Goal: Information Seeking & Learning: Find contact information

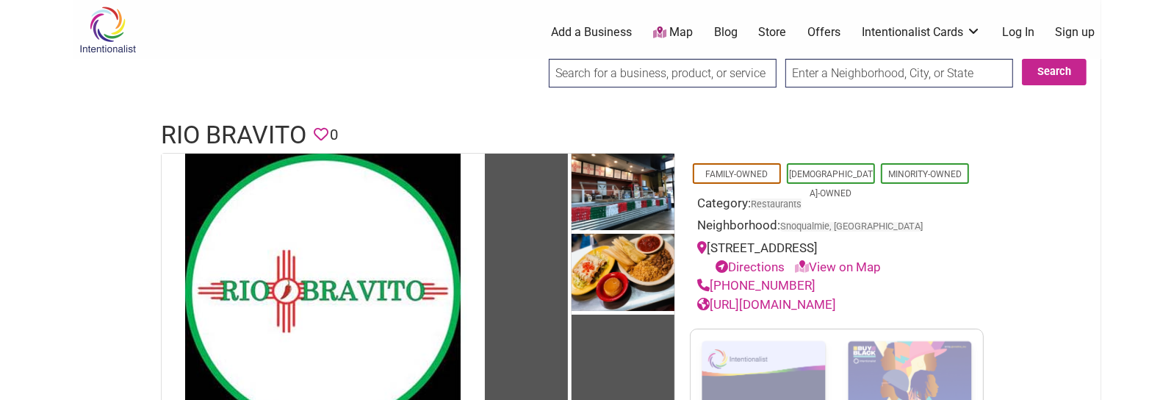
click at [251, 132] on h1 "Rio Bravito" at bounding box center [234, 135] width 146 height 35
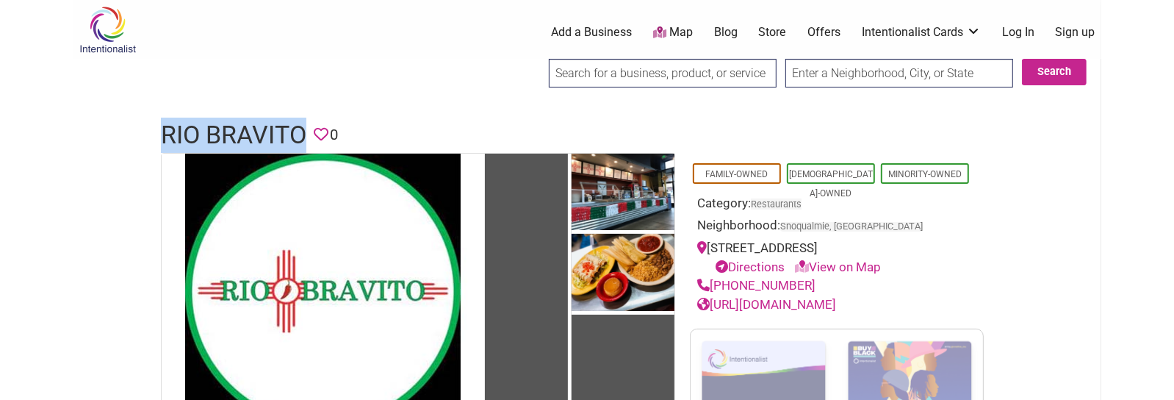
click at [251, 132] on h1 "Rio Bravito" at bounding box center [234, 135] width 146 height 35
copy h1 "Rio Bravito"
drag, startPoint x: 808, startPoint y: 280, endPoint x: 712, endPoint y: 285, distance: 96.4
click at [712, 285] on div "(425) 292-9321" at bounding box center [836, 285] width 279 height 19
copy link "(425) 292-9321"
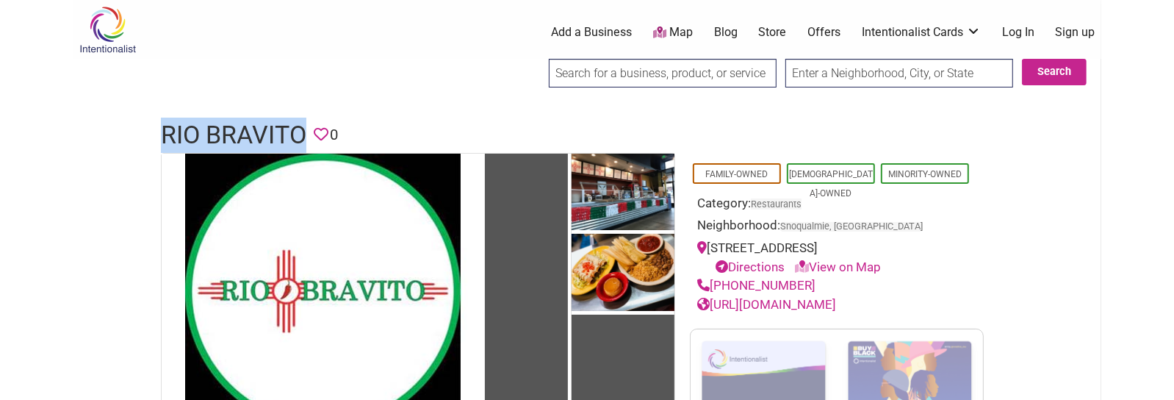
click at [824, 300] on link "https://www.facebook.com/RioBravito" at bounding box center [766, 304] width 139 height 15
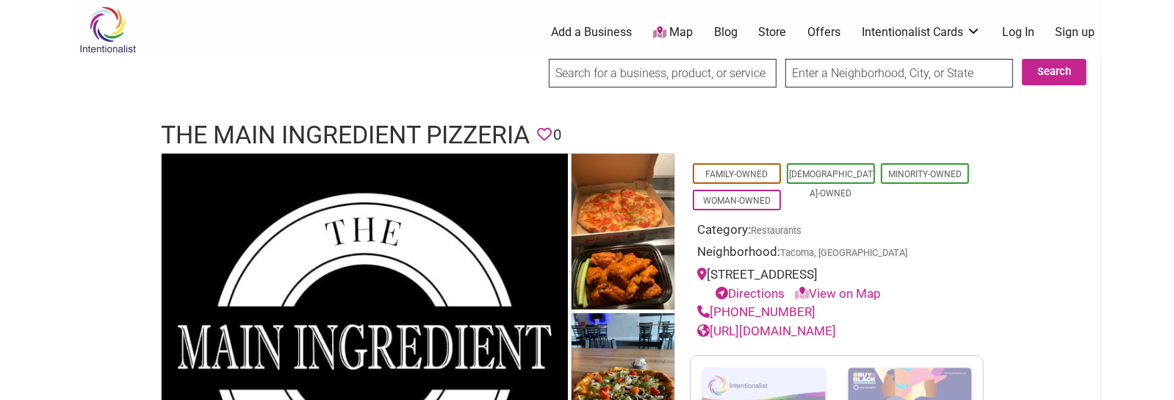
click at [376, 126] on h1 "The Main Ingredient Pizzeria" at bounding box center [345, 135] width 369 height 35
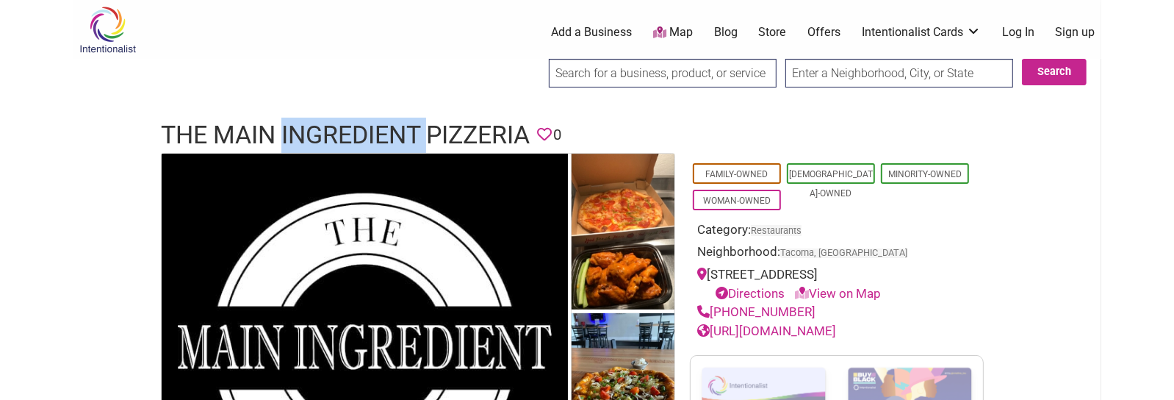
click at [376, 126] on h1 "The Main Ingredient Pizzeria" at bounding box center [345, 135] width 369 height 35
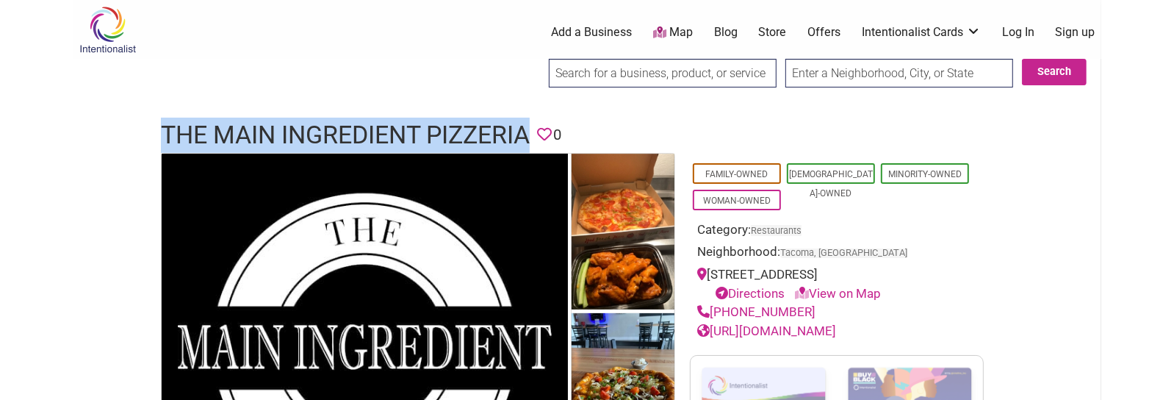
click at [376, 126] on h1 "The Main Ingredient Pizzeria" at bounding box center [345, 135] width 369 height 35
copy h1 "The Main Ingredient Pizzeria"
drag, startPoint x: 802, startPoint y: 310, endPoint x: 714, endPoint y: 306, distance: 89.0
click at [714, 306] on div "(602) 295-9429" at bounding box center [836, 312] width 279 height 19
copy link "(602) 295-9429"
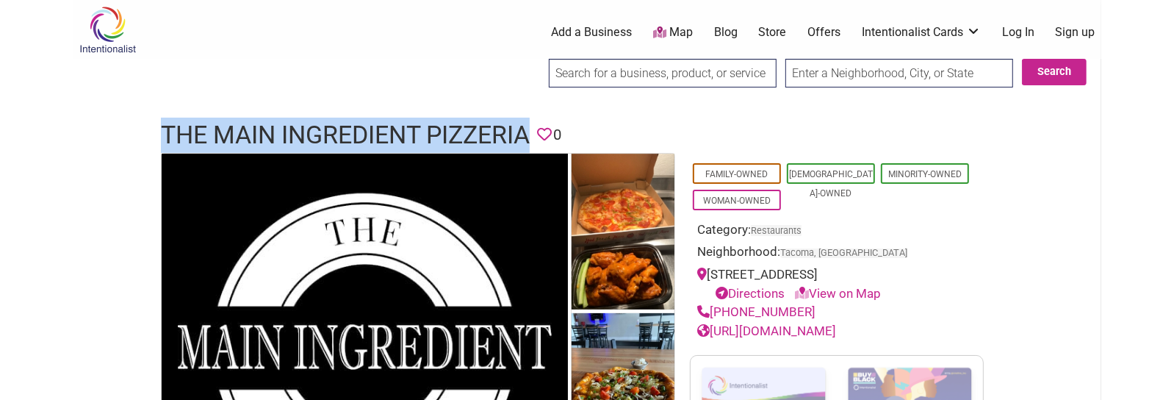
click at [831, 327] on link "https://www.tmipizzatacoma.com/" at bounding box center [766, 330] width 139 height 15
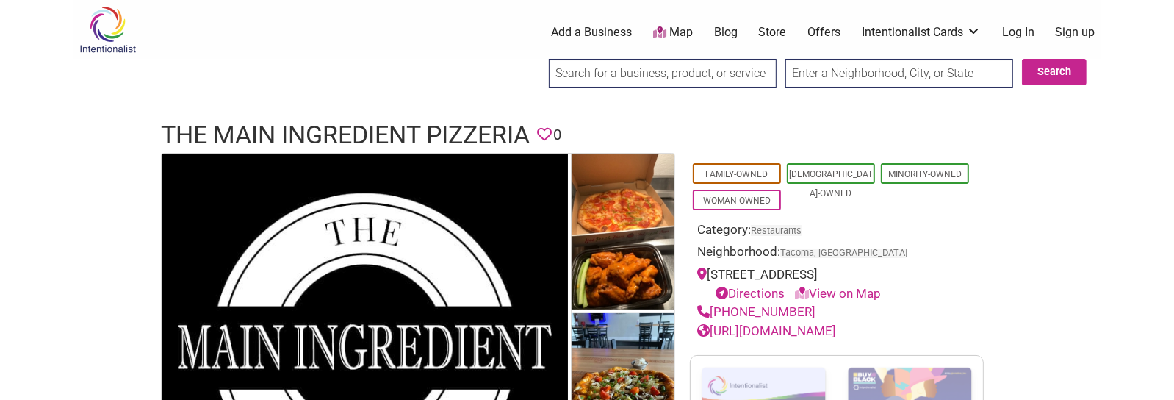
click at [449, 130] on h1 "The Main Ingredient Pizzeria" at bounding box center [345, 135] width 369 height 35
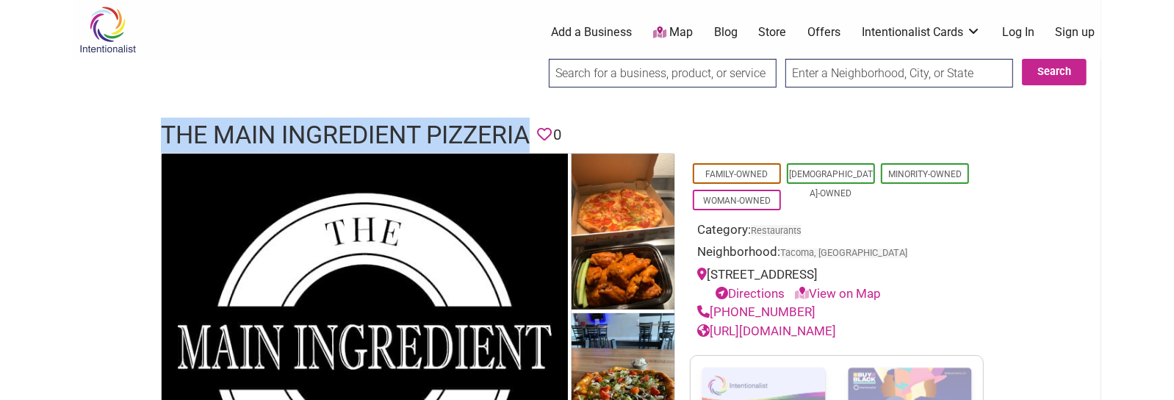
click at [449, 130] on h1 "The Main Ingredient Pizzeria" at bounding box center [345, 135] width 369 height 35
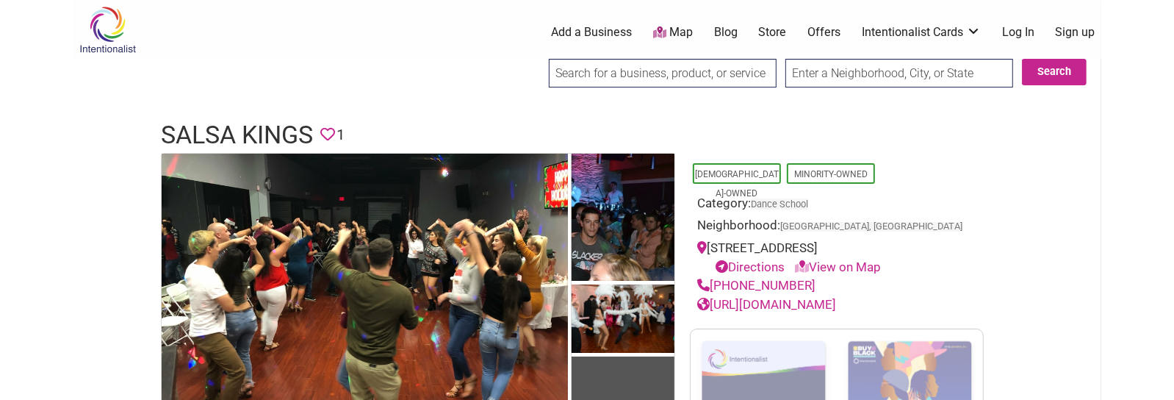
click at [257, 132] on h1 "Salsa Kings" at bounding box center [237, 135] width 152 height 35
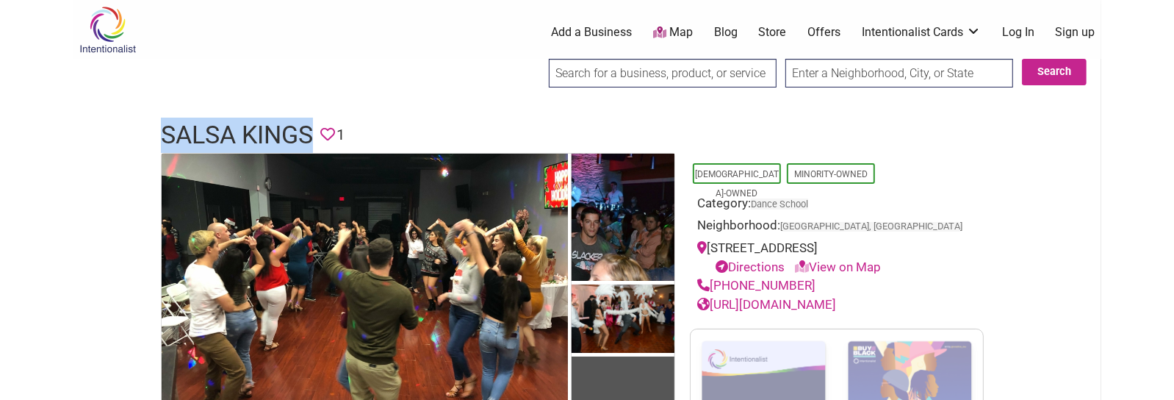
click at [257, 132] on h1 "Salsa Kings" at bounding box center [237, 135] width 152 height 35
copy h1 "Salsa Kings"
drag, startPoint x: 804, startPoint y: 284, endPoint x: 713, endPoint y: 285, distance: 91.1
click at [713, 285] on div "(305) 553-0555" at bounding box center [836, 285] width 279 height 19
copy link "(305) 553-0555"
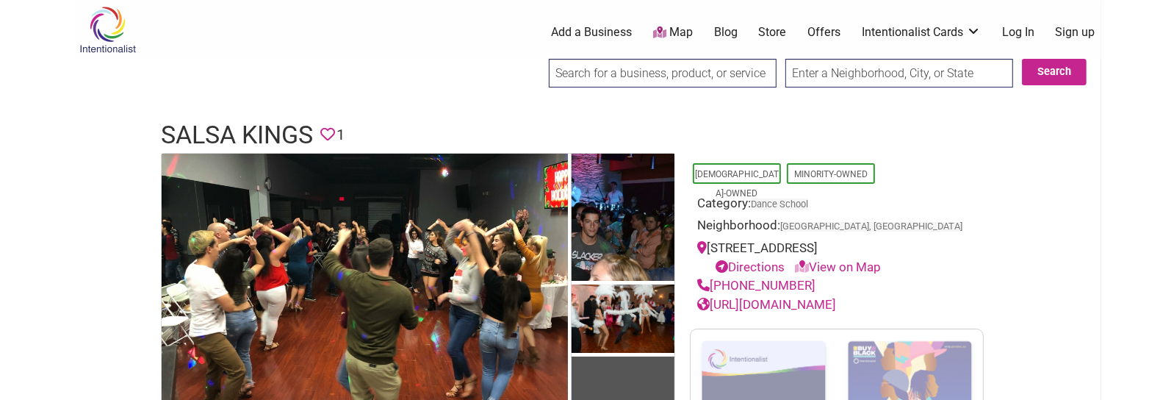
click at [825, 314] on div "Latino-Owned Minority-Owned Category: Dance School Neighborhood: Miami, FL 1394…" at bounding box center [836, 322] width 323 height 338
click at [823, 301] on link "https://salsakings.com/" at bounding box center [766, 304] width 139 height 15
click at [251, 125] on h1 "Salsa Kings" at bounding box center [237, 135] width 152 height 35
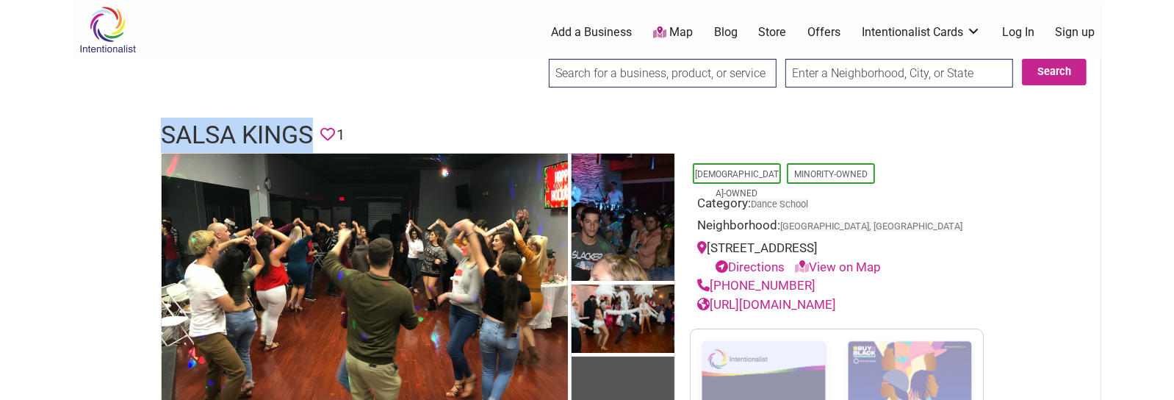
click at [251, 125] on h1 "Salsa Kings" at bounding box center [237, 135] width 152 height 35
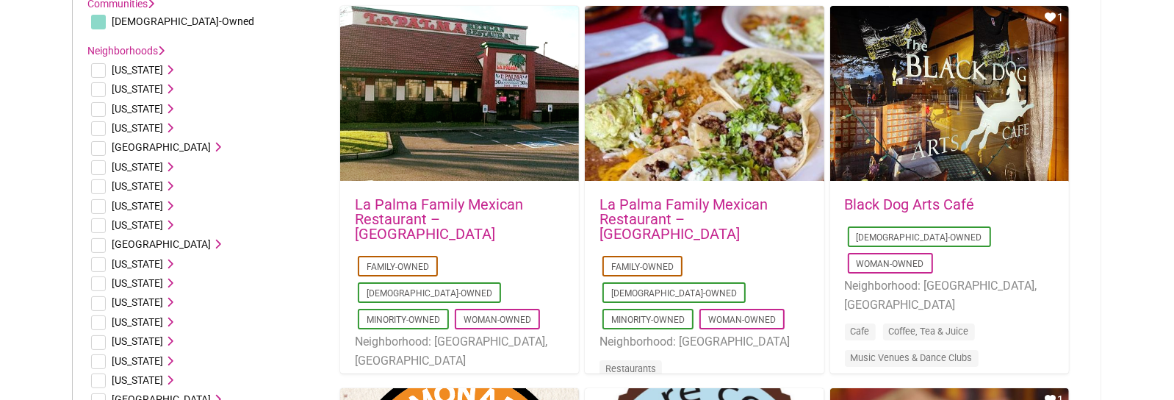
drag, startPoint x: 1113, startPoint y: 152, endPoint x: 1104, endPoint y: 225, distance: 73.3
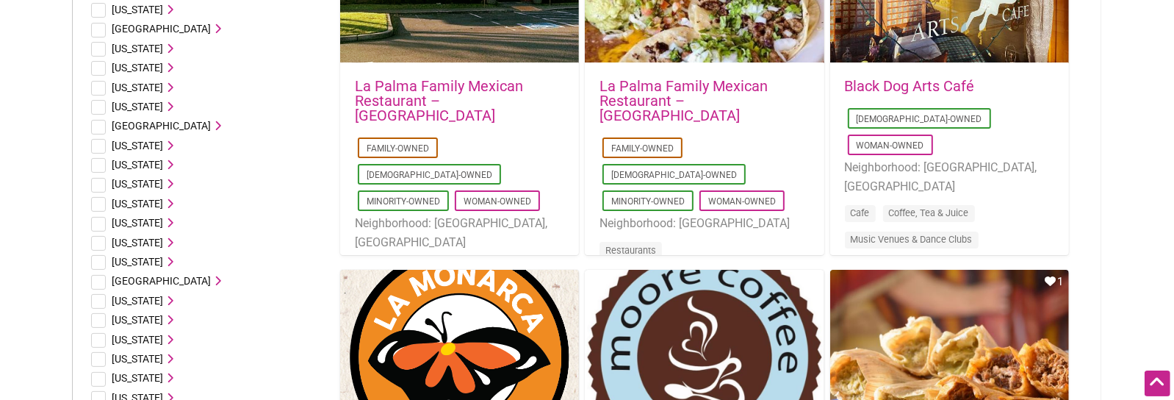
scroll to position [394, 0]
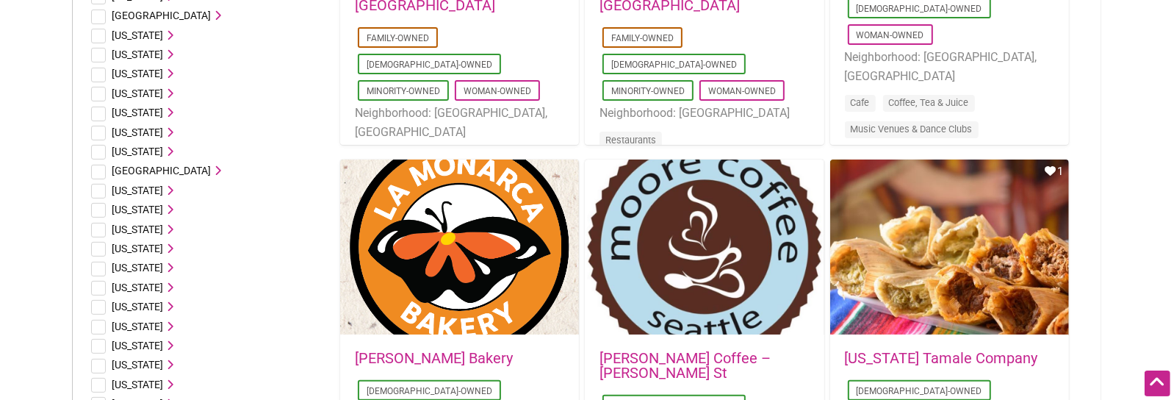
drag, startPoint x: 1123, startPoint y: 168, endPoint x: 1107, endPoint y: 256, distance: 89.5
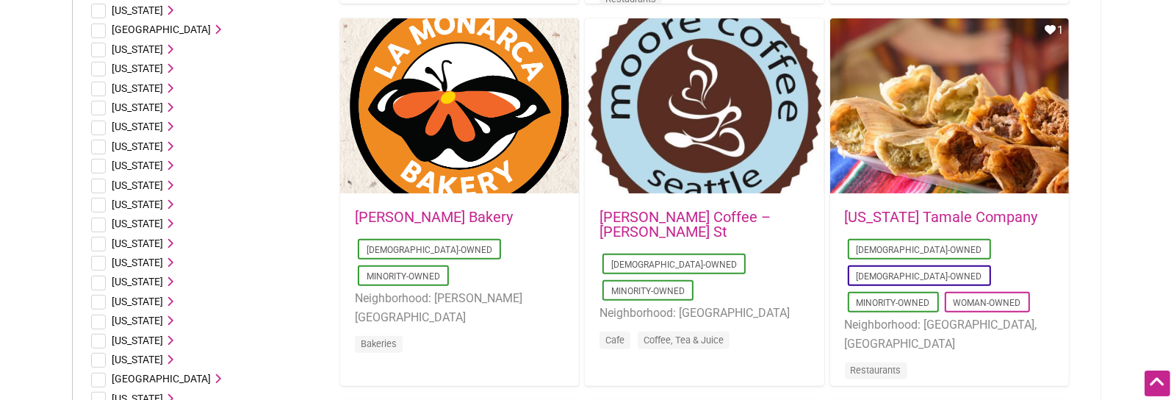
drag, startPoint x: 1132, startPoint y: 124, endPoint x: 1124, endPoint y: 205, distance: 81.2
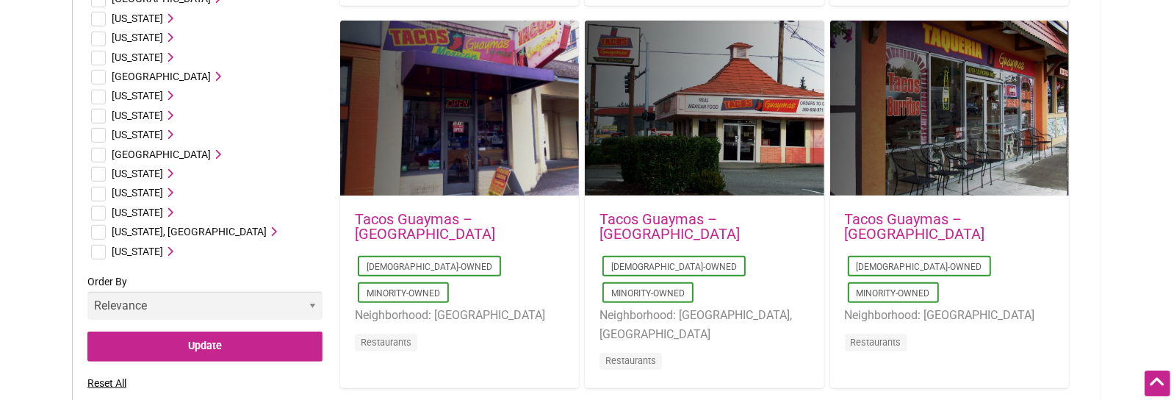
drag, startPoint x: 1139, startPoint y: 171, endPoint x: 1121, endPoint y: 267, distance: 97.1
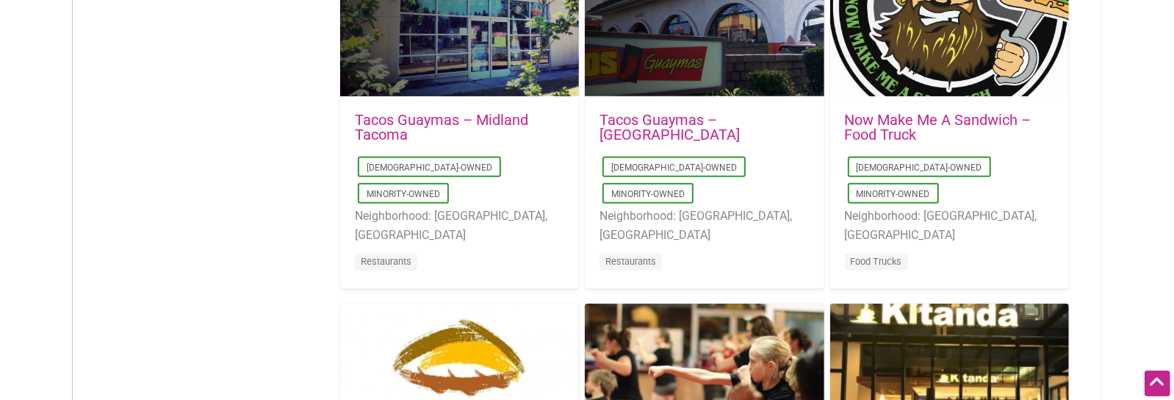
drag, startPoint x: 1138, startPoint y: 145, endPoint x: 1145, endPoint y: 229, distance: 84.8
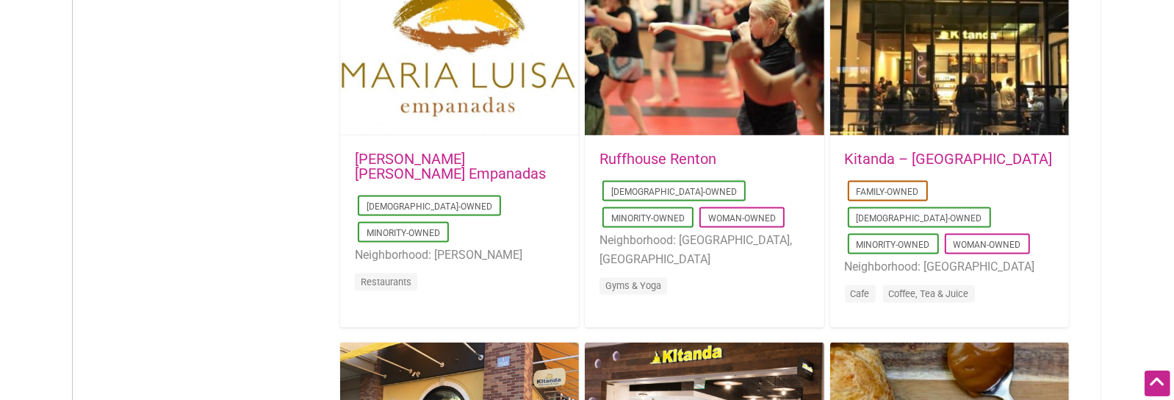
scroll to position [1906, 0]
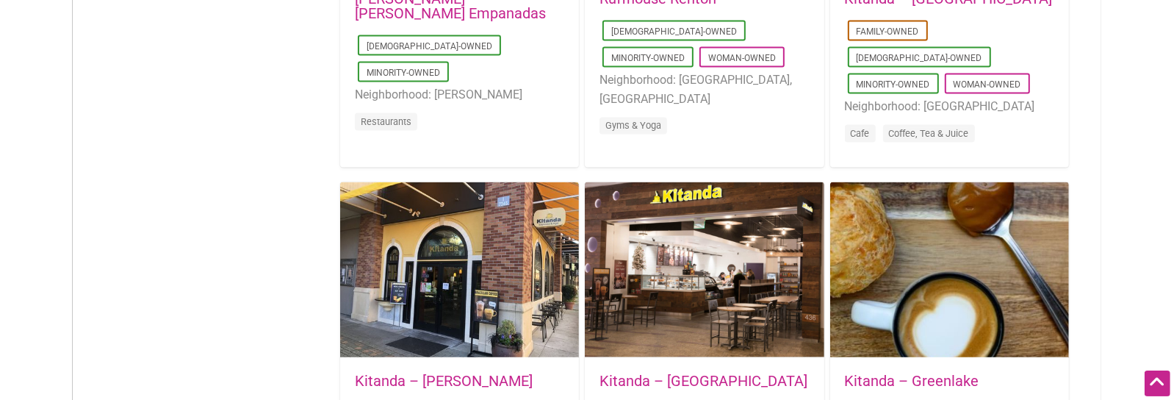
drag, startPoint x: 1134, startPoint y: 85, endPoint x: 1123, endPoint y: 184, distance: 99.1
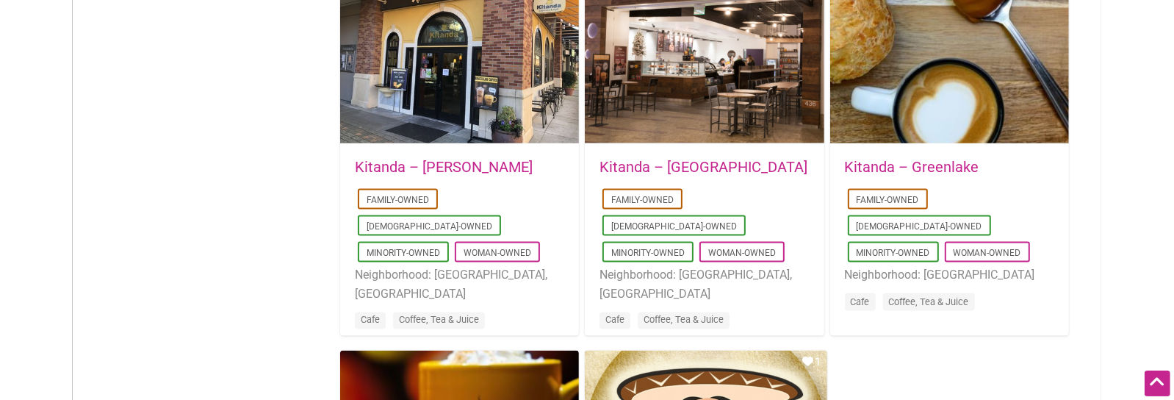
drag, startPoint x: 1093, startPoint y: 159, endPoint x: 1091, endPoint y: 235, distance: 76.5
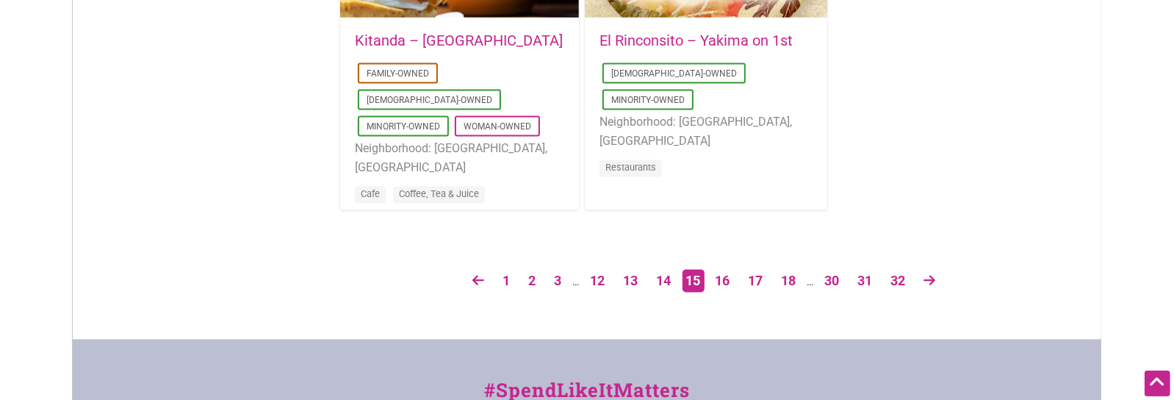
scroll to position [2777, 0]
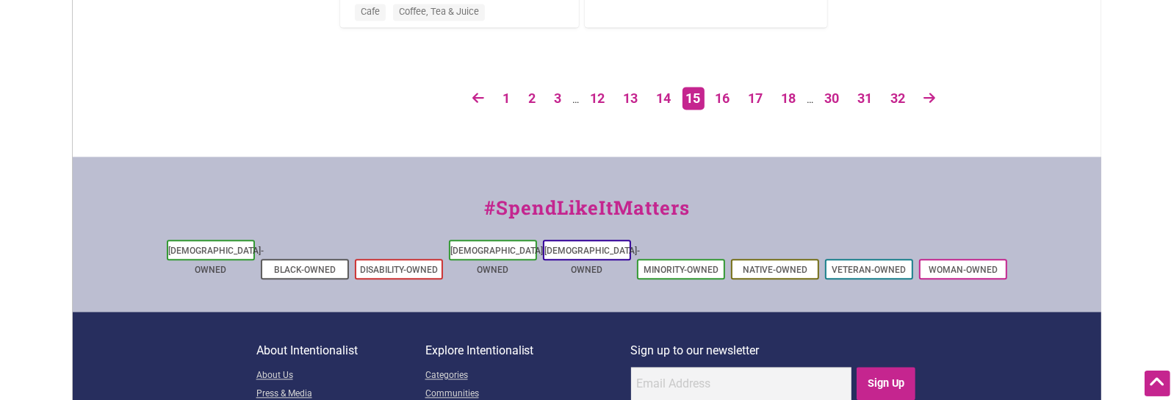
drag, startPoint x: 1132, startPoint y: 173, endPoint x: 1138, endPoint y: 267, distance: 95.0
click at [717, 105] on link "16" at bounding box center [722, 99] width 29 height 26
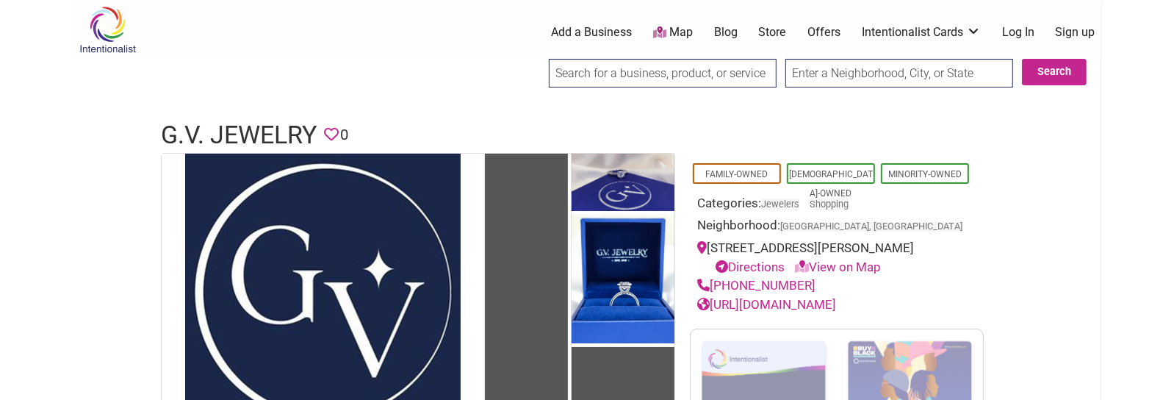
click at [258, 131] on h1 "G.V. Jewelry" at bounding box center [239, 135] width 156 height 35
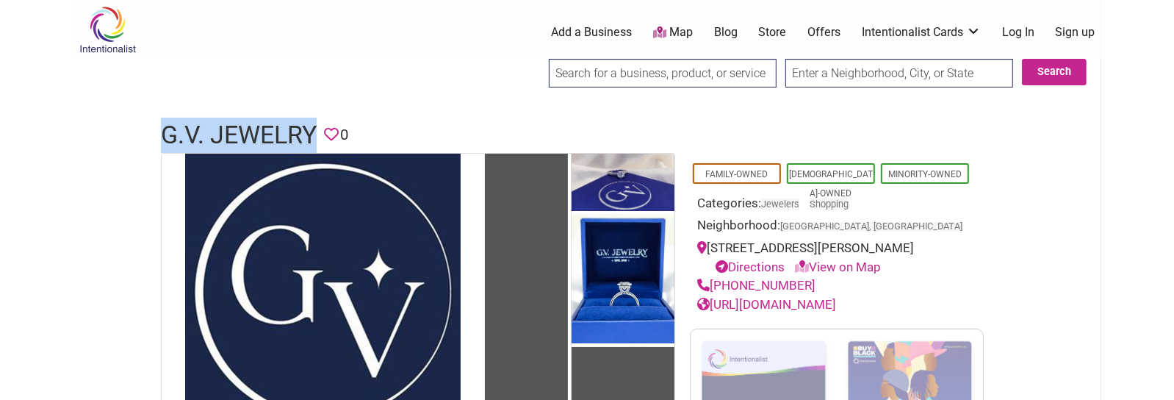
click at [258, 131] on h1 "G.V. Jewelry" at bounding box center [239, 135] width 156 height 35
copy h1 "G.V. Jewelry"
drag, startPoint x: 808, startPoint y: 279, endPoint x: 714, endPoint y: 283, distance: 94.9
click at [714, 283] on div "(773) 275-6577" at bounding box center [836, 285] width 279 height 19
copy link "(773) 275-6577"
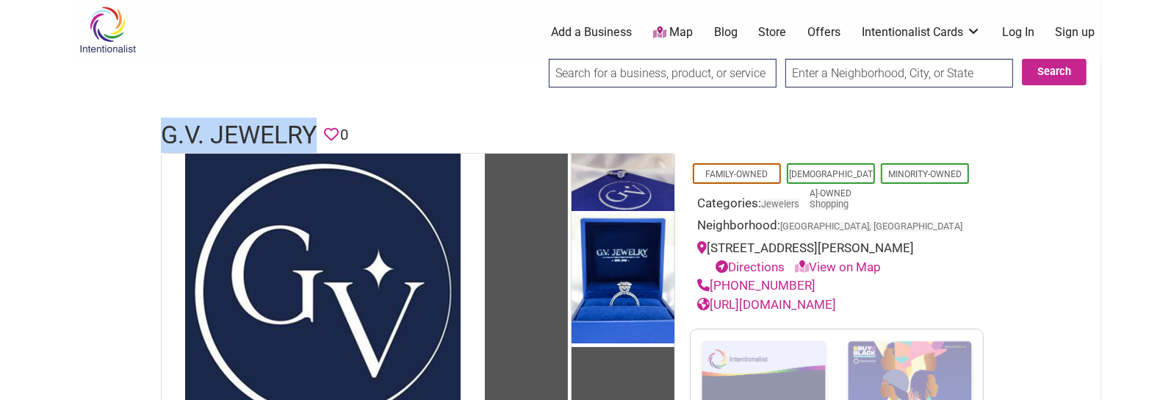
click at [812, 301] on link "https://www.gvjewelry.com/" at bounding box center [766, 304] width 139 height 15
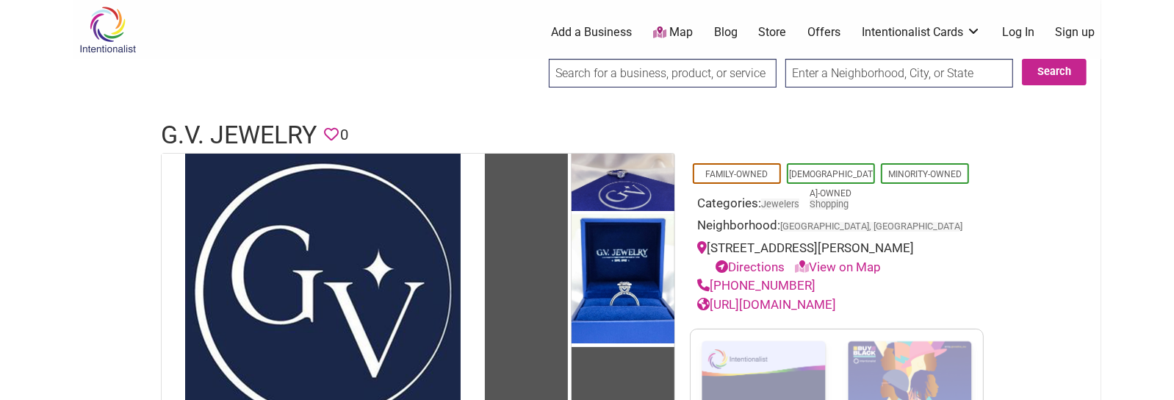
click at [262, 134] on h1 "G.V. Jewelry" at bounding box center [239, 135] width 156 height 35
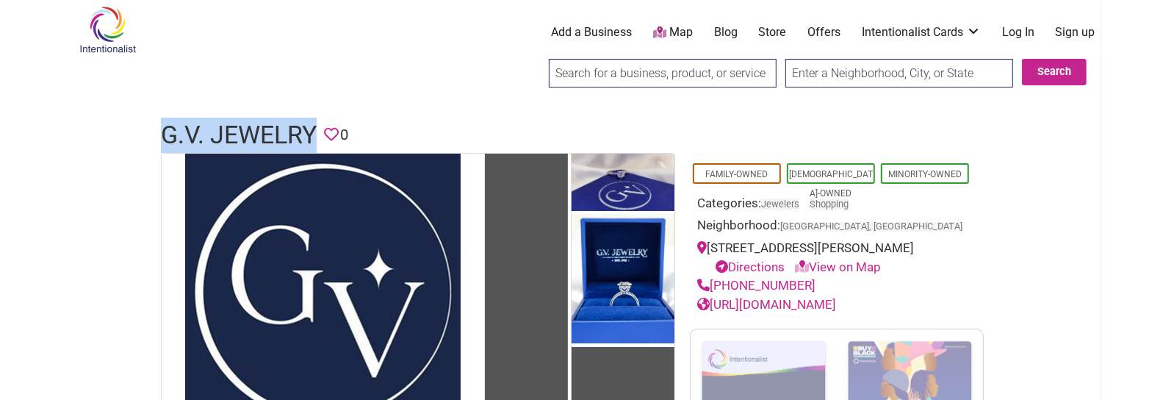
click at [262, 134] on h1 "G.V. Jewelry" at bounding box center [239, 135] width 156 height 35
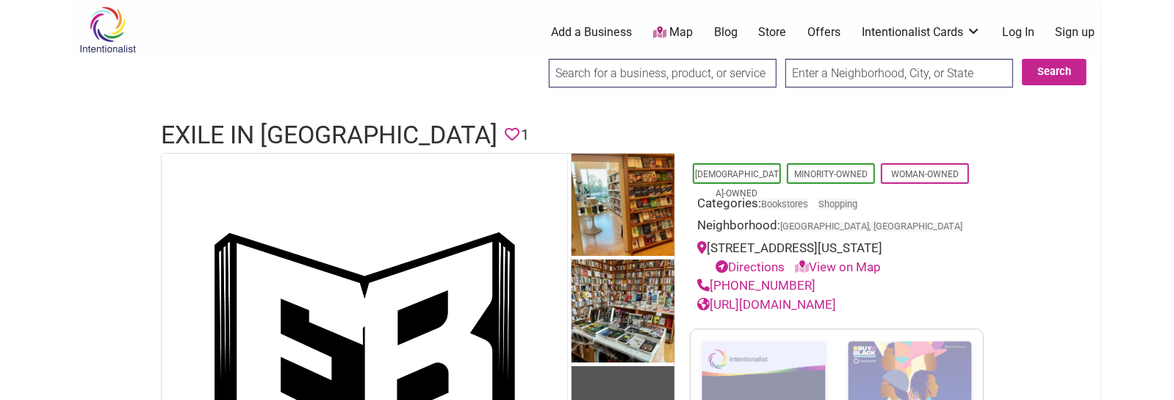
click at [331, 132] on h1 "Exile in [GEOGRAPHIC_DATA]" at bounding box center [329, 135] width 337 height 35
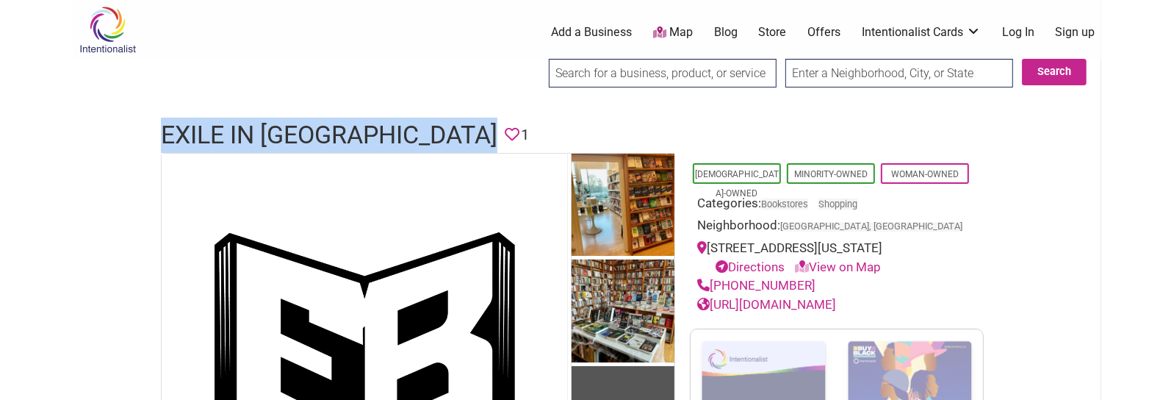
click at [331, 132] on h1 "Exile in [GEOGRAPHIC_DATA]" at bounding box center [329, 135] width 337 height 35
copy h1 "Exile in [GEOGRAPHIC_DATA]"
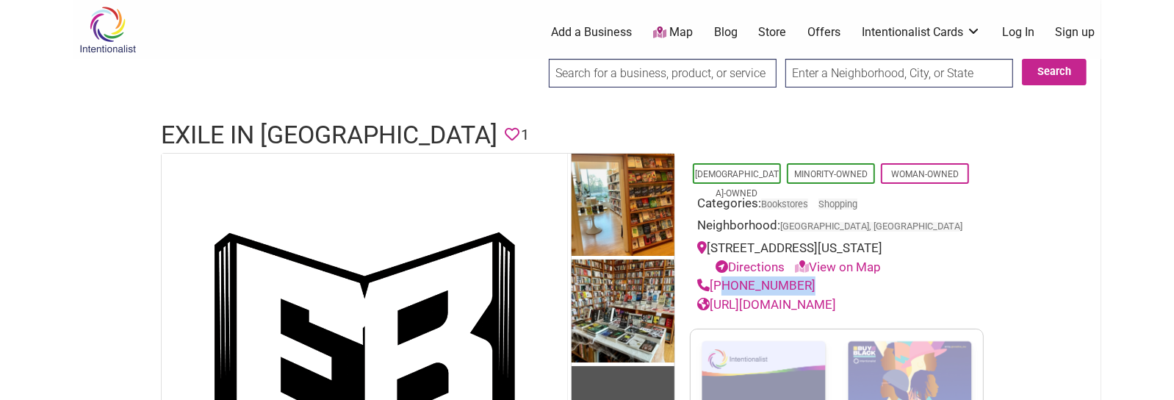
drag, startPoint x: 802, startPoint y: 302, endPoint x: 712, endPoint y: 301, distance: 89.7
click at [712, 295] on div "[PHONE_NUMBER]" at bounding box center [836, 285] width 279 height 19
copy link "312-753-3154"
click at [836, 312] on link "https://exileinbookville.com/" at bounding box center [766, 304] width 139 height 15
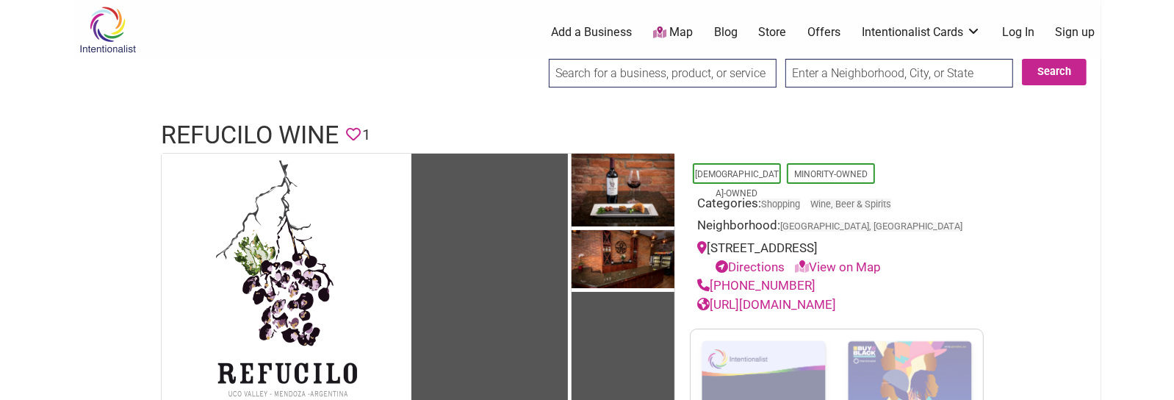
click at [278, 122] on h1 "Refucilo Wine" at bounding box center [250, 135] width 178 height 35
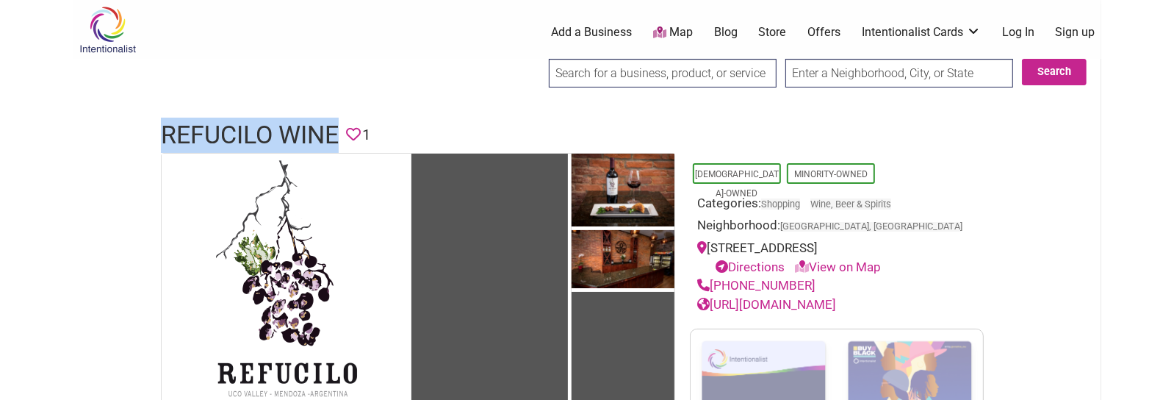
click at [278, 122] on h1 "Refucilo Wine" at bounding box center [250, 135] width 178 height 35
copy h1 "Refucilo Wine"
drag, startPoint x: 712, startPoint y: 243, endPoint x: 951, endPoint y: 245, distance: 238.8
click at [951, 245] on div "[STREET_ADDRESS] Directions View on Map" at bounding box center [836, 257] width 279 height 37
drag, startPoint x: 811, startPoint y: 279, endPoint x: 713, endPoint y: 286, distance: 98.0
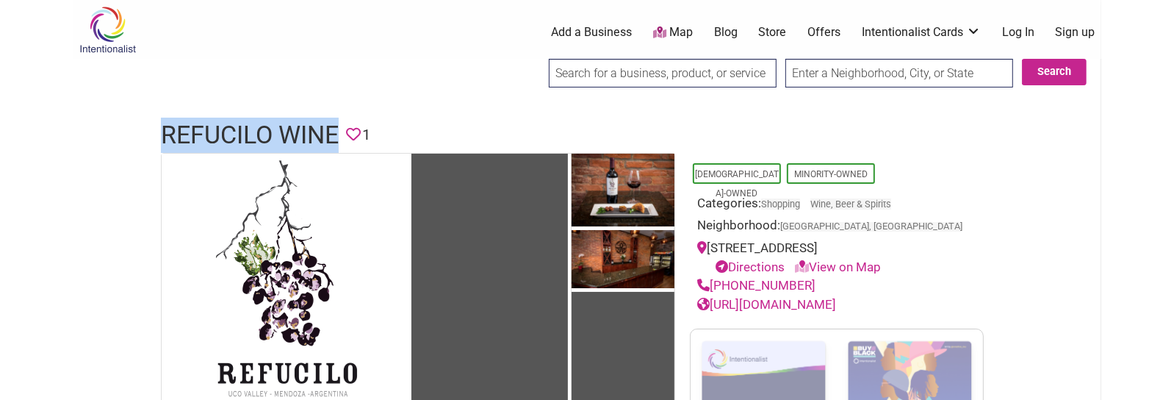
click at [713, 286] on div "(412) 251-0231" at bounding box center [836, 285] width 279 height 19
copy link "(412) 251-0231"
click at [836, 301] on link "https://www.refucilo.wine/" at bounding box center [766, 304] width 139 height 15
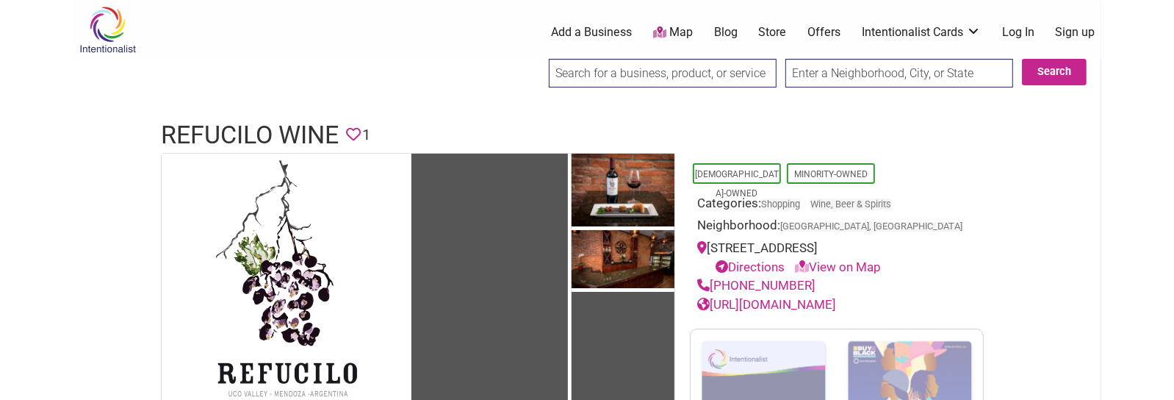
click at [279, 143] on h1 "Refucilo Wine" at bounding box center [250, 135] width 178 height 35
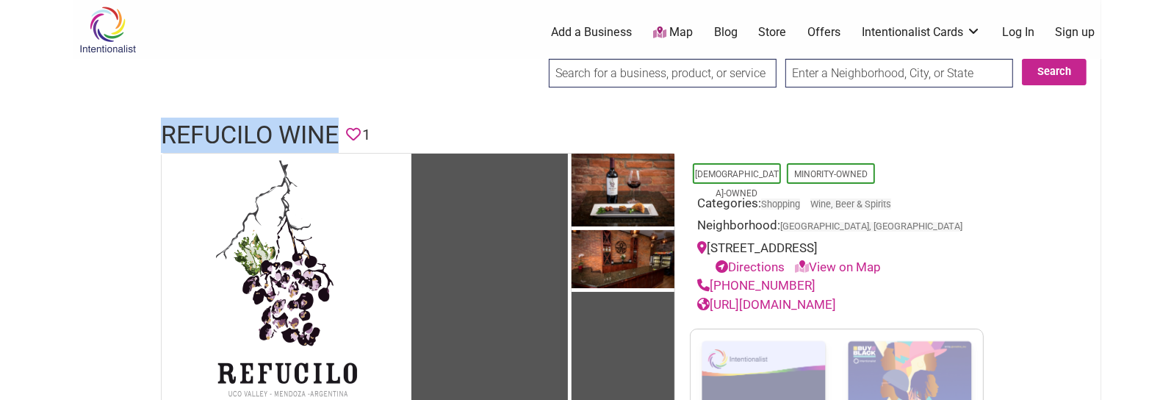
click at [279, 143] on h1 "Refucilo Wine" at bounding box center [250, 135] width 178 height 35
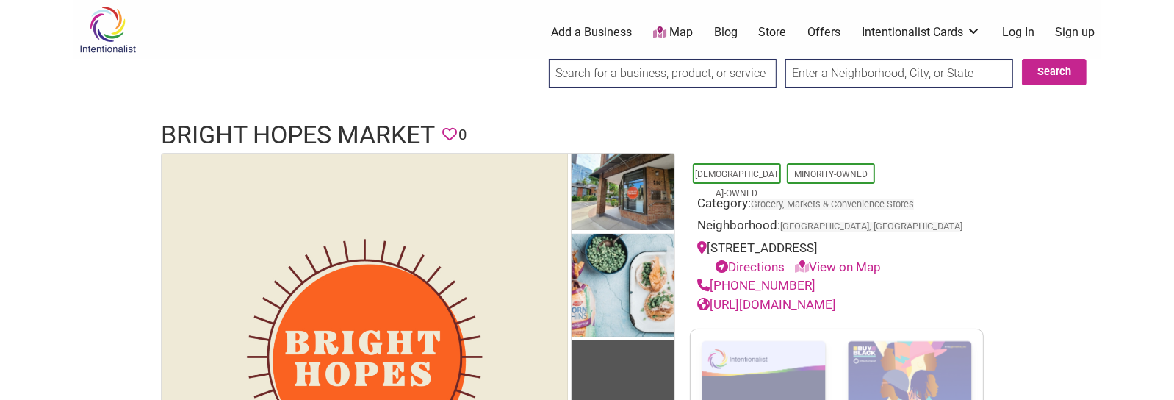
click at [345, 130] on h1 "Bright Hopes Market" at bounding box center [298, 135] width 274 height 35
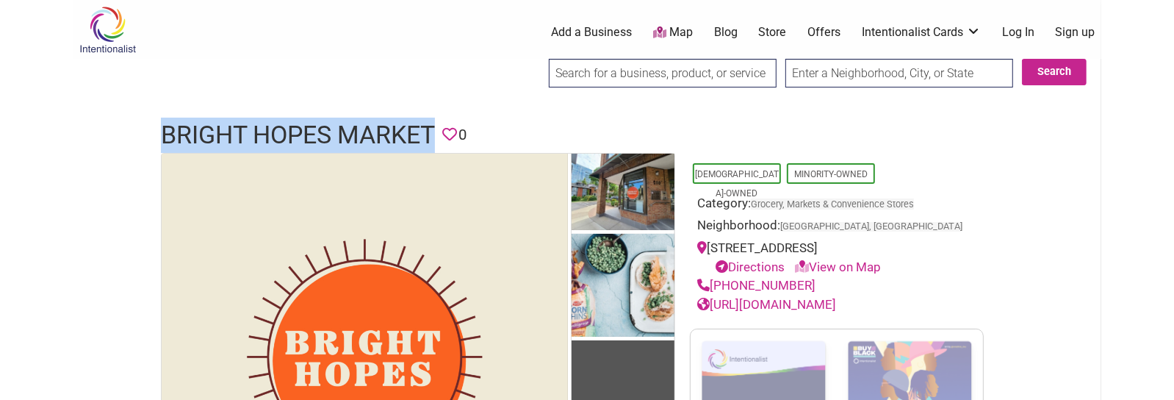
click at [345, 130] on h1 "Bright Hopes Market" at bounding box center [298, 135] width 274 height 35
copy h1 "Bright Hopes Market"
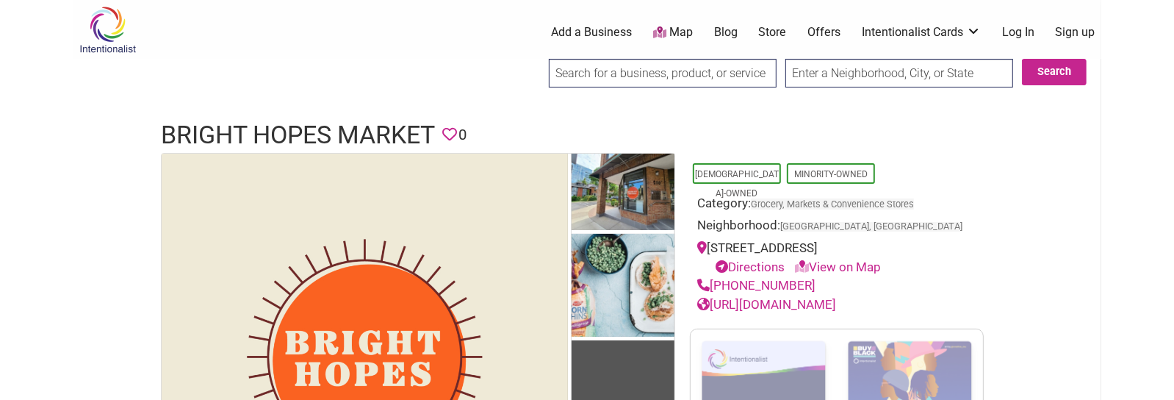
click at [800, 223] on span "[GEOGRAPHIC_DATA], [GEOGRAPHIC_DATA]" at bounding box center [871, 227] width 182 height 10
click at [800, 226] on span "[GEOGRAPHIC_DATA], [GEOGRAPHIC_DATA]" at bounding box center [871, 227] width 182 height 10
click at [802, 226] on span "[GEOGRAPHIC_DATA], [GEOGRAPHIC_DATA]" at bounding box center [871, 227] width 182 height 10
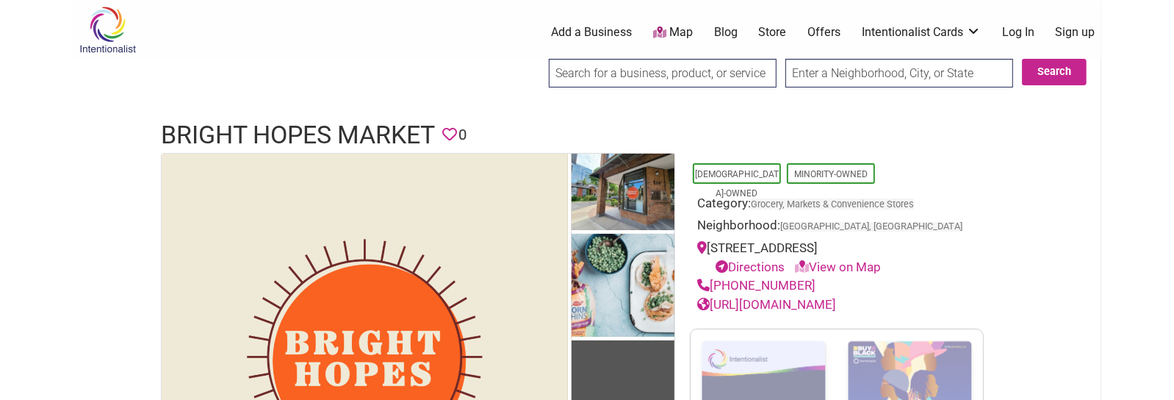
drag, startPoint x: 799, startPoint y: 247, endPoint x: 1018, endPoint y: 254, distance: 219.1
drag, startPoint x: 940, startPoint y: 246, endPoint x: 1000, endPoint y: 209, distance: 70.6
click at [1000, 209] on section "All photos (3) [DEMOGRAPHIC_DATA]-Owned Minority-Owned Category: Grocery, Marke…" at bounding box center [587, 357] width 852 height 408
drag, startPoint x: 820, startPoint y: 279, endPoint x: 713, endPoint y: 276, distance: 107.3
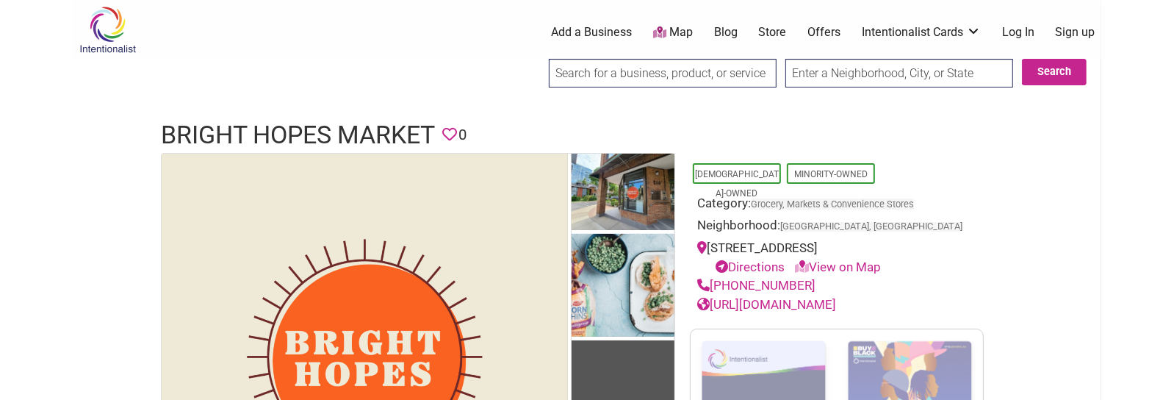
click at [713, 276] on div "+1 416-926-0620" at bounding box center [836, 285] width 279 height 19
copy link "+1 416-926-0620"
click at [830, 301] on link "https://www.facebook.com/mybrighthopes/" at bounding box center [766, 304] width 139 height 15
click at [383, 130] on h1 "Bright Hopes Market" at bounding box center [298, 135] width 274 height 35
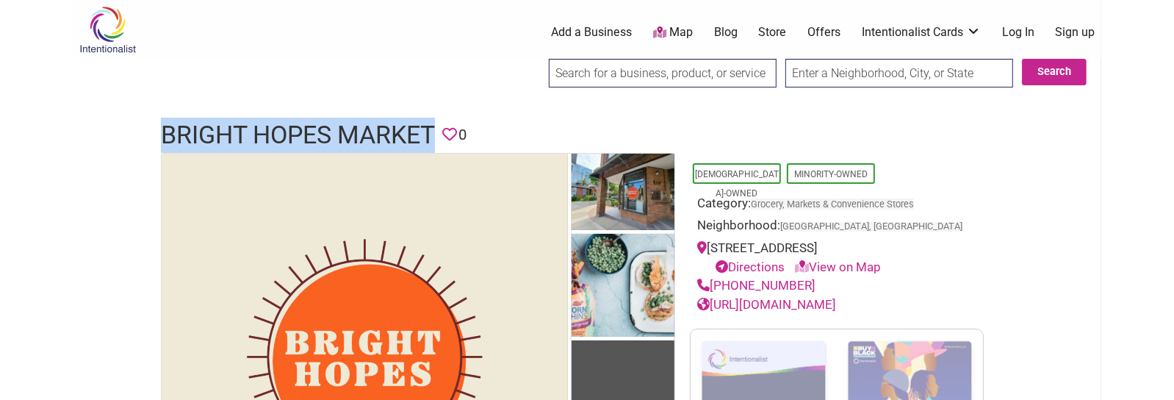
click at [383, 130] on h1 "Bright Hopes Market" at bounding box center [298, 135] width 274 height 35
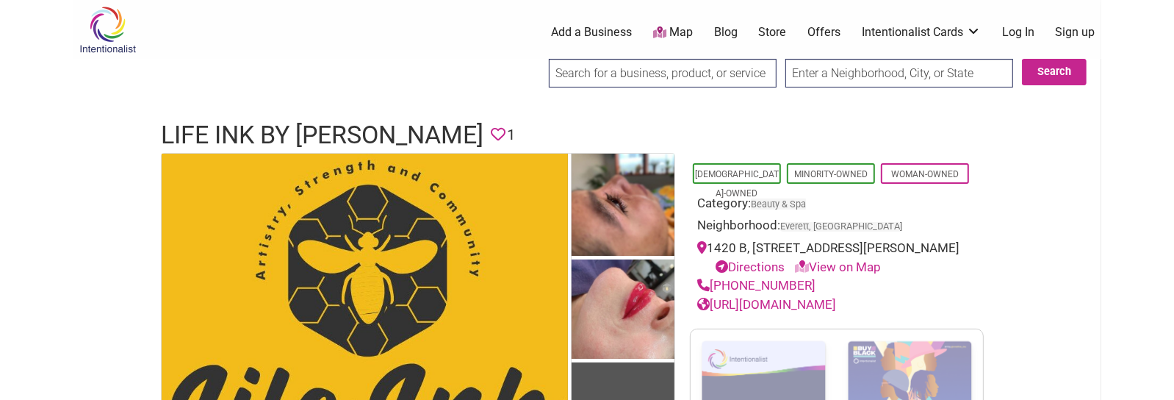
click at [276, 142] on h1 "Life Ink by [PERSON_NAME]" at bounding box center [322, 135] width 323 height 35
click at [276, 140] on h1 "Life Ink by [PERSON_NAME]" at bounding box center [322, 135] width 323 height 35
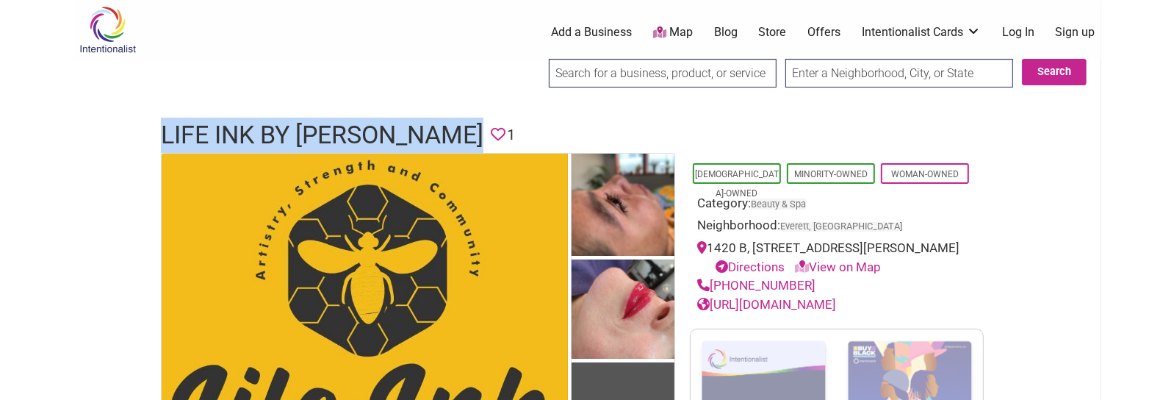
click at [276, 140] on h1 "Life Ink by [PERSON_NAME]" at bounding box center [322, 135] width 323 height 35
copy h1 "Life Ink by Bee"
drag, startPoint x: 819, startPoint y: 285, endPoint x: 713, endPoint y: 289, distance: 105.9
click at [713, 289] on div "(360) 262-6209" at bounding box center [836, 285] width 279 height 19
copy link "(360) 262-6209"
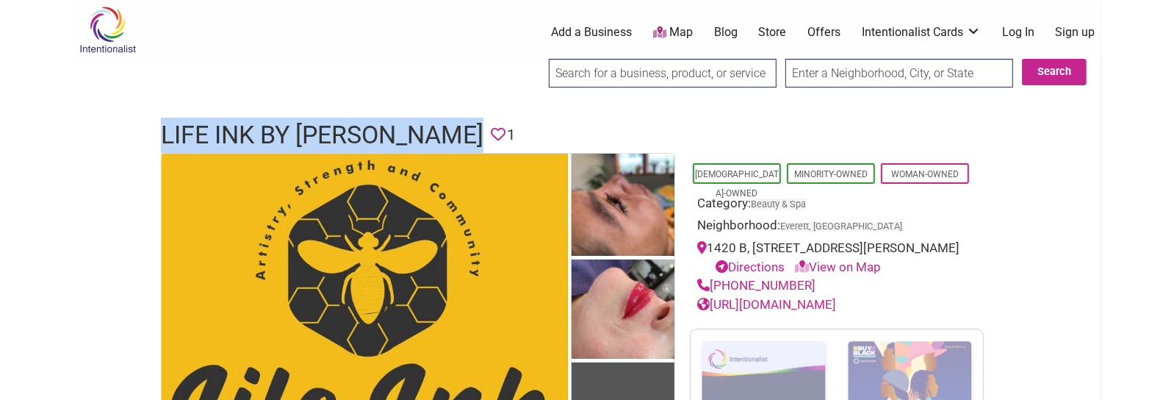
click at [819, 298] on link "https://www.lifeinkbybee.com/" at bounding box center [766, 304] width 139 height 15
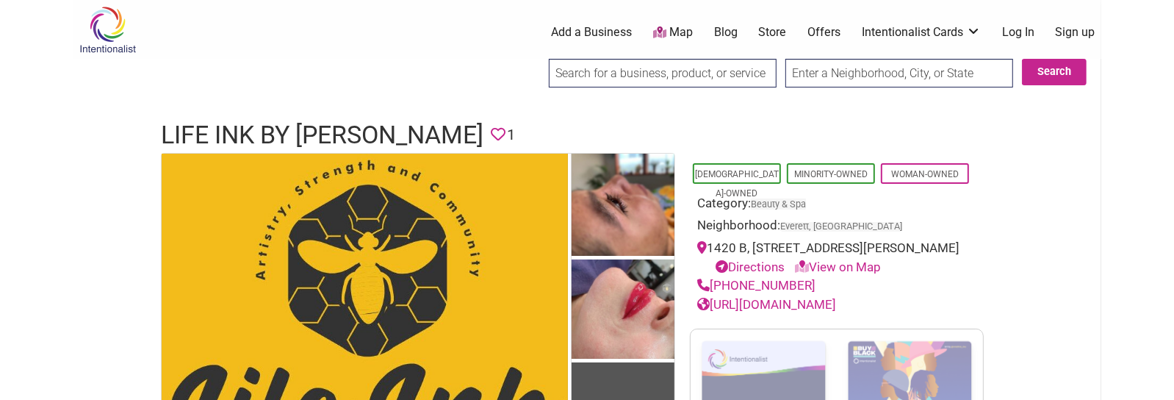
click at [257, 138] on h1 "Life Ink by Bee" at bounding box center [322, 135] width 323 height 35
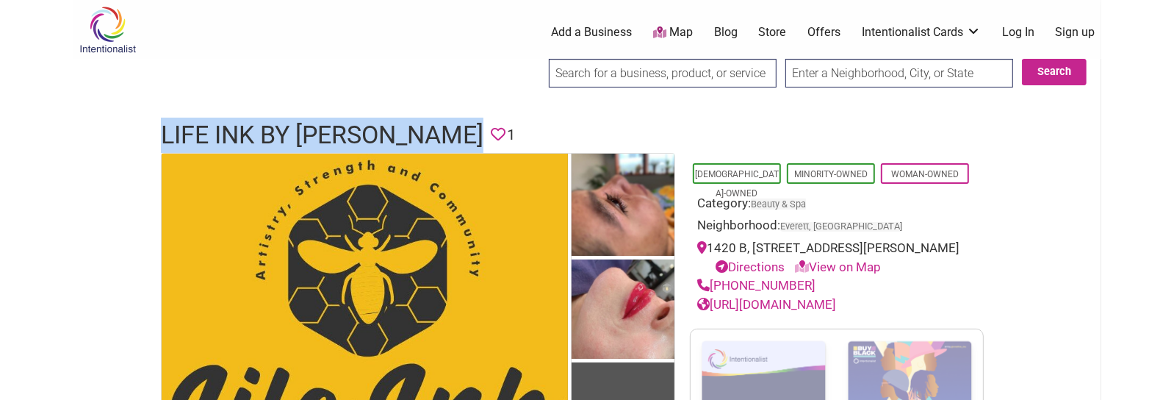
click at [257, 138] on h1 "Life Ink by Bee" at bounding box center [322, 135] width 323 height 35
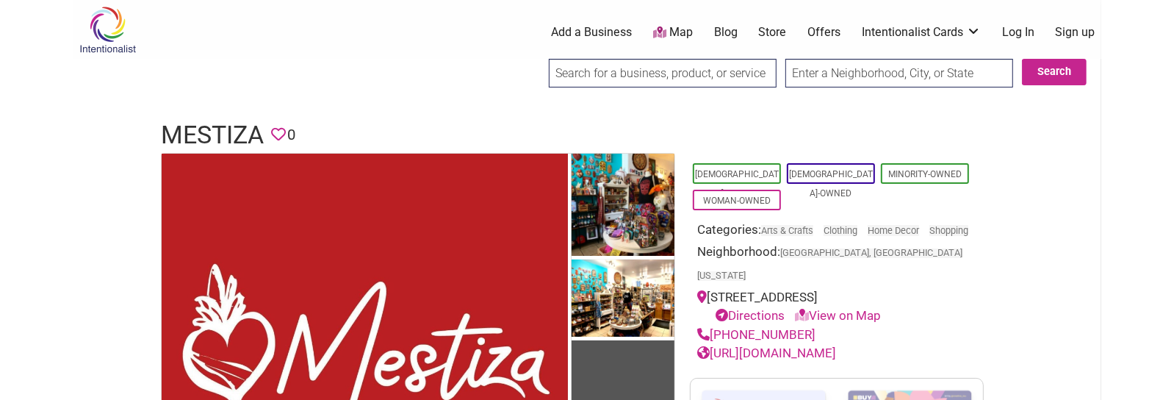
click at [220, 132] on h1 "Mestiza" at bounding box center [212, 135] width 103 height 35
copy h1 "Mestiza"
drag, startPoint x: 820, startPoint y: 324, endPoint x: 807, endPoint y: 326, distance: 13.4
click at [742, 329] on div "[PHONE_NUMBER]" at bounding box center [836, 335] width 279 height 19
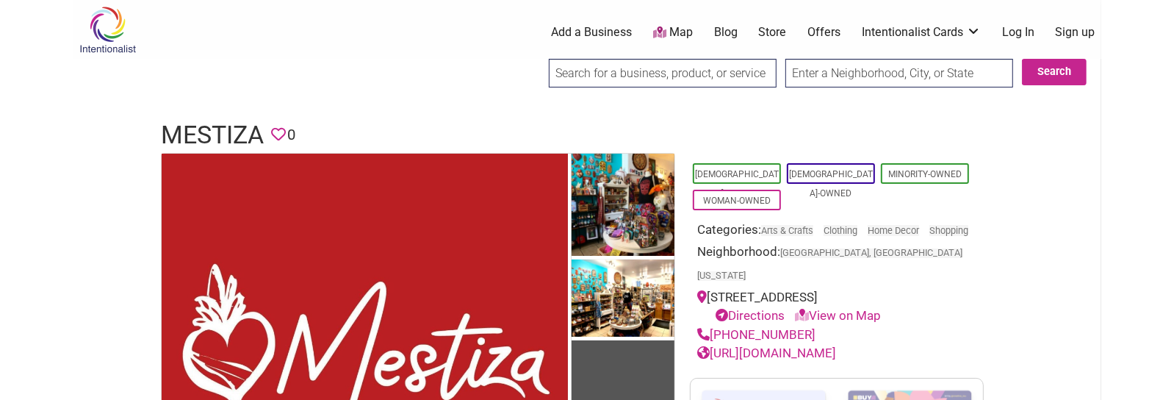
drag, startPoint x: 809, startPoint y: 331, endPoint x: 714, endPoint y: 334, distance: 95.6
click at [714, 334] on div "[PHONE_NUMBER]" at bounding box center [836, 335] width 279 height 19
copy link "[PHONE_NUMBER]"
click at [836, 356] on link "[URL][DOMAIN_NAME]" at bounding box center [766, 352] width 139 height 15
click at [215, 129] on h1 "Mestiza" at bounding box center [212, 135] width 103 height 35
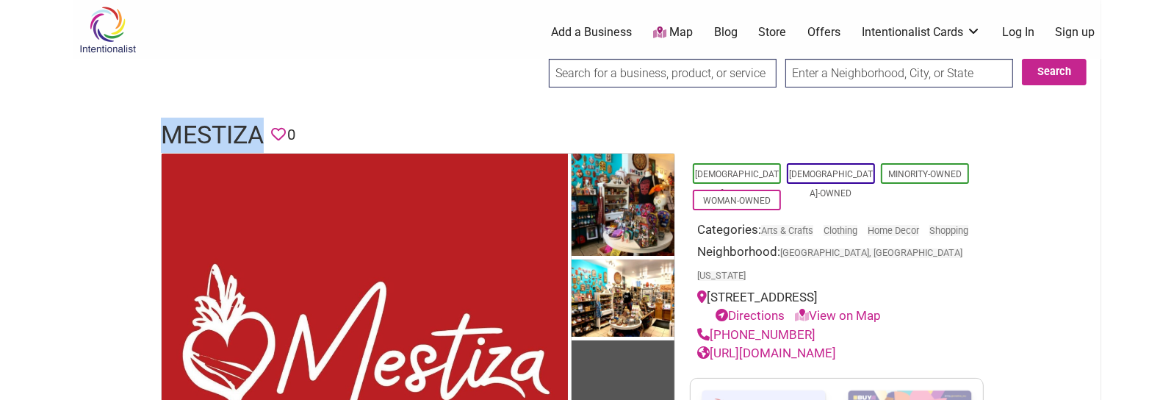
click at [215, 129] on h1 "Mestiza" at bounding box center [212, 135] width 103 height 35
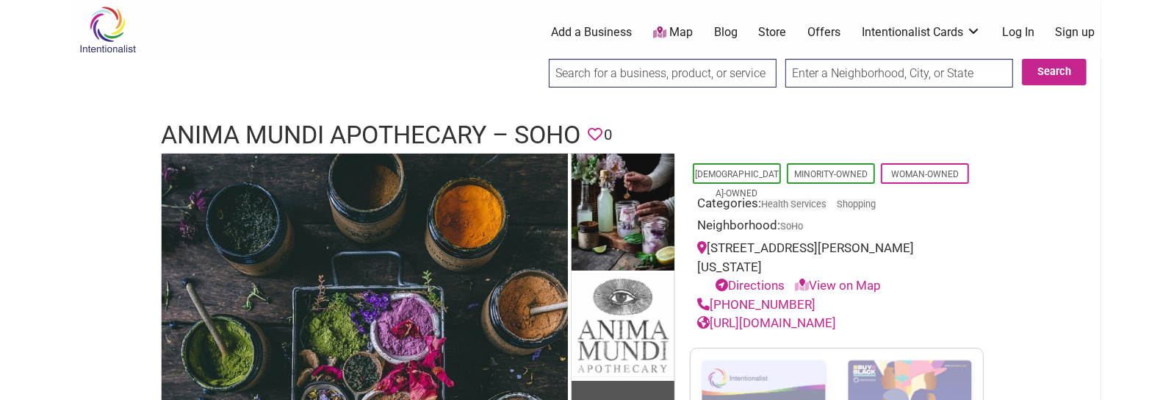
click at [295, 137] on h1 "Anima Mundi Apothecary – SoHo" at bounding box center [371, 135] width 420 height 35
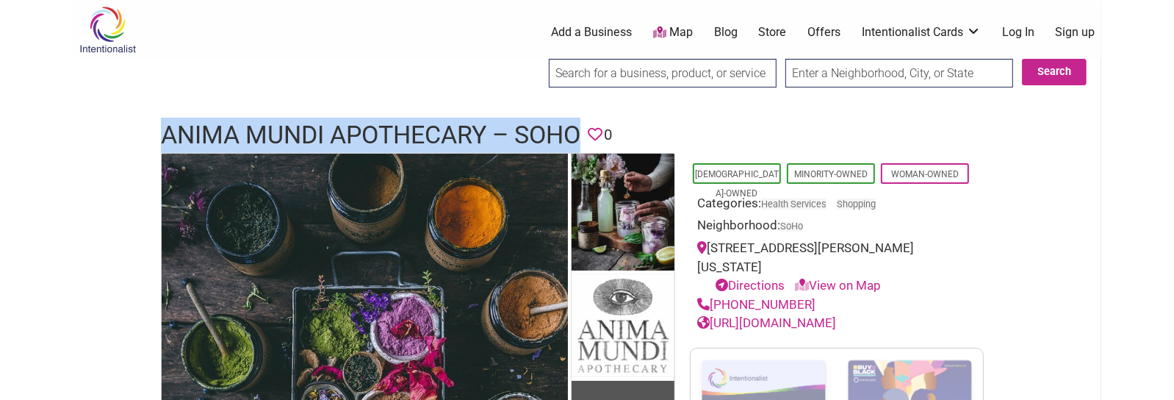
click at [295, 137] on h1 "Anima Mundi Apothecary – SoHo" at bounding box center [371, 135] width 420 height 35
copy h1 "Anima Mundi Apothecary – SoHo"
drag, startPoint x: 814, startPoint y: 282, endPoint x: 714, endPoint y: 285, distance: 100.7
click at [714, 295] on div "(917) 933-8905" at bounding box center [836, 304] width 279 height 19
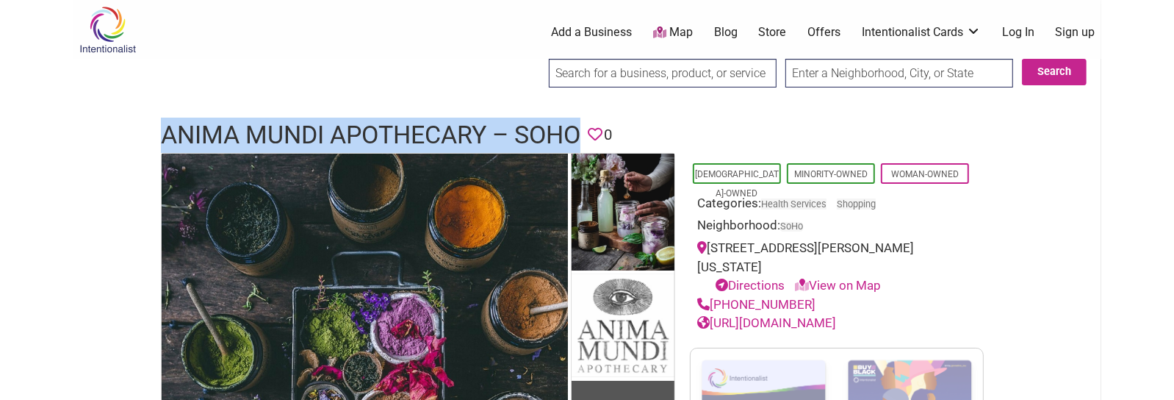
copy link "(917) 933-8905"
click at [777, 315] on link "https://animamundiherbals.com/" at bounding box center [766, 322] width 139 height 15
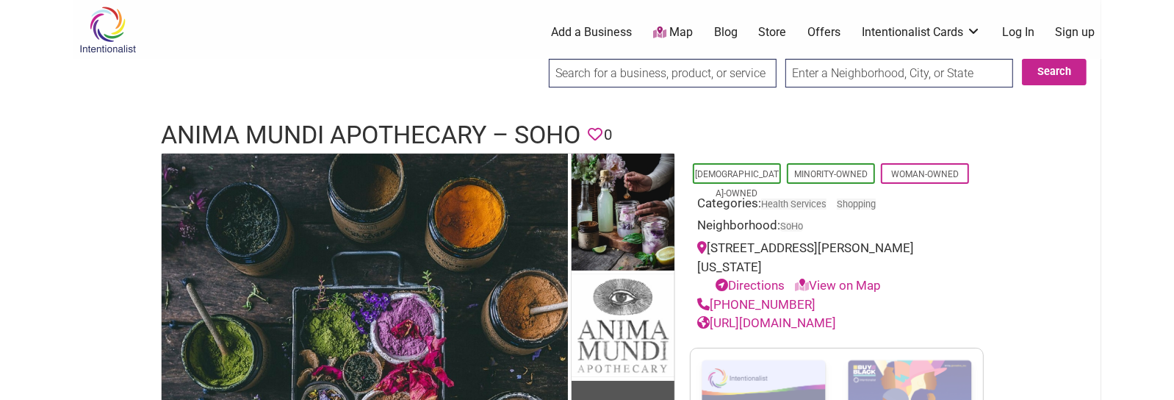
click at [445, 130] on h1 "Anima Mundi Apothecary – SoHo" at bounding box center [371, 135] width 420 height 35
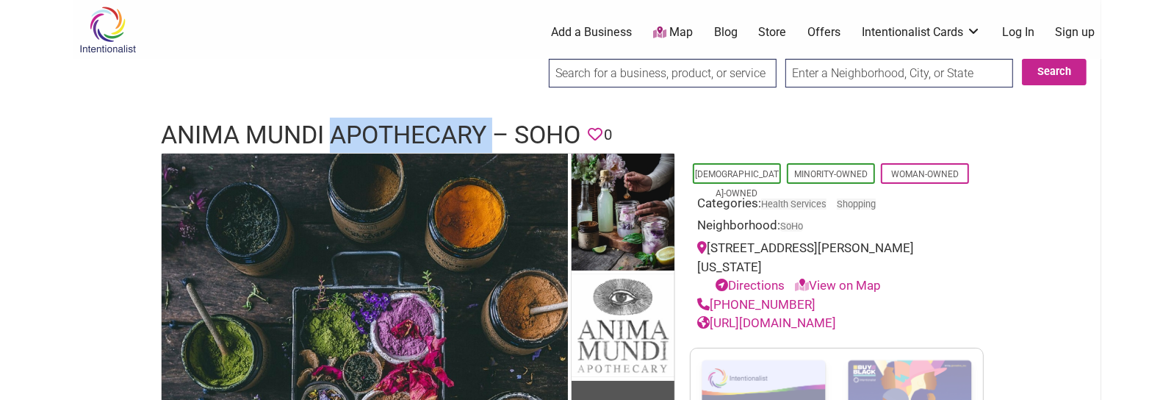
click at [445, 130] on h1 "Anima Mundi Apothecary – SoHo" at bounding box center [371, 135] width 420 height 35
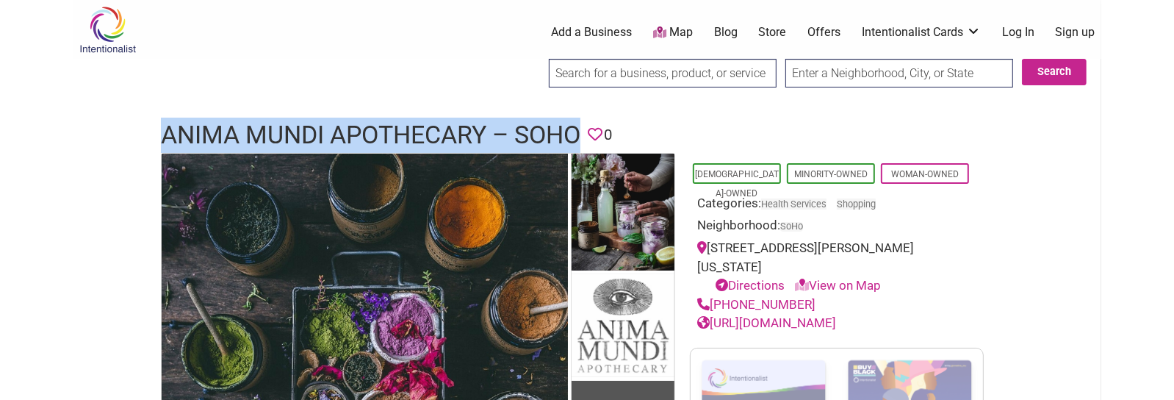
click at [445, 130] on h1 "Anima Mundi Apothecary – SoHo" at bounding box center [371, 135] width 420 height 35
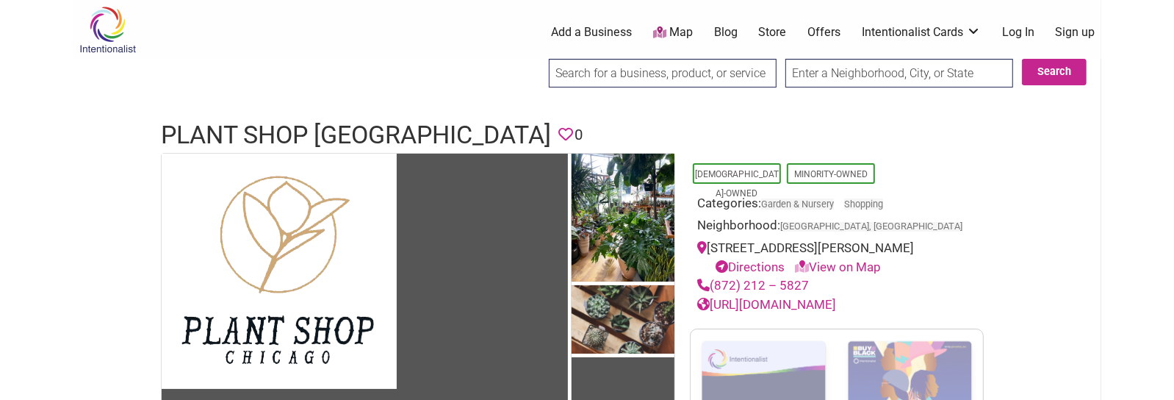
click at [257, 129] on h1 "Plant Shop [GEOGRAPHIC_DATA]" at bounding box center [356, 135] width 390 height 35
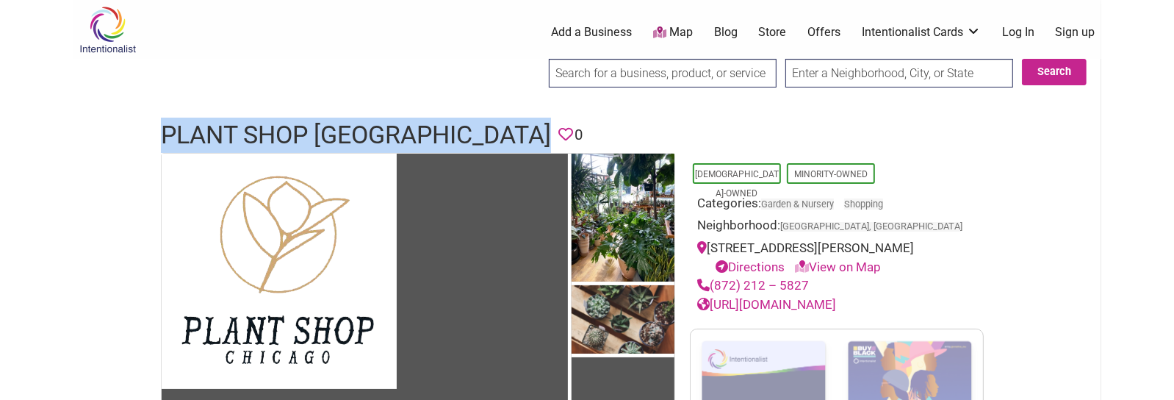
click at [257, 129] on h1 "Plant Shop [GEOGRAPHIC_DATA]" at bounding box center [356, 135] width 390 height 35
copy h1 "Plant Shop [GEOGRAPHIC_DATA]"
drag, startPoint x: 829, startPoint y: 286, endPoint x: 714, endPoint y: 287, distance: 115.4
click at [714, 287] on div "(872) 212 – 5827" at bounding box center [836, 285] width 279 height 19
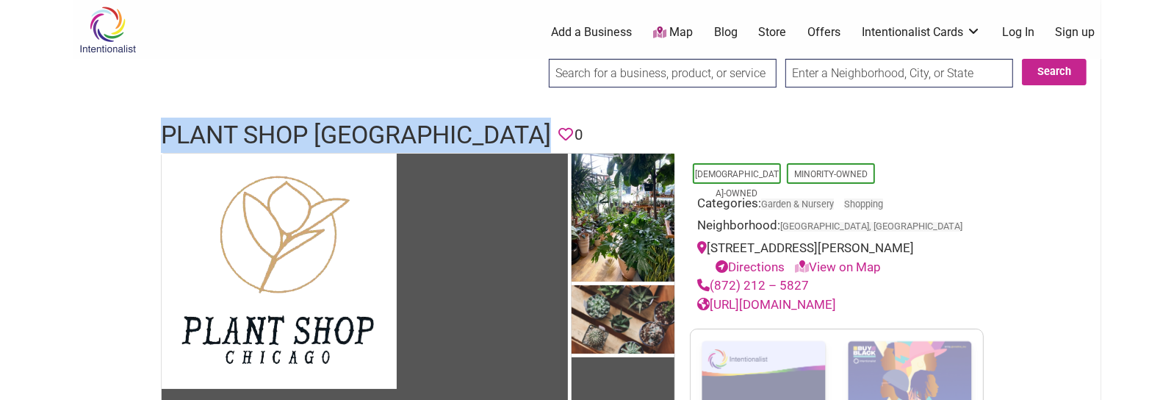
copy link "(872) 212 – 5827"
click at [836, 304] on link "https://plantshopchicago.com/" at bounding box center [766, 304] width 139 height 15
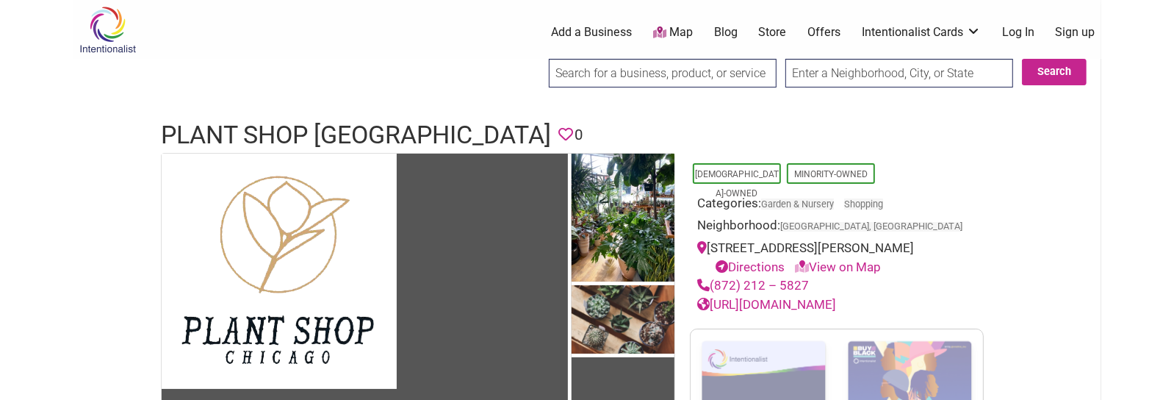
click at [374, 137] on h1 "Plant Shop Chicago" at bounding box center [356, 135] width 390 height 35
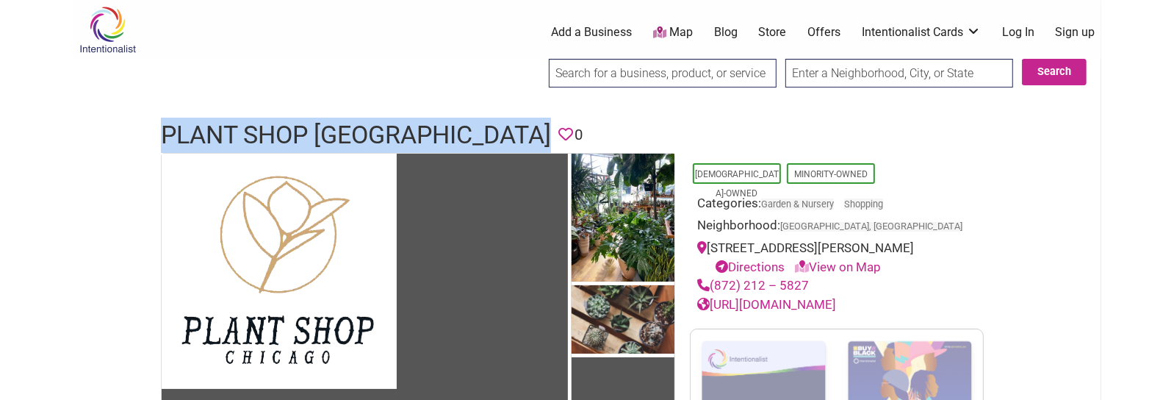
click at [374, 137] on h1 "Plant Shop Chicago" at bounding box center [356, 135] width 390 height 35
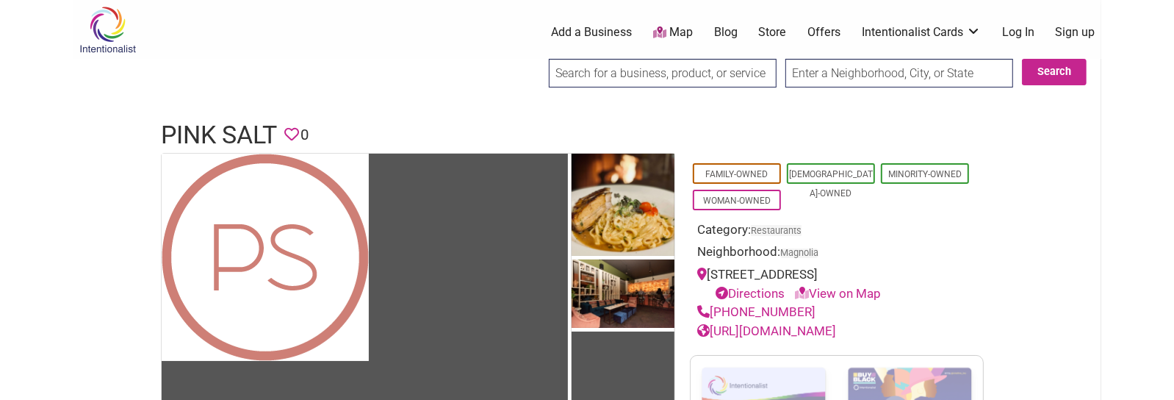
click at [226, 125] on h1 "Pink Salt" at bounding box center [219, 135] width 116 height 35
copy h1 "Pink Salt"
drag, startPoint x: 808, startPoint y: 310, endPoint x: 713, endPoint y: 309, distance: 95.5
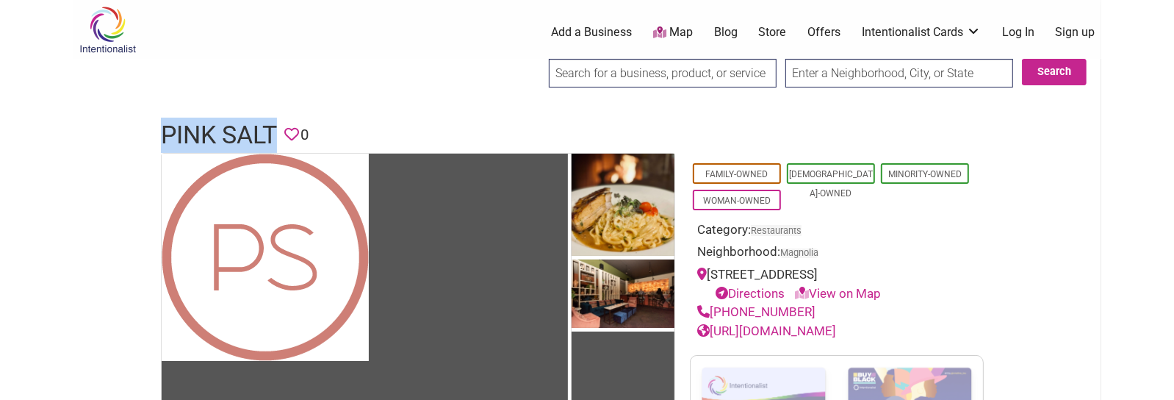
click at [713, 309] on div "(206) 284-7305" at bounding box center [836, 312] width 279 height 19
copy link "(206) 284-7305"
click at [836, 326] on link "https://www.pinksaltseattle.com/" at bounding box center [766, 330] width 139 height 15
click at [250, 126] on h1 "Pink Salt" at bounding box center [219, 135] width 116 height 35
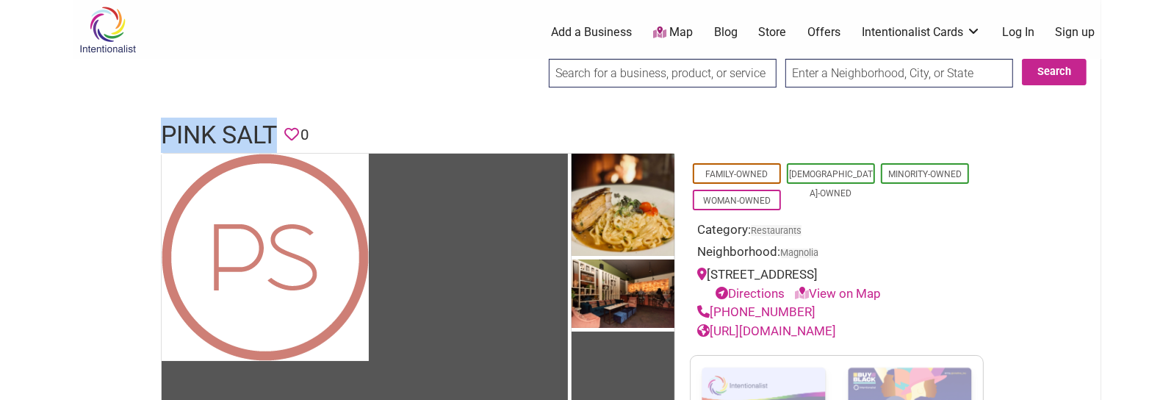
click at [250, 126] on h1 "Pink Salt" at bounding box center [219, 135] width 116 height 35
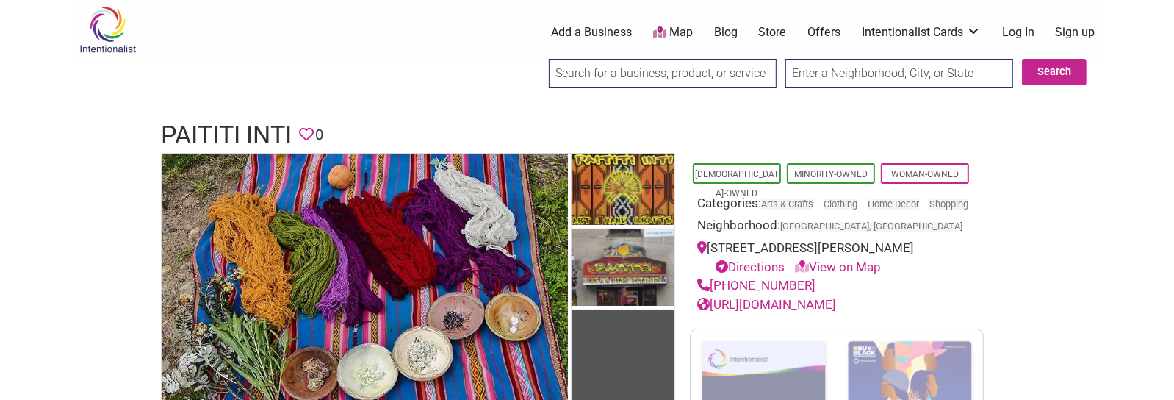
click at [203, 139] on h1 "Paititi Inti" at bounding box center [226, 135] width 131 height 35
copy h1 "Paititi Inti"
drag, startPoint x: 806, startPoint y: 305, endPoint x: 714, endPoint y: 311, distance: 92.8
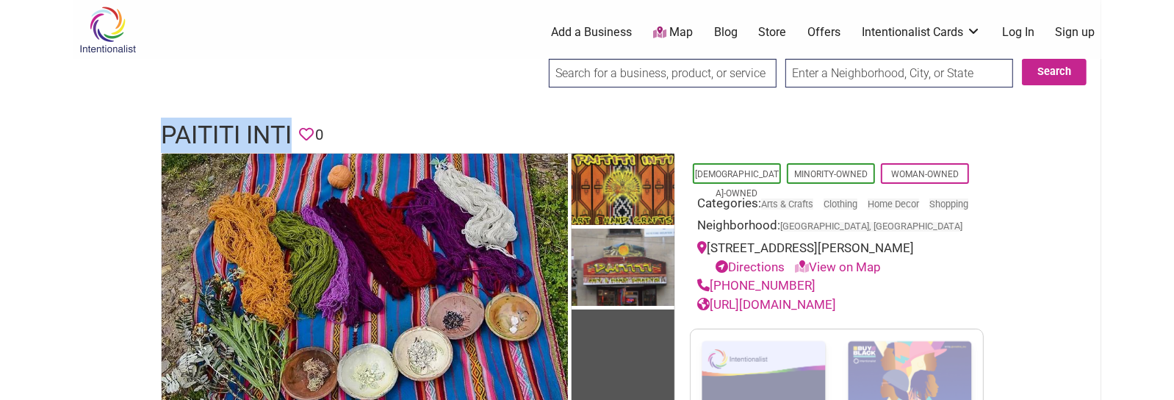
click at [714, 295] on div "[PHONE_NUMBER]" at bounding box center [836, 285] width 279 height 19
copy link "(412) 716-2898"
click at [836, 312] on link "https://www.paititishop.com/" at bounding box center [766, 304] width 139 height 15
click at [269, 126] on h1 "Paititi Inti" at bounding box center [226, 135] width 131 height 35
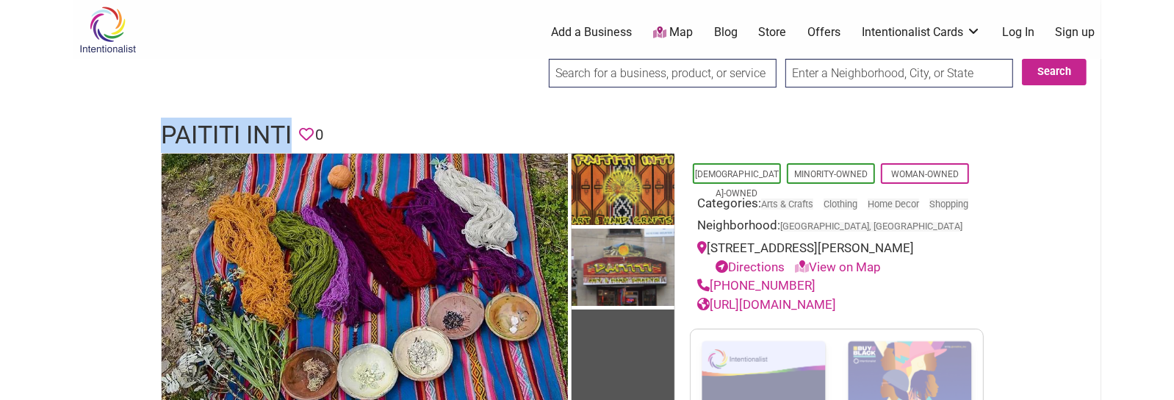
click at [269, 126] on h1 "Paititi Inti" at bounding box center [226, 135] width 131 height 35
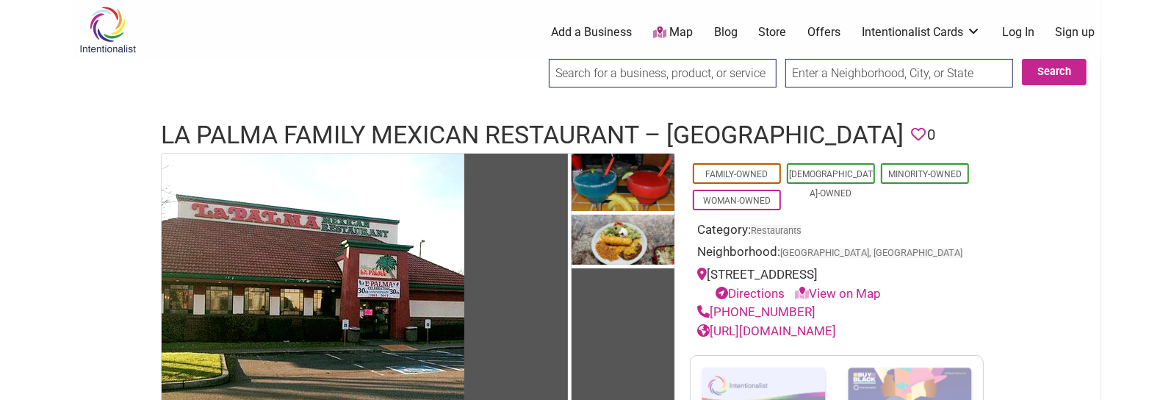
click at [315, 130] on h1 "La Palma Family Mexican Restaurant – [GEOGRAPHIC_DATA]" at bounding box center [532, 135] width 743 height 35
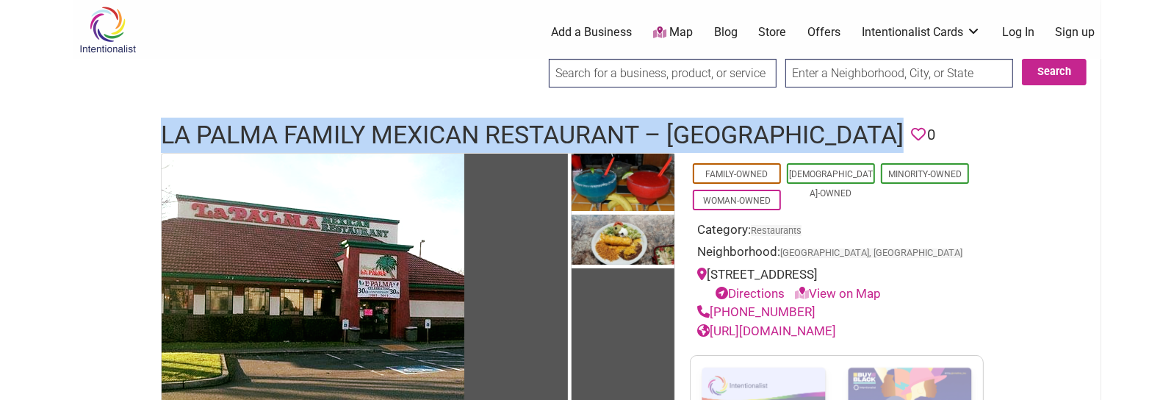
click at [315, 130] on h1 "La Palma Family Mexican Restaurant – Lakewood" at bounding box center [532, 135] width 743 height 35
copy h1 "La Palma Family Mexican Restaurant – Lakewood"
drag, startPoint x: 770, startPoint y: 334, endPoint x: 714, endPoint y: 339, distance: 56.0
click at [714, 322] on div "(253) 582-8349" at bounding box center [836, 312] width 279 height 19
copy link "(253) 582-8349"
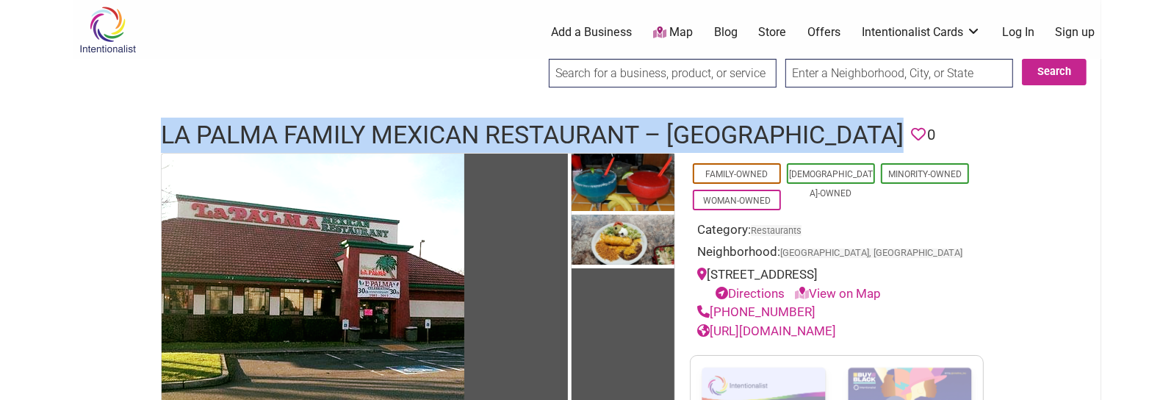
click at [836, 338] on link "https://lapalmamexicanrestaurant.com/" at bounding box center [766, 330] width 139 height 15
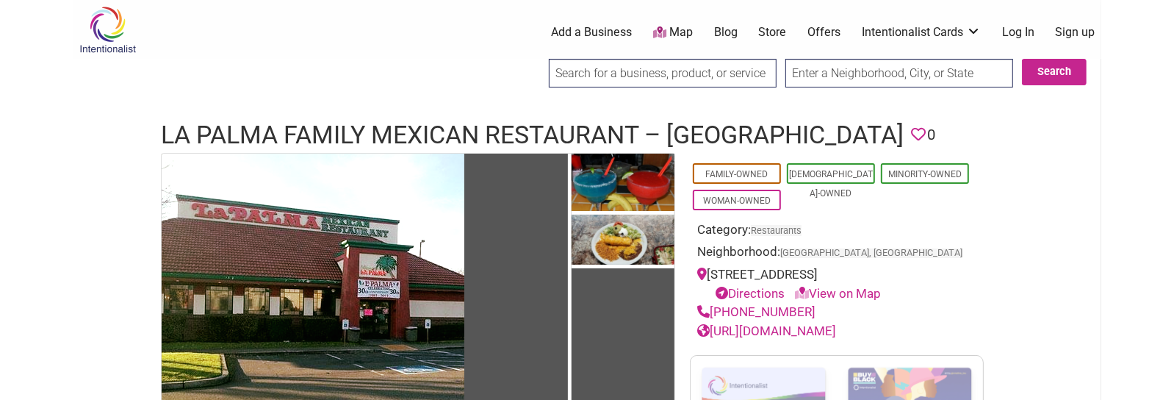
click at [412, 140] on h1 "La Palma Family Mexican Restaurant – Lakewood" at bounding box center [532, 135] width 743 height 35
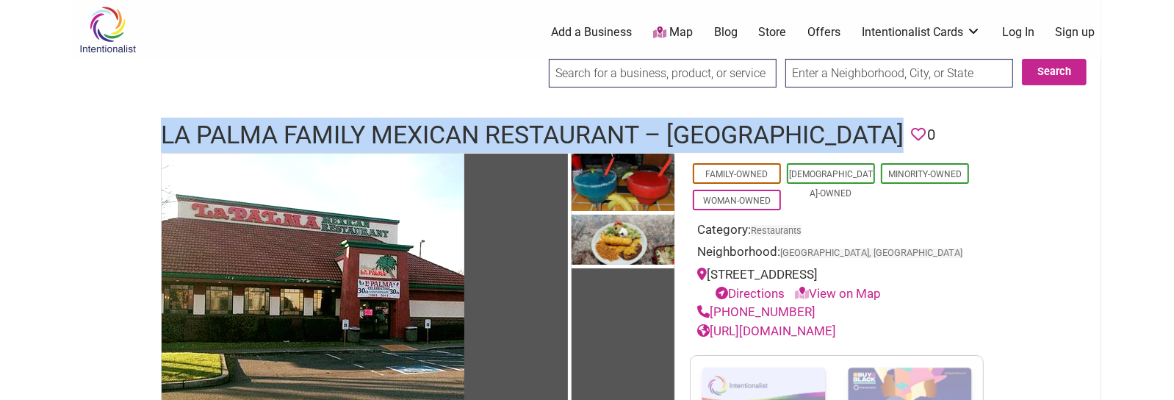
click at [412, 140] on h1 "La Palma Family Mexican Restaurant – Lakewood" at bounding box center [532, 135] width 743 height 35
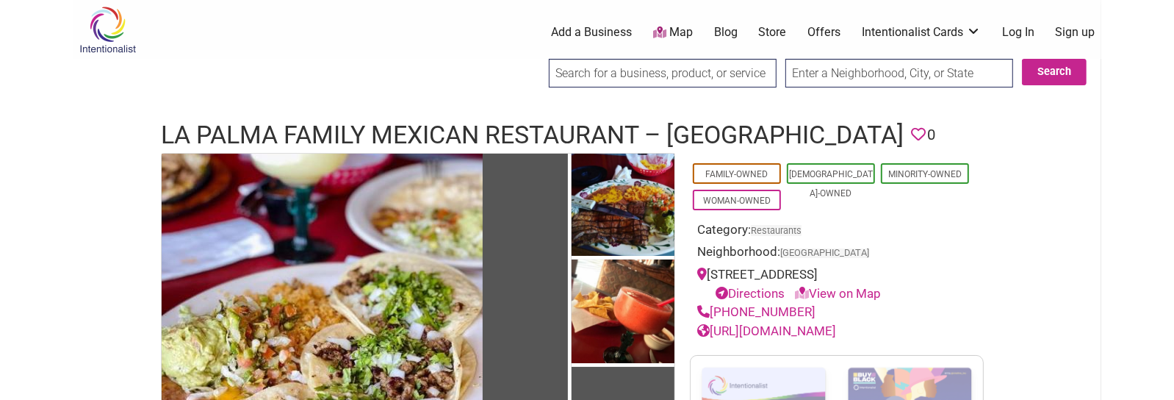
click at [288, 141] on h1 "La Palma Family Mexican Restaurant – [GEOGRAPHIC_DATA]" at bounding box center [532, 135] width 743 height 35
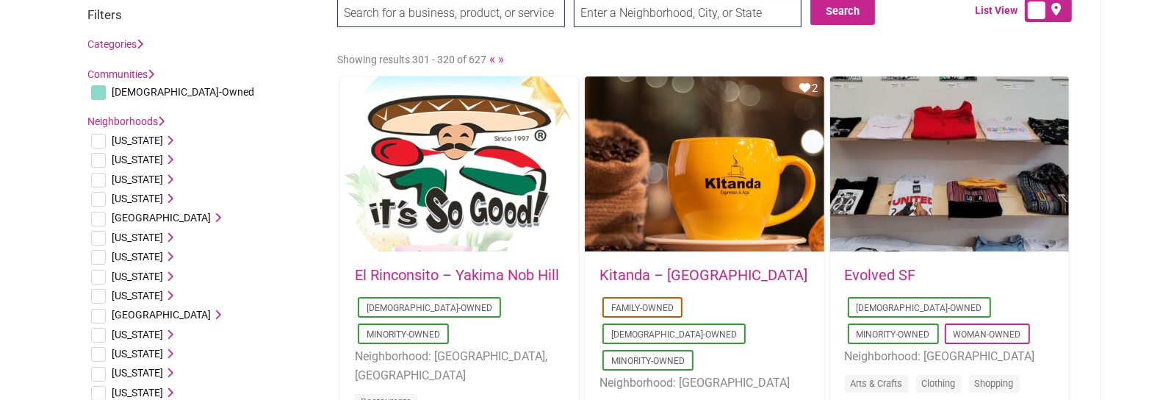
drag, startPoint x: 309, startPoint y: 122, endPoint x: 320, endPoint y: 175, distance: 53.9
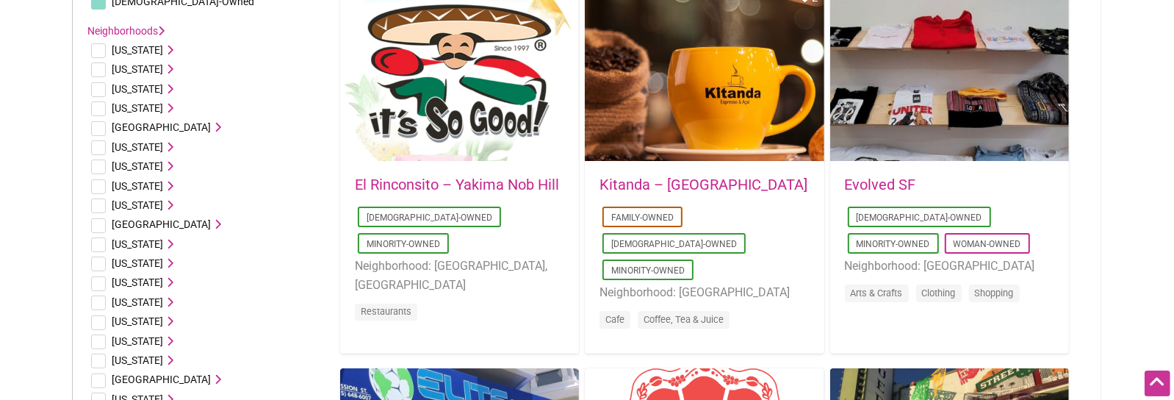
scroll to position [259, 0]
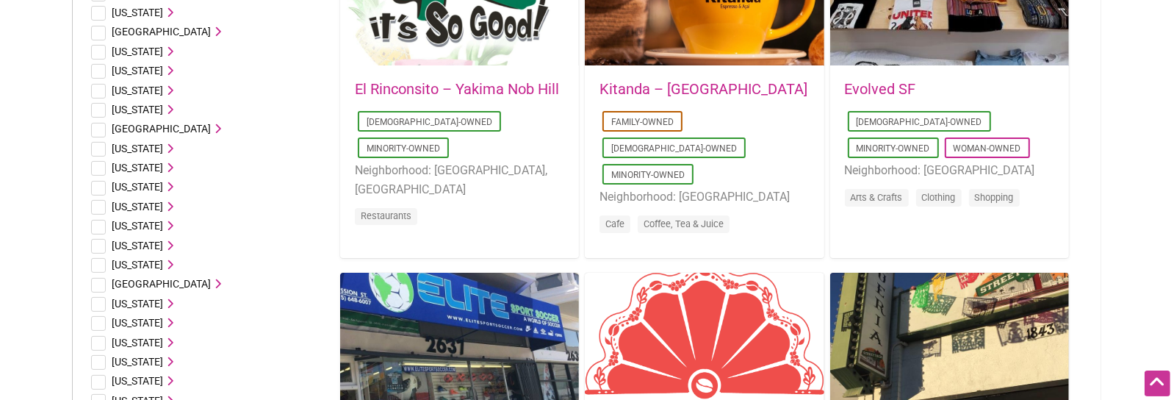
drag, startPoint x: 1110, startPoint y: 92, endPoint x: 1118, endPoint y: 159, distance: 67.5
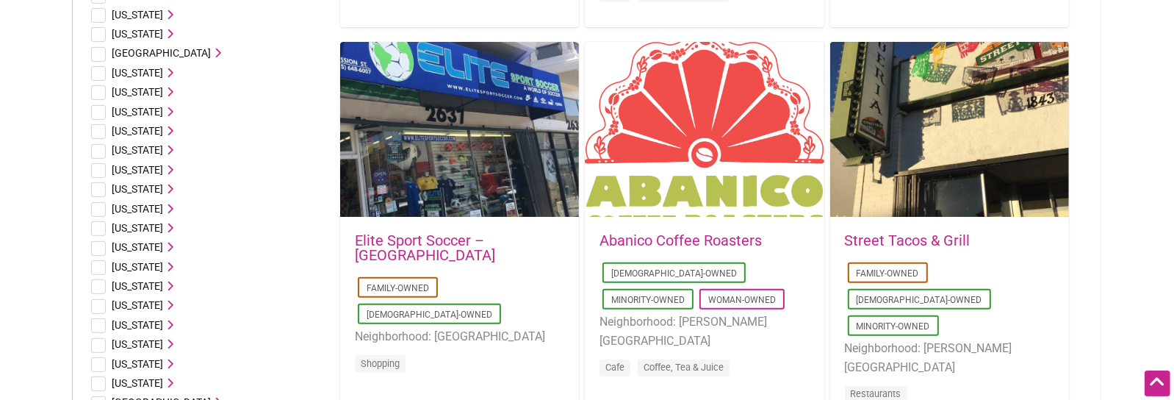
drag, startPoint x: 1123, startPoint y: 152, endPoint x: 1118, endPoint y: 230, distance: 78.1
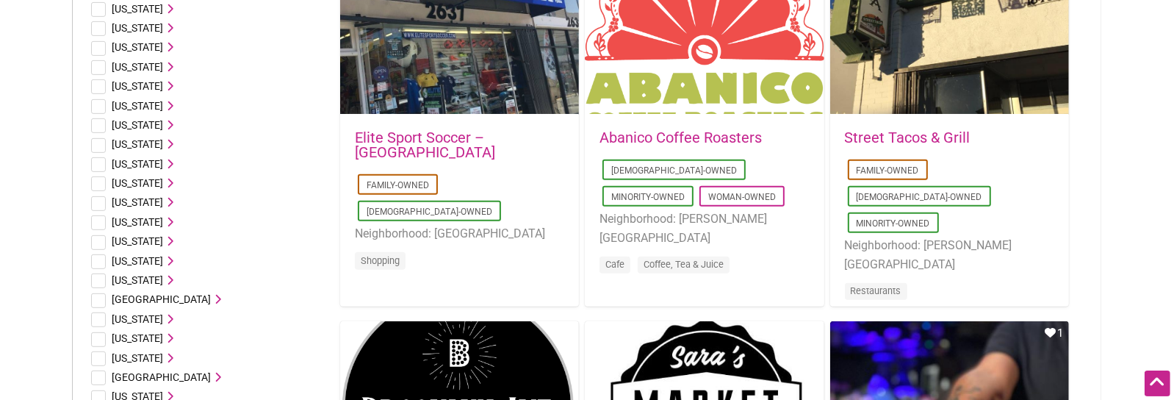
scroll to position [687, 0]
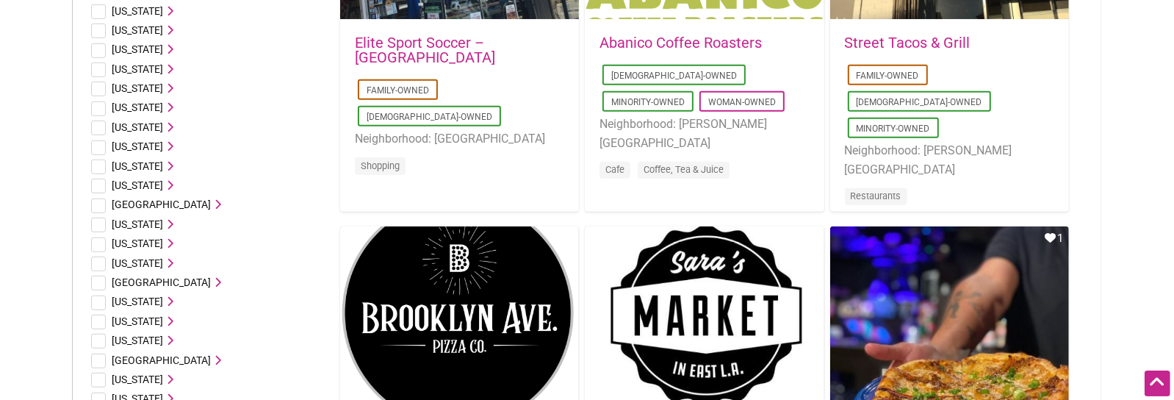
drag, startPoint x: 1135, startPoint y: 166, endPoint x: 1133, endPoint y: 256, distance: 89.7
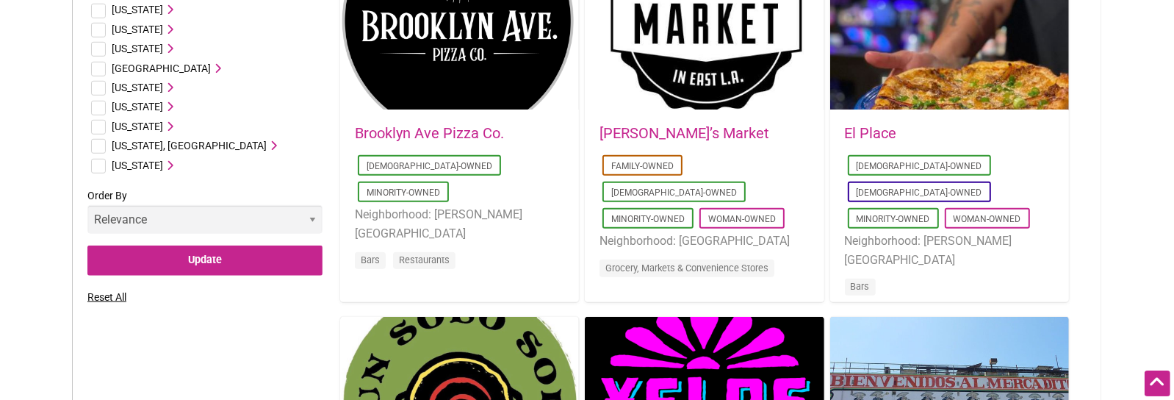
drag, startPoint x: 1121, startPoint y: 186, endPoint x: 1124, endPoint y: 266, distance: 80.2
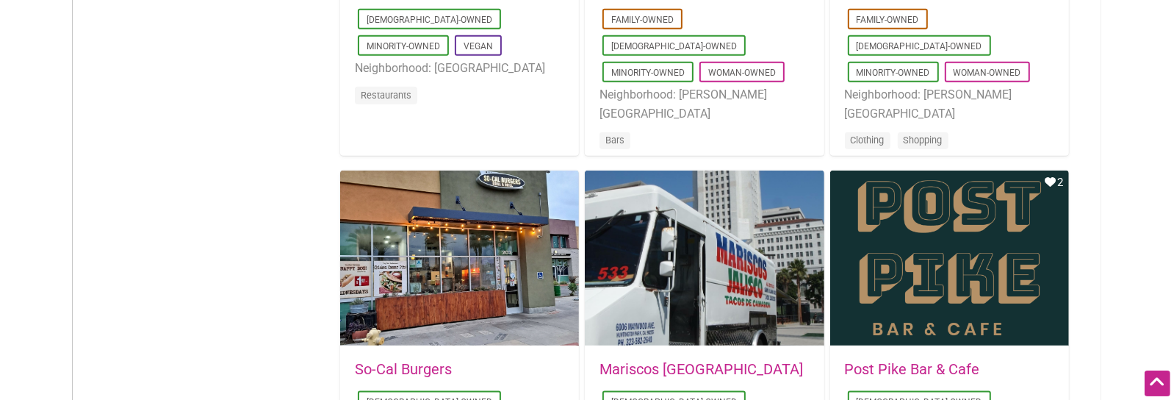
drag, startPoint x: 1132, startPoint y: 184, endPoint x: 1132, endPoint y: 258, distance: 74.2
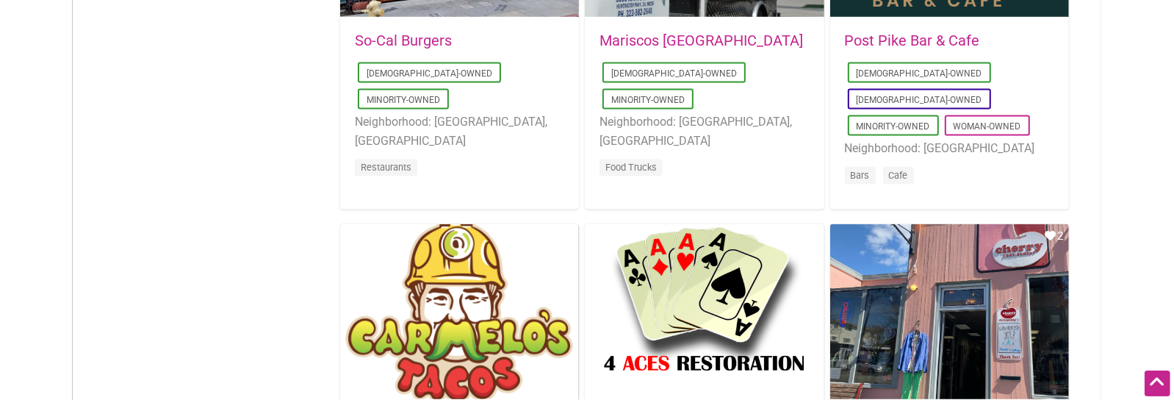
drag, startPoint x: 1124, startPoint y: 144, endPoint x: 1118, endPoint y: 234, distance: 89.9
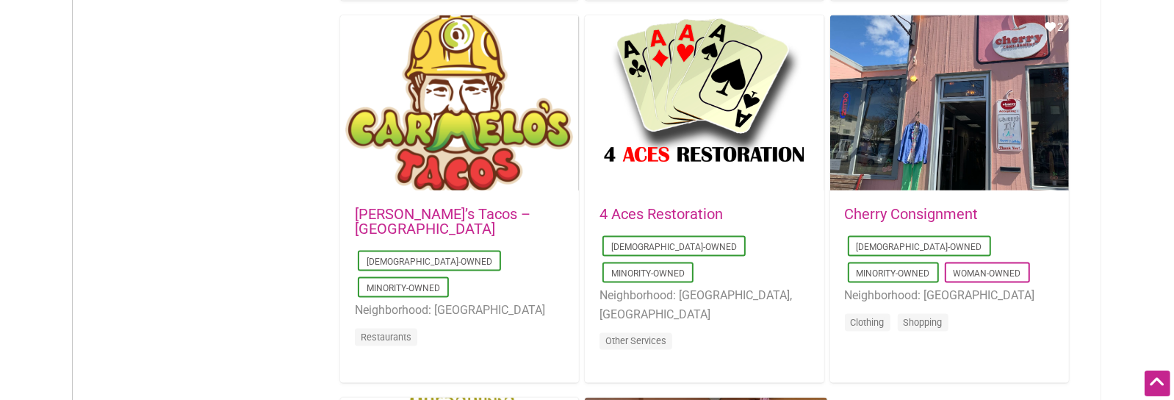
drag, startPoint x: 1123, startPoint y: 203, endPoint x: 1134, endPoint y: 279, distance: 76.5
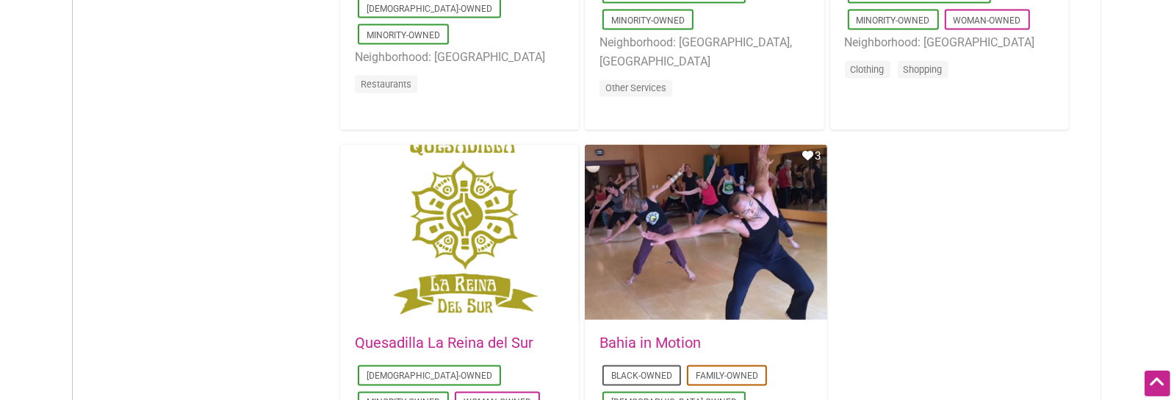
drag, startPoint x: 1148, startPoint y: 239, endPoint x: 1154, endPoint y: 311, distance: 72.3
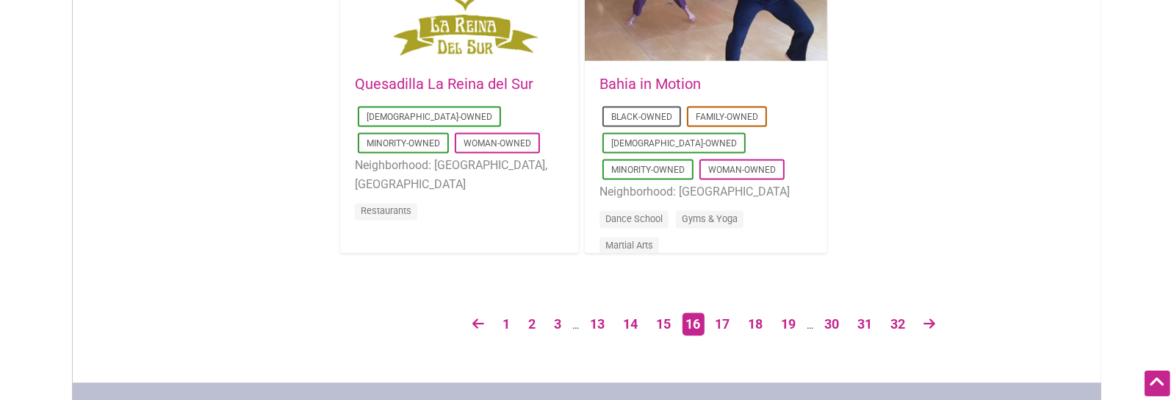
drag, startPoint x: 967, startPoint y: 197, endPoint x: 997, endPoint y: 327, distance: 133.5
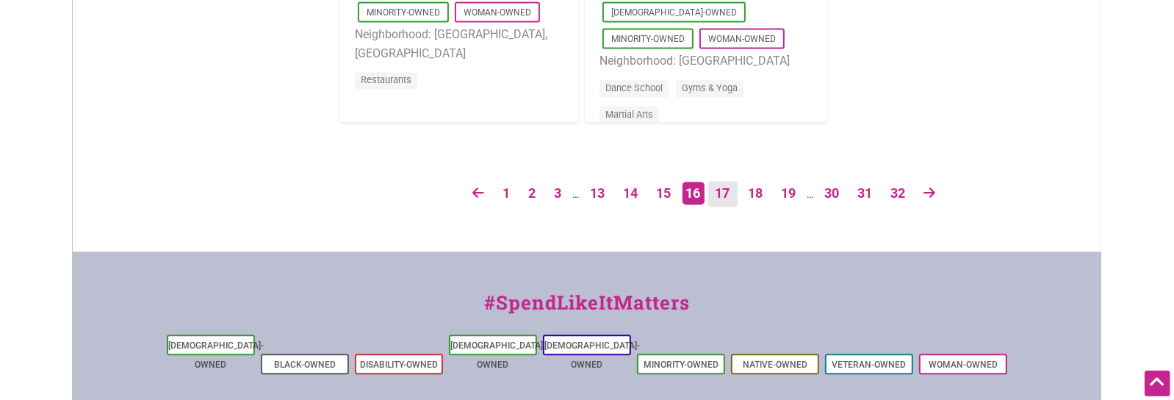
click at [721, 193] on link "17" at bounding box center [722, 194] width 29 height 26
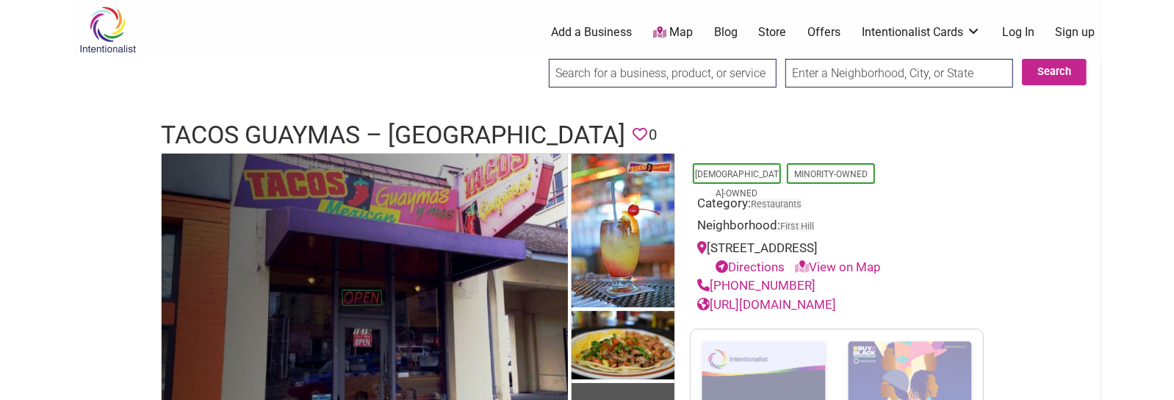
click at [342, 130] on h1 "Tacos Guaymas – [GEOGRAPHIC_DATA]" at bounding box center [393, 135] width 464 height 35
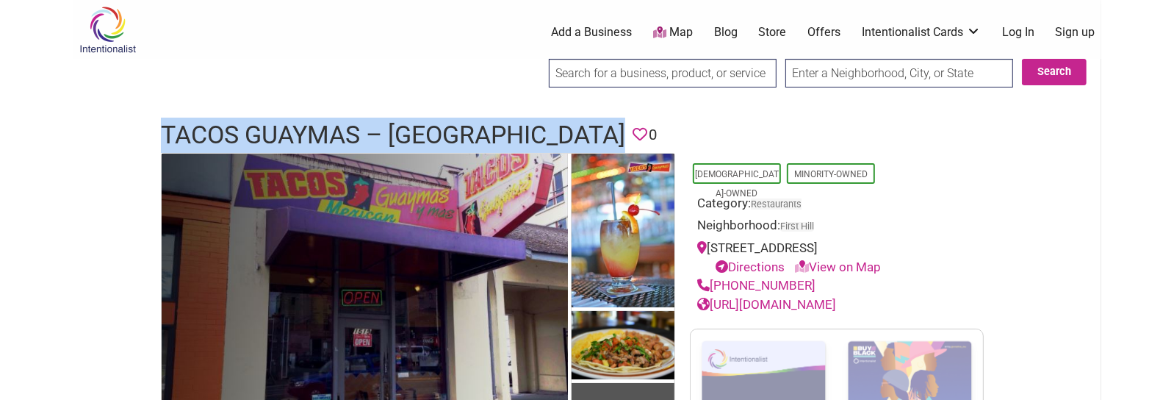
click at [343, 130] on h1 "Tacos Guaymas – [GEOGRAPHIC_DATA]" at bounding box center [393, 135] width 464 height 35
copy h1 "Tacos Guaymas – [GEOGRAPHIC_DATA]"
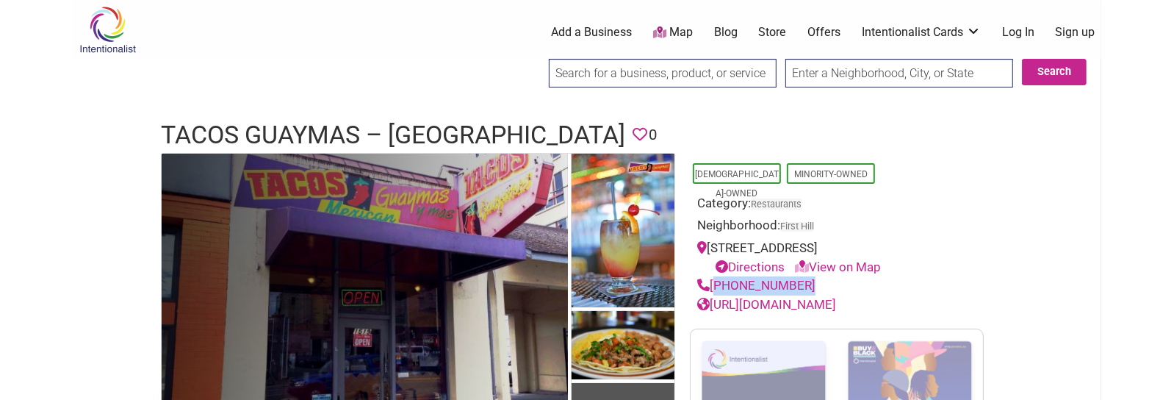
drag, startPoint x: 804, startPoint y: 279, endPoint x: 713, endPoint y: 284, distance: 91.2
click at [713, 284] on div "[PHONE_NUMBER]" at bounding box center [836, 285] width 279 height 19
copy link "(206)860-3871"
click at [831, 300] on link "http://www.tacosguaymas.com/" at bounding box center [766, 304] width 139 height 15
click at [409, 143] on h1 "Tacos Guaymas – First Hill" at bounding box center [393, 135] width 464 height 35
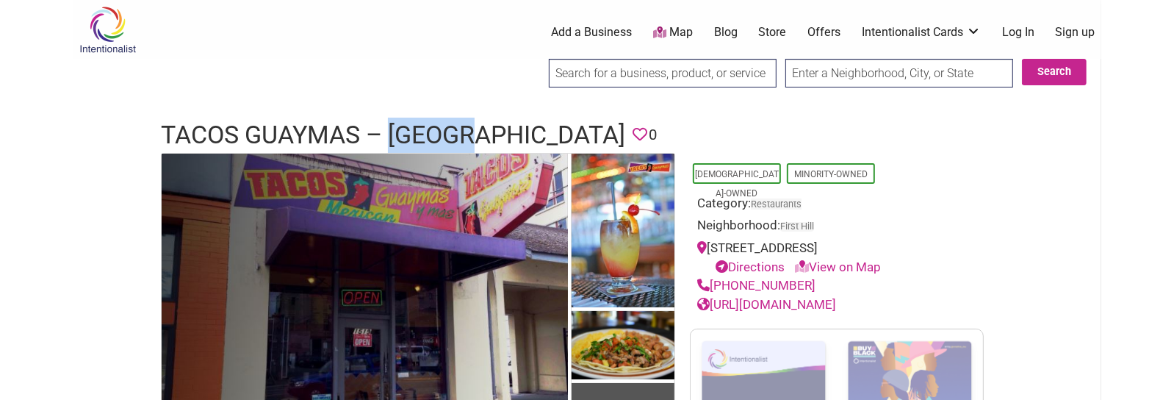
click at [409, 143] on h1 "Tacos Guaymas – First Hill" at bounding box center [393, 135] width 464 height 35
click at [409, 137] on h1 "Tacos Guaymas – First Hill" at bounding box center [393, 135] width 464 height 35
click at [409, 136] on h1 "Tacos Guaymas – First Hill" at bounding box center [393, 135] width 464 height 35
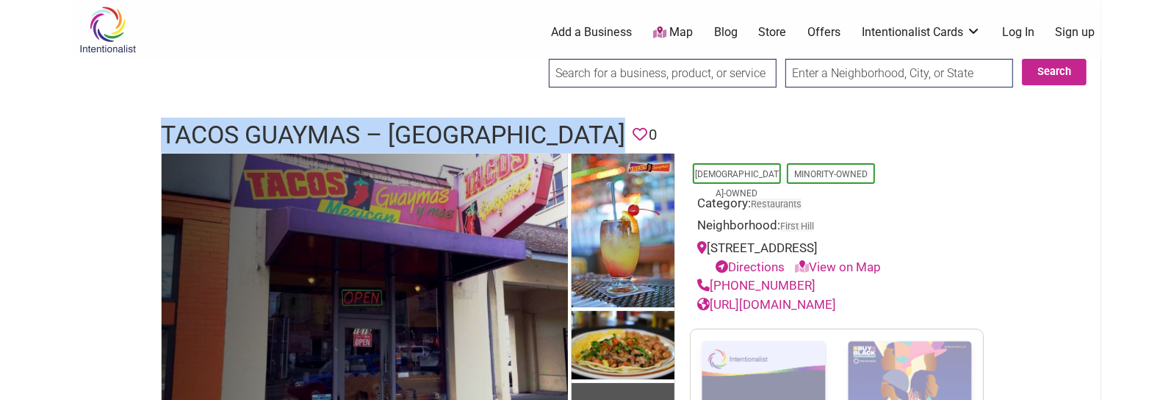
click at [409, 136] on h1 "Tacos Guaymas – First Hill" at bounding box center [393, 135] width 464 height 35
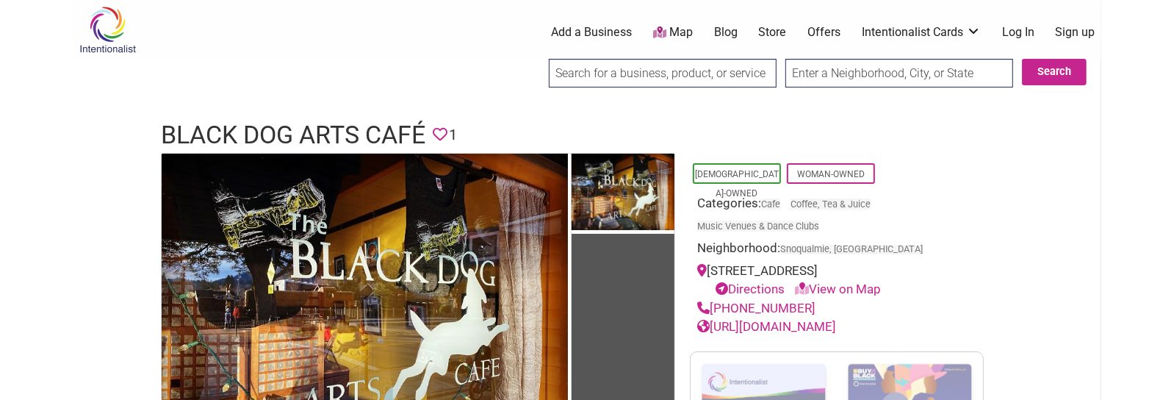
click at [309, 130] on h1 "Black Dog Arts Café" at bounding box center [293, 135] width 265 height 35
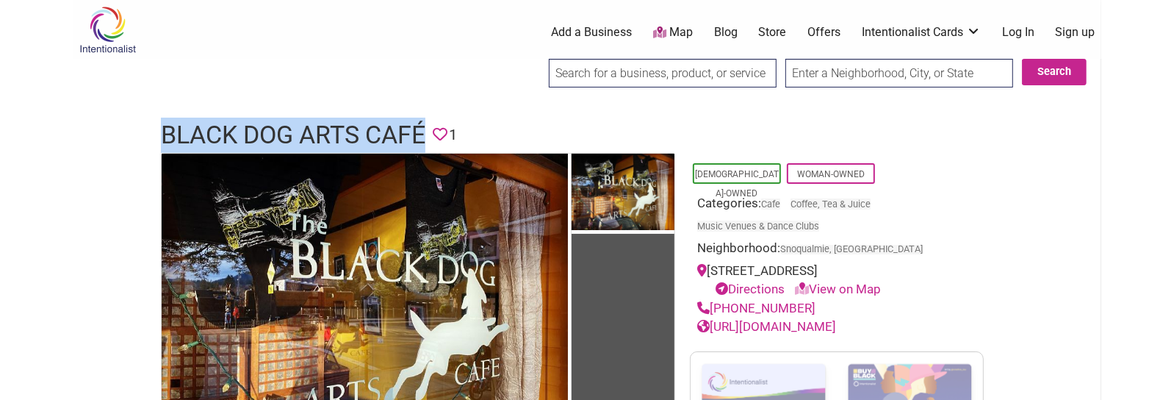
click at [309, 130] on h1 "Black Dog Arts Café" at bounding box center [293, 135] width 265 height 35
copy h1 "Black Dog Arts Café"
drag, startPoint x: 805, startPoint y: 305, endPoint x: 714, endPoint y: 308, distance: 90.4
click at [714, 308] on div "[PHONE_NUMBER]" at bounding box center [836, 308] width 279 height 19
copy link "[PHONE_NUMBER]"
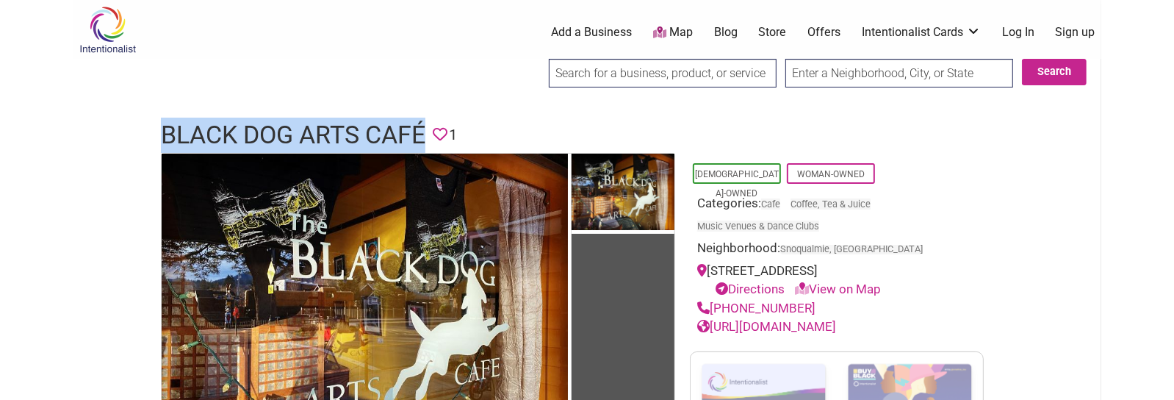
click at [764, 324] on link "[URL][DOMAIN_NAME]" at bounding box center [766, 326] width 139 height 15
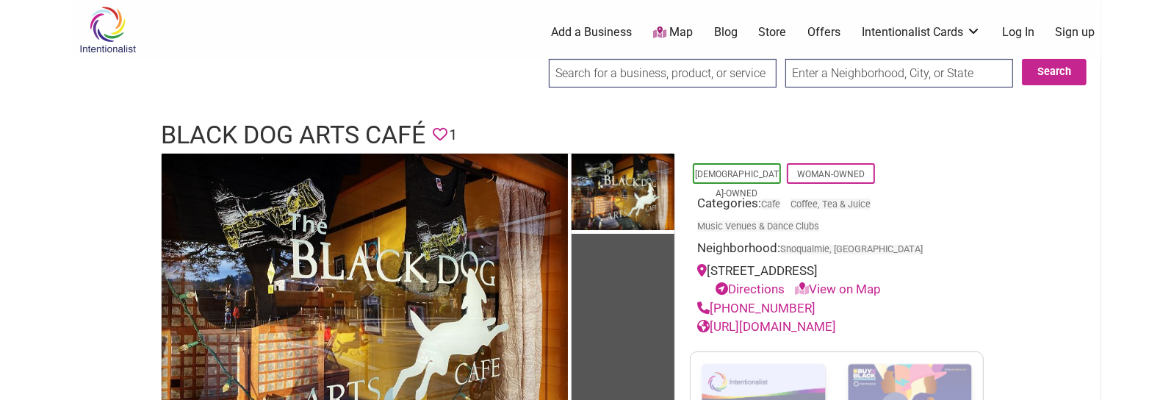
click at [305, 134] on h1 "Black Dog Arts Café" at bounding box center [293, 135] width 265 height 35
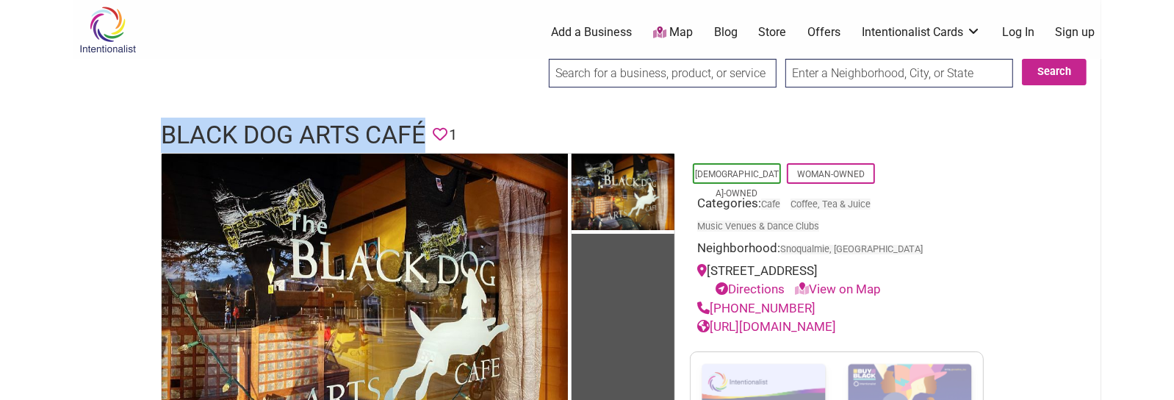
click at [305, 134] on h1 "Black Dog Arts Café" at bounding box center [293, 135] width 265 height 35
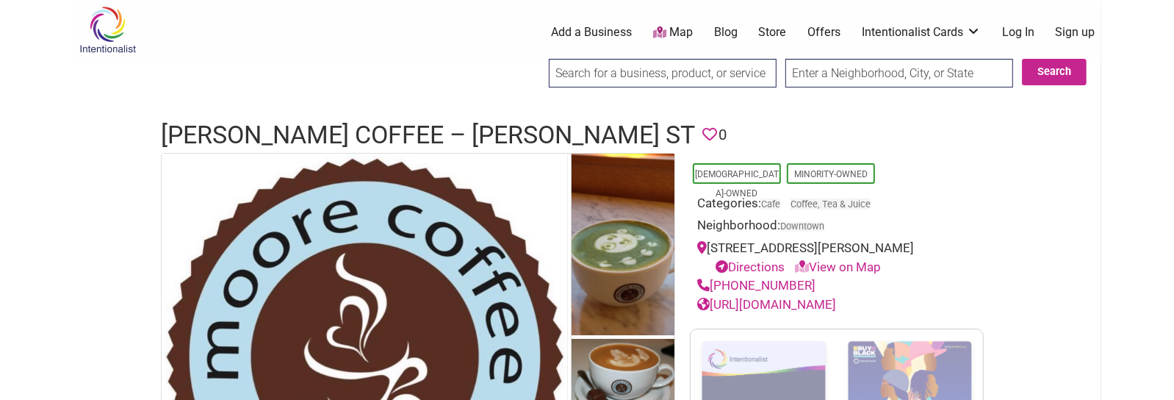
click at [319, 143] on h1 "[PERSON_NAME] Coffee – [PERSON_NAME] St" at bounding box center [428, 135] width 534 height 35
click at [320, 131] on h1 "Moore Coffee – Stewart St" at bounding box center [428, 135] width 534 height 35
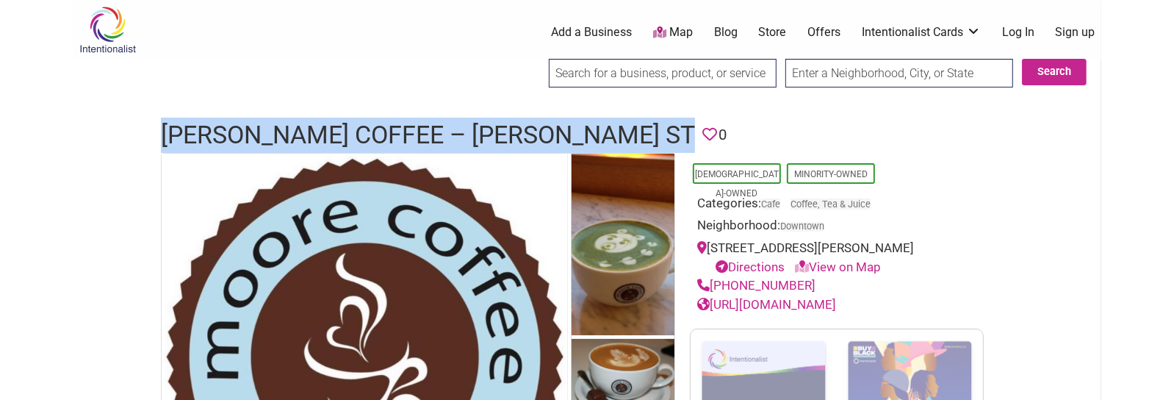
click at [320, 131] on h1 "Moore Coffee – Stewart St" at bounding box center [428, 135] width 534 height 35
copy h1 "Moore Coffee – Stewart St"
drag, startPoint x: 811, startPoint y: 282, endPoint x: 714, endPoint y: 284, distance: 97.8
click at [714, 284] on div "(206) 790-0102" at bounding box center [836, 285] width 279 height 19
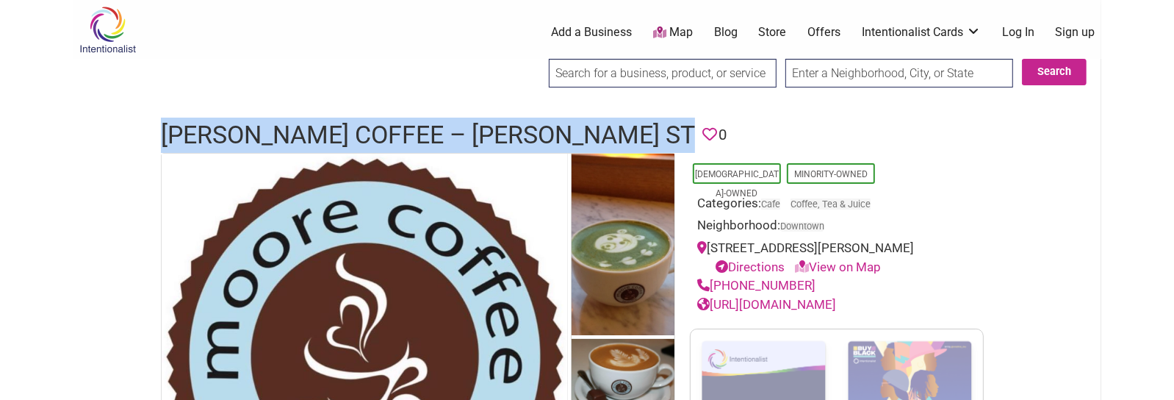
copy link "(206) 790-0102"
click at [836, 301] on link "http://www.moorecoffeeshop.com/" at bounding box center [766, 304] width 139 height 15
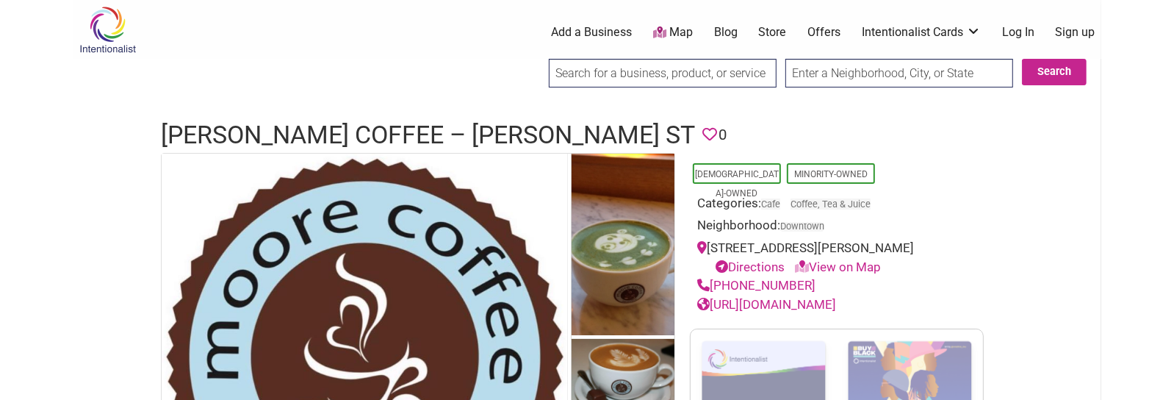
click at [356, 139] on h1 "Moore Coffee – Stewart St" at bounding box center [428, 135] width 534 height 35
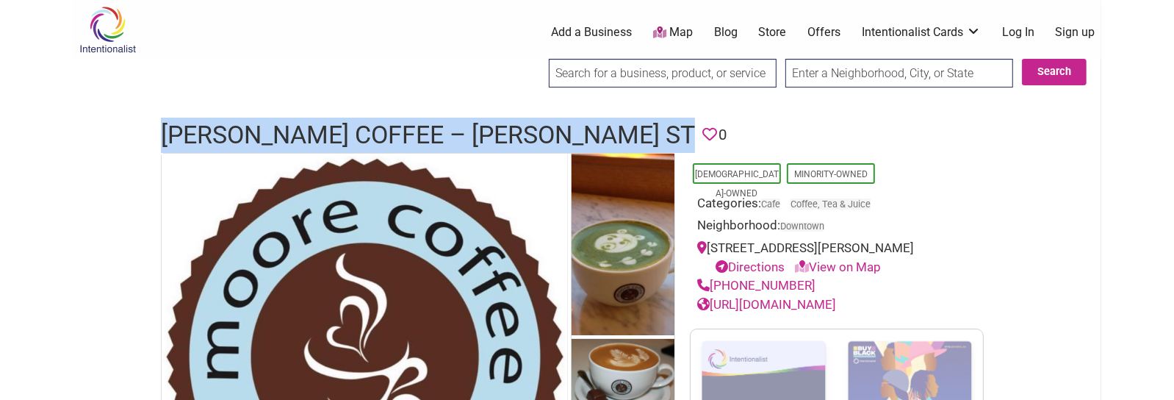
click at [356, 139] on h1 "Moore Coffee – Stewart St" at bounding box center [428, 135] width 534 height 35
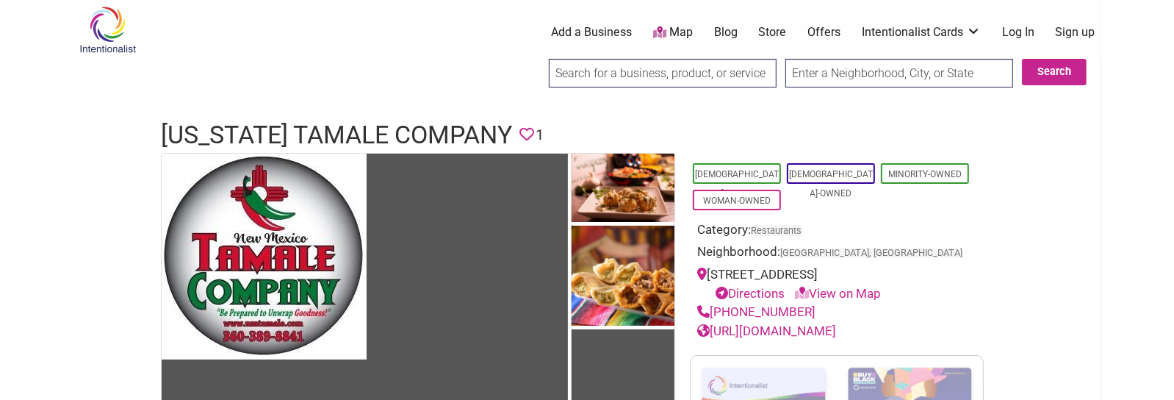
click at [295, 140] on h1 "[US_STATE] Tamale Company" at bounding box center [336, 135] width 351 height 35
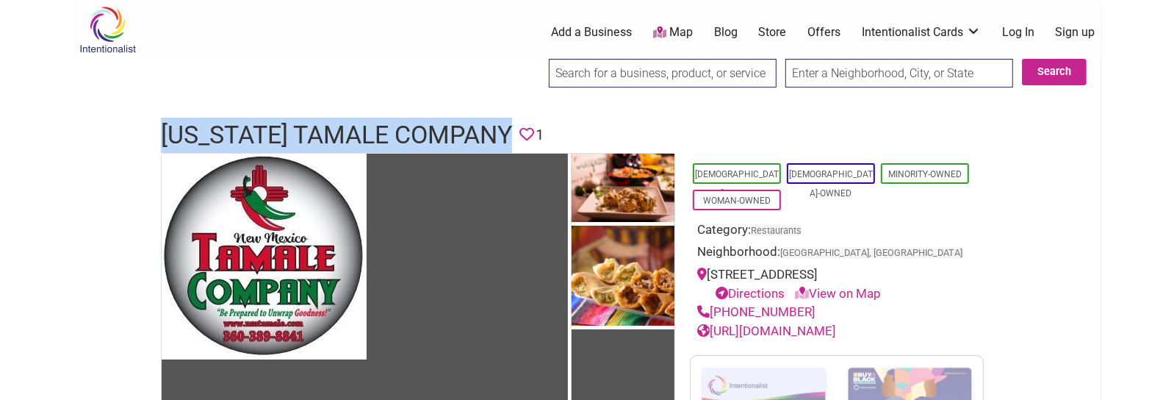
click at [295, 140] on h1 "[US_STATE] Tamale Company" at bounding box center [336, 135] width 351 height 35
copy h1 "New Mexico Tamale Company"
drag, startPoint x: 802, startPoint y: 312, endPoint x: 714, endPoint y: 312, distance: 88.2
click at [714, 312] on div "(360) 389-8841" at bounding box center [836, 312] width 279 height 19
copy link "(360) 389-8841"
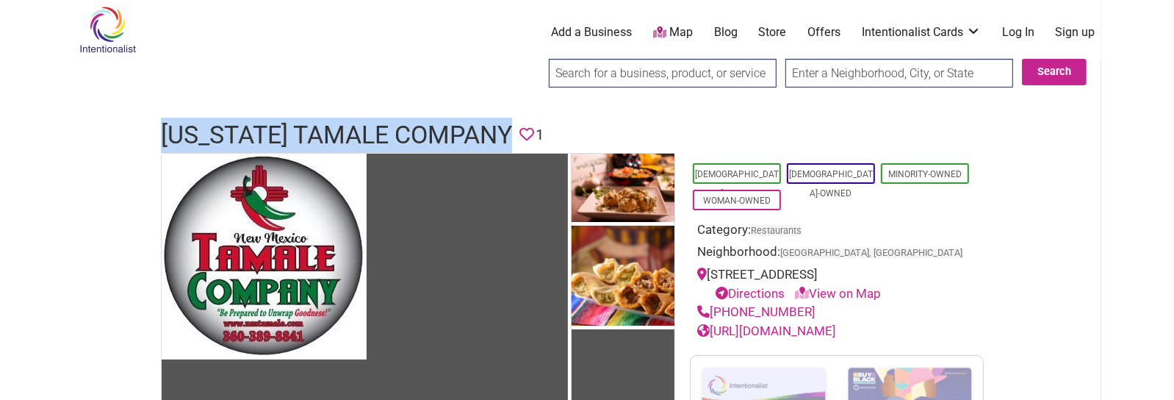
click at [762, 334] on link "https://nmtamale.com/" at bounding box center [766, 330] width 139 height 15
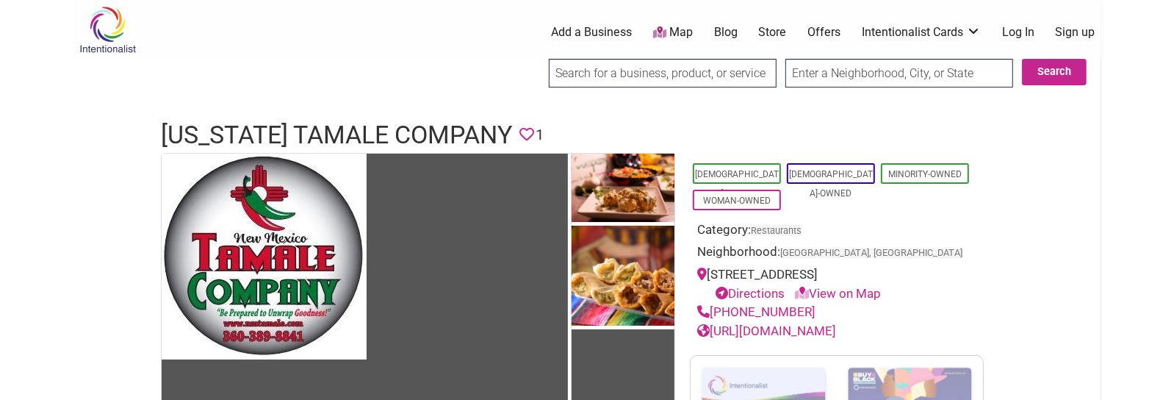
click at [375, 140] on h1 "New Mexico Tamale Company" at bounding box center [336, 135] width 351 height 35
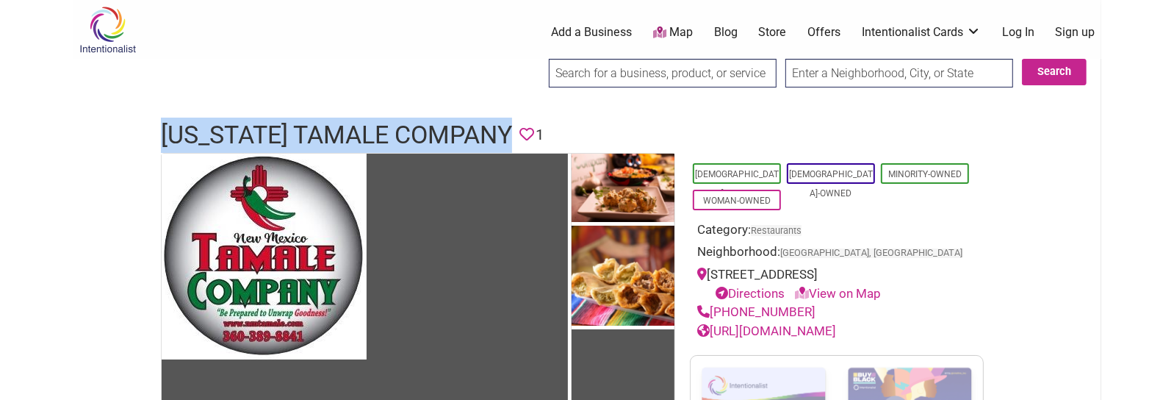
click at [375, 140] on h1 "New Mexico Tamale Company" at bounding box center [336, 135] width 351 height 35
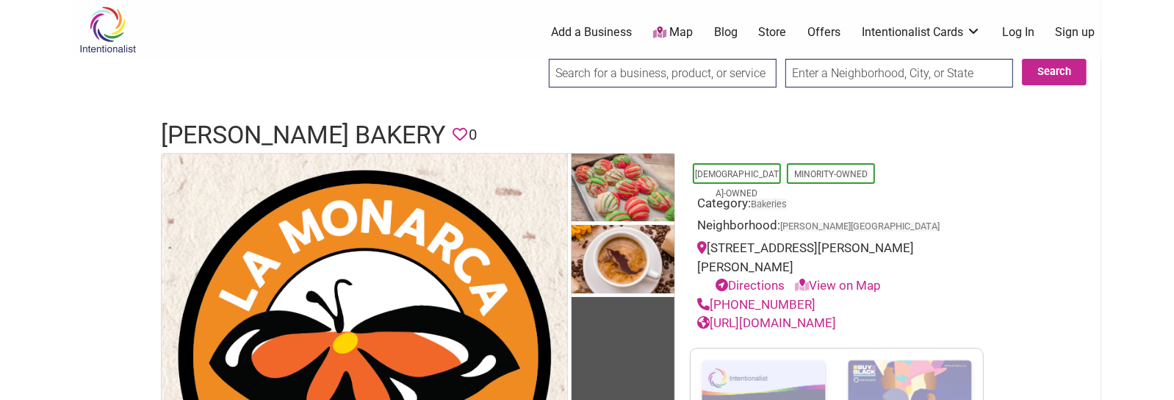
click at [315, 134] on h1 "[PERSON_NAME] Bakery" at bounding box center [303, 135] width 284 height 35
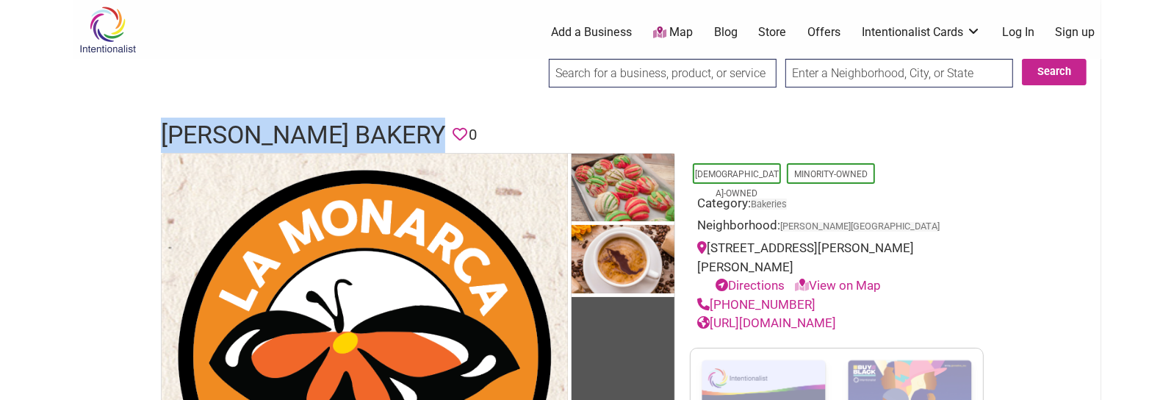
click at [315, 134] on h1 "[PERSON_NAME] Bakery" at bounding box center [303, 135] width 284 height 35
copy h1 "[PERSON_NAME] Bakery"
drag, startPoint x: 808, startPoint y: 290, endPoint x: 714, endPoint y: 283, distance: 95.0
click at [714, 295] on div "[PHONE_NUMBER]" at bounding box center [836, 304] width 279 height 19
copy link "[PHONE_NUMBER]"
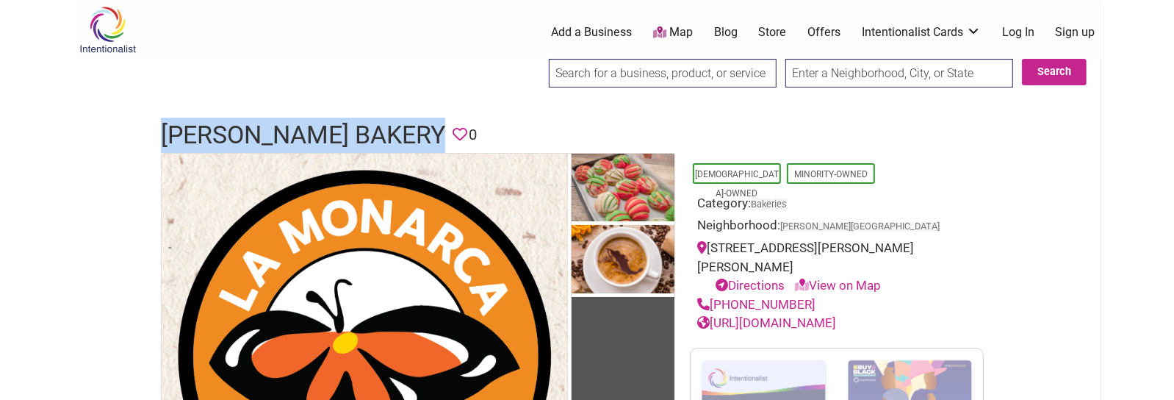
click at [786, 315] on link "[URL][DOMAIN_NAME]" at bounding box center [766, 322] width 139 height 15
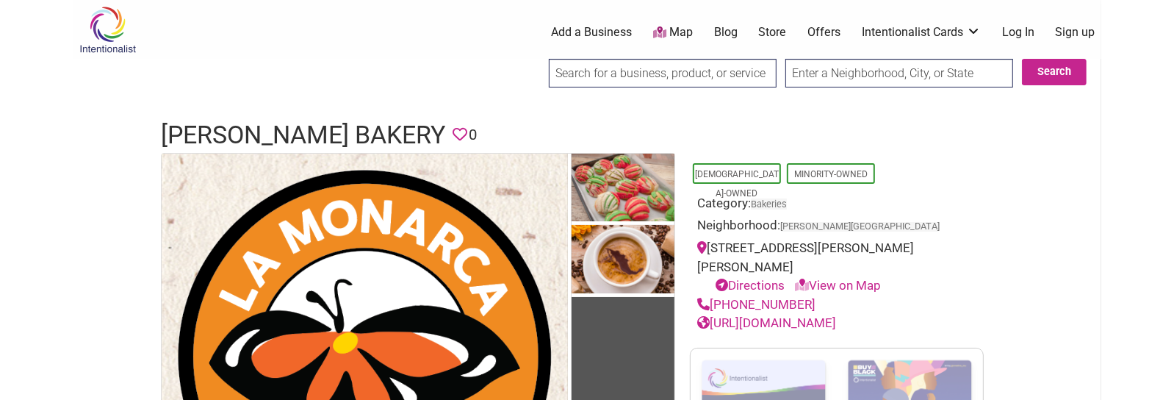
click at [273, 136] on h1 "[PERSON_NAME] Bakery" at bounding box center [303, 135] width 284 height 35
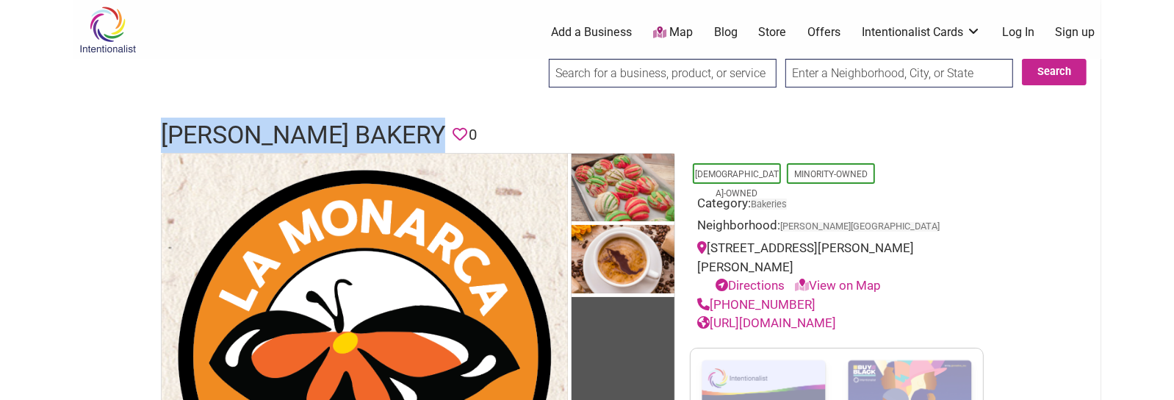
click at [273, 136] on h1 "[PERSON_NAME] Bakery" at bounding box center [303, 135] width 284 height 35
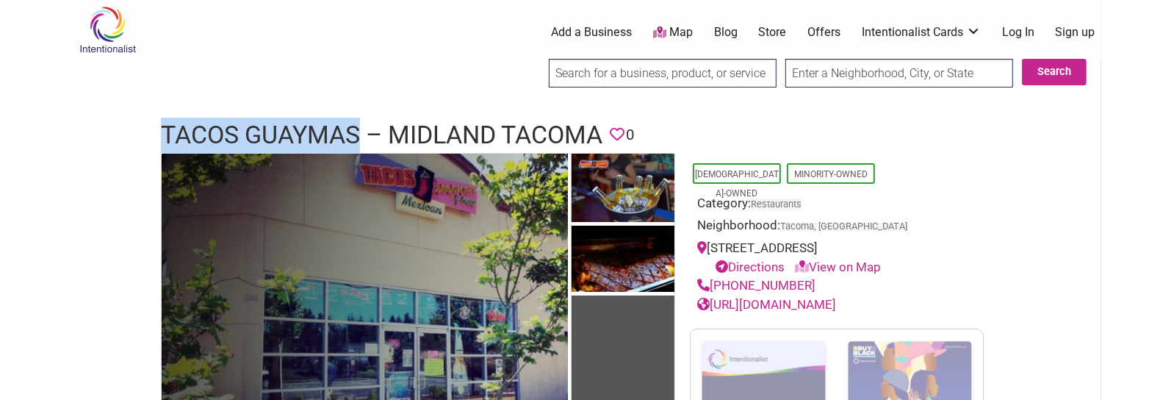
drag, startPoint x: 161, startPoint y: 125, endPoint x: 357, endPoint y: 132, distance: 196.3
click at [357, 132] on h1 "Tacos Guaymas – Midland Tacoma" at bounding box center [382, 135] width 442 height 35
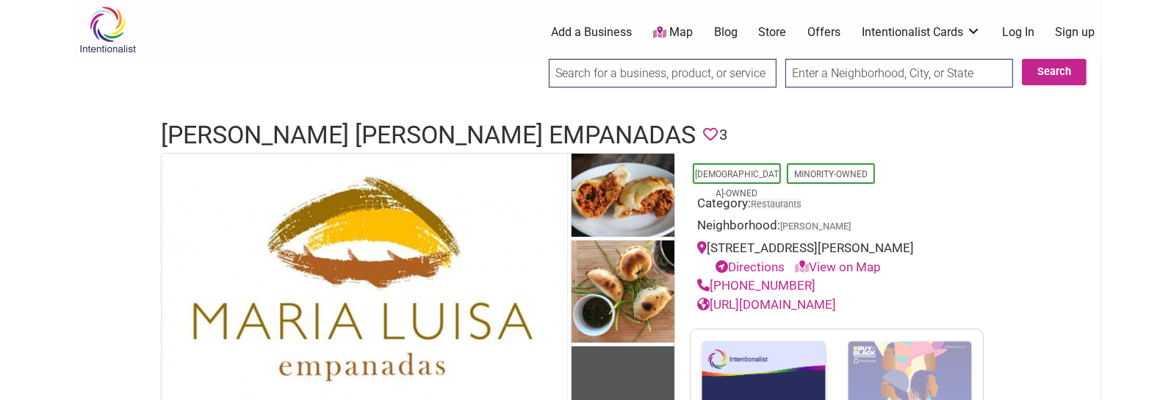
click at [792, 312] on link "[URL][DOMAIN_NAME]" at bounding box center [766, 304] width 139 height 15
click at [441, 127] on h1 "[PERSON_NAME] [PERSON_NAME] Empanadas" at bounding box center [428, 135] width 535 height 35
click at [441, 127] on h1 "Maria Luisa Empanadas" at bounding box center [428, 135] width 535 height 35
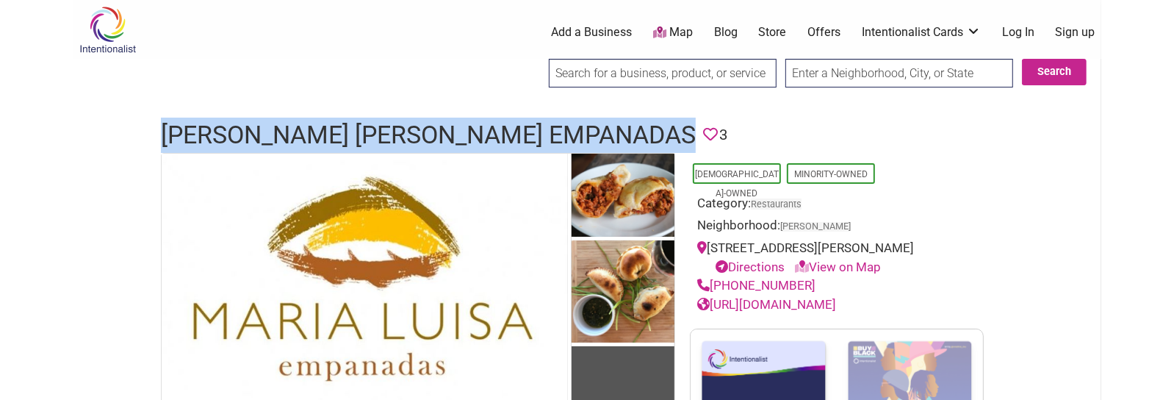
click at [441, 127] on h1 "Maria Luisa Empanadas" at bounding box center [428, 135] width 535 height 35
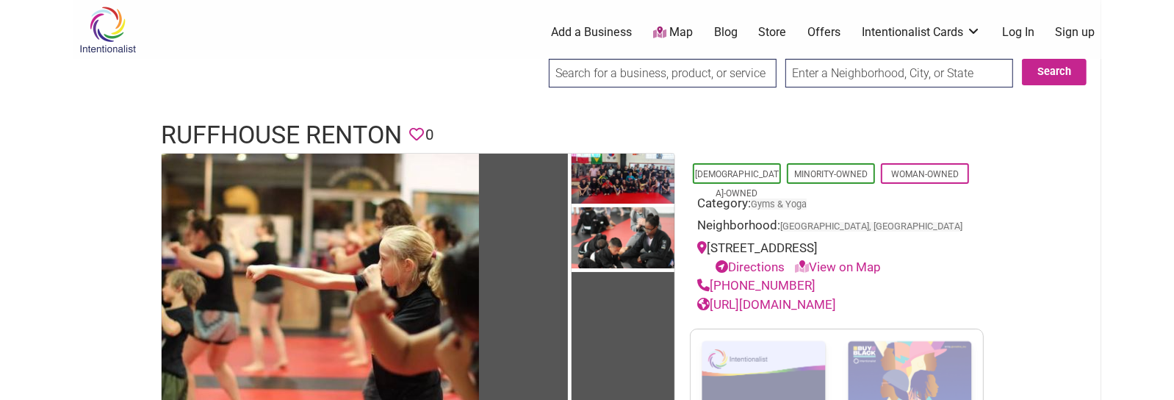
click at [278, 131] on h1 "Ruffhouse Renton" at bounding box center [281, 135] width 241 height 35
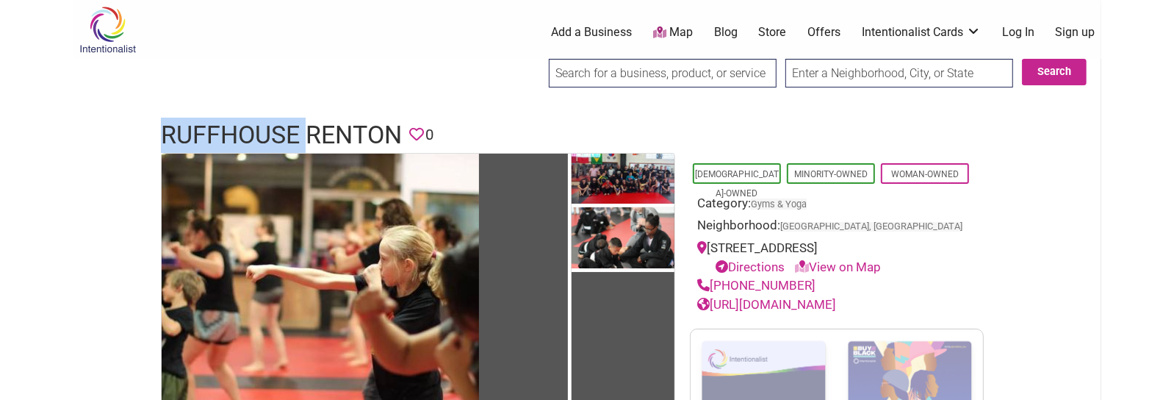
click at [278, 131] on h1 "Ruffhouse Renton" at bounding box center [281, 135] width 241 height 35
copy h1 "Ruffhouse Renton"
drag, startPoint x: 802, startPoint y: 283, endPoint x: 714, endPoint y: 290, distance: 87.8
click at [714, 290] on div "(425) 572-5454" at bounding box center [836, 285] width 279 height 19
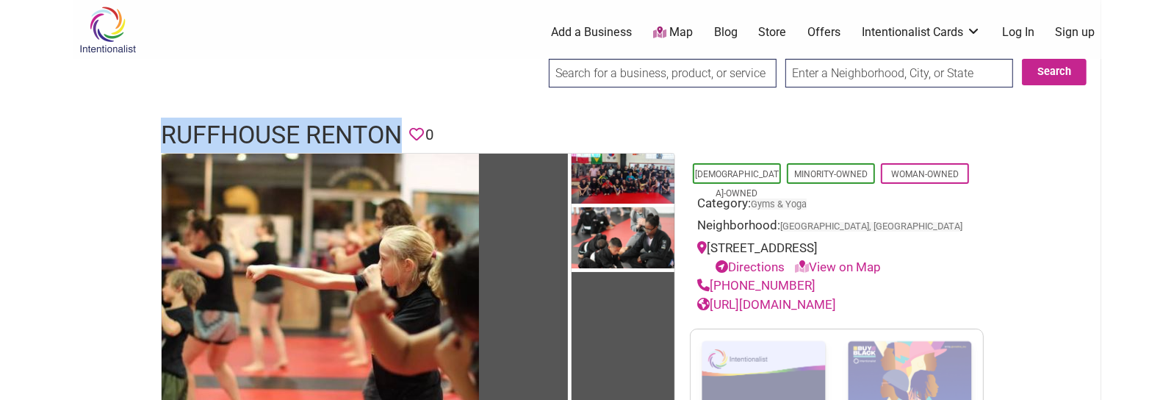
copy link "(425) 572-5454"
click at [836, 304] on link "https://www.ruffhouserenton.com/" at bounding box center [766, 304] width 139 height 15
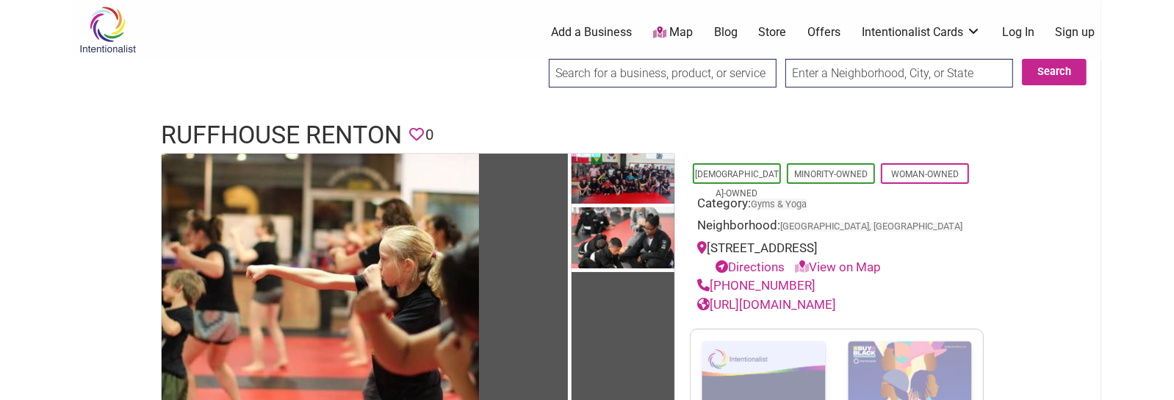
click at [338, 124] on h1 "Ruffhouse Renton" at bounding box center [281, 135] width 241 height 35
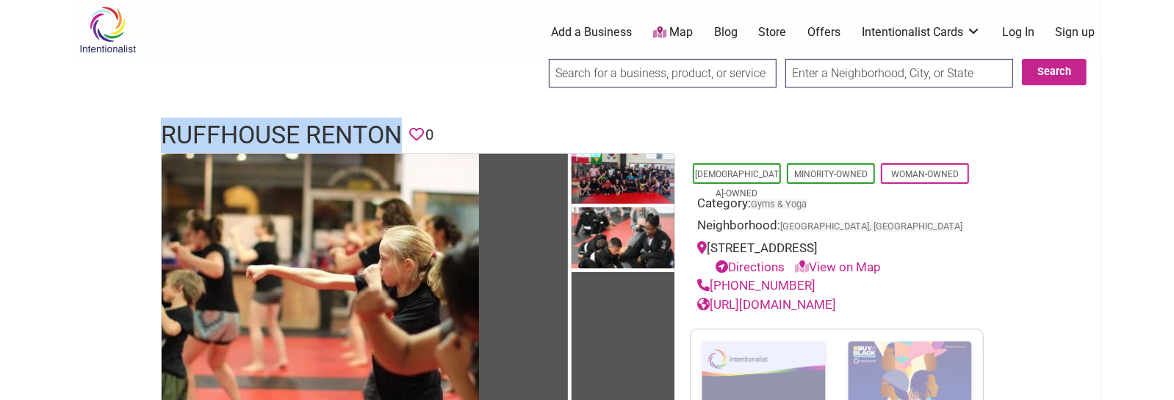
click at [338, 124] on h1 "Ruffhouse Renton" at bounding box center [281, 135] width 241 height 35
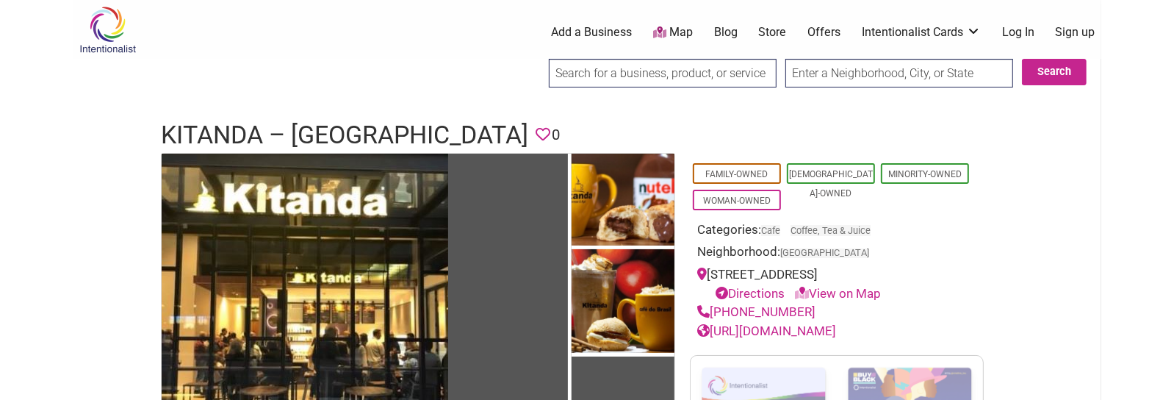
click at [370, 132] on h1 "Kitanda – University District" at bounding box center [344, 135] width 367 height 35
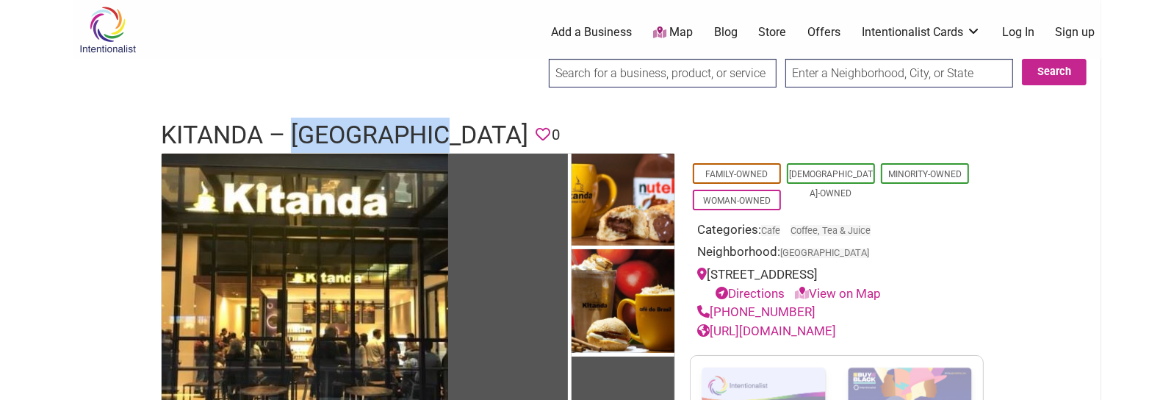
click at [370, 132] on h1 "Kitanda – University District" at bounding box center [344, 135] width 367 height 35
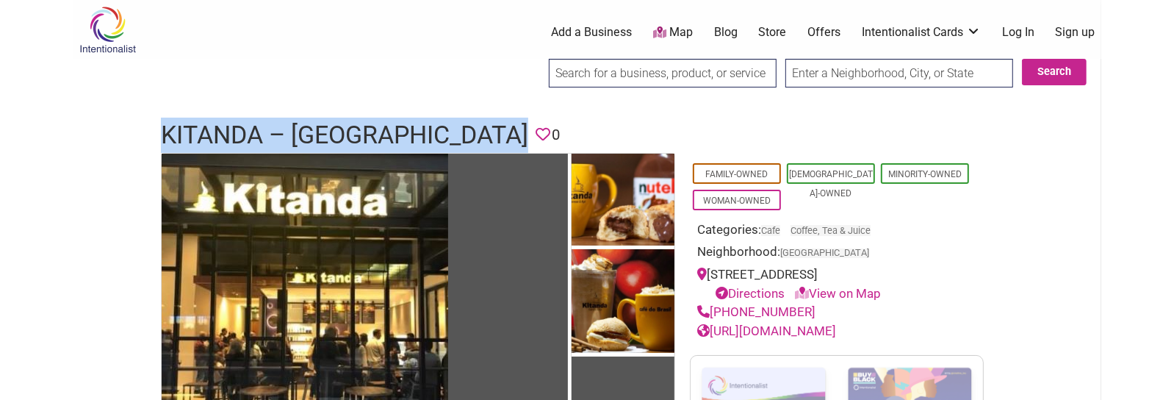
click at [370, 132] on h1 "Kitanda – University District" at bounding box center [344, 135] width 367 height 35
copy h1 "Kitanda – University District"
drag, startPoint x: 808, startPoint y: 309, endPoint x: 712, endPoint y: 305, distance: 96.4
click at [712, 305] on div "[PHONE_NUMBER]" at bounding box center [836, 312] width 279 height 19
copy link "[PHONE_NUMBER]"
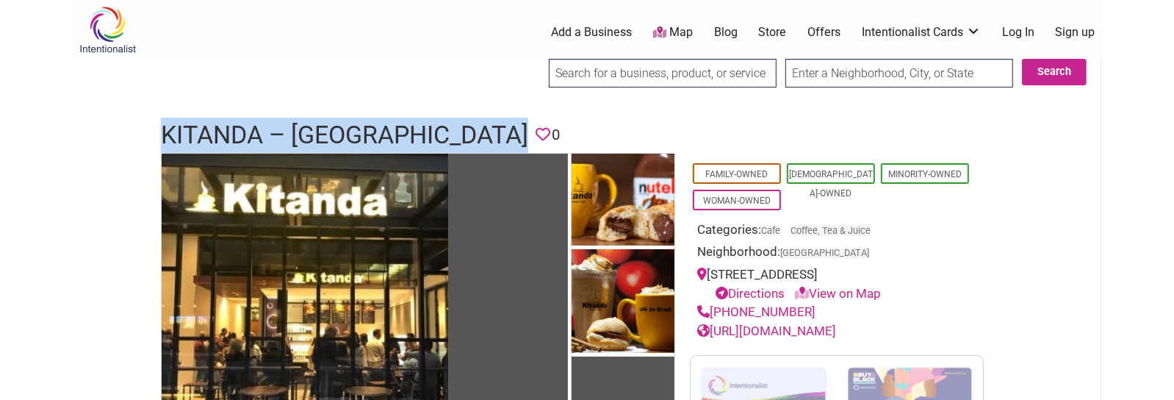
click at [813, 328] on link "[URL][DOMAIN_NAME]" at bounding box center [766, 330] width 139 height 15
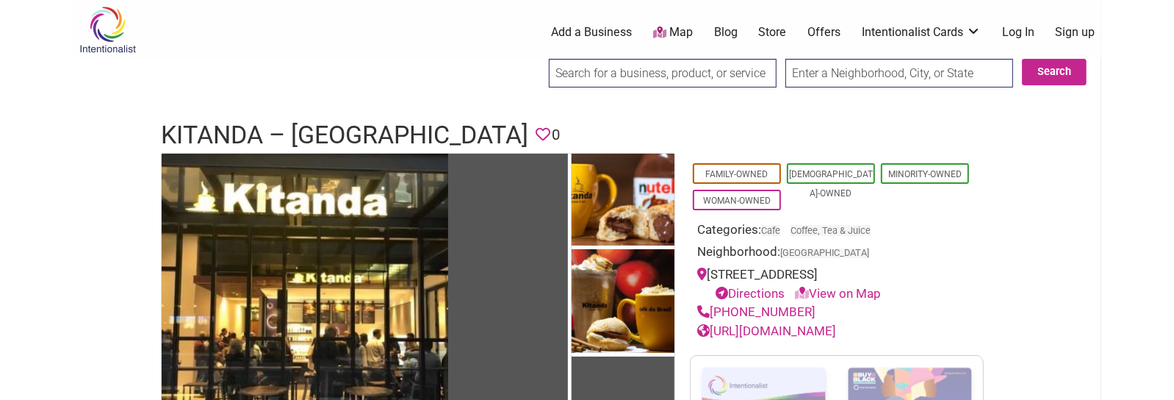
click at [357, 132] on h1 "Kitanda – University District" at bounding box center [344, 135] width 367 height 35
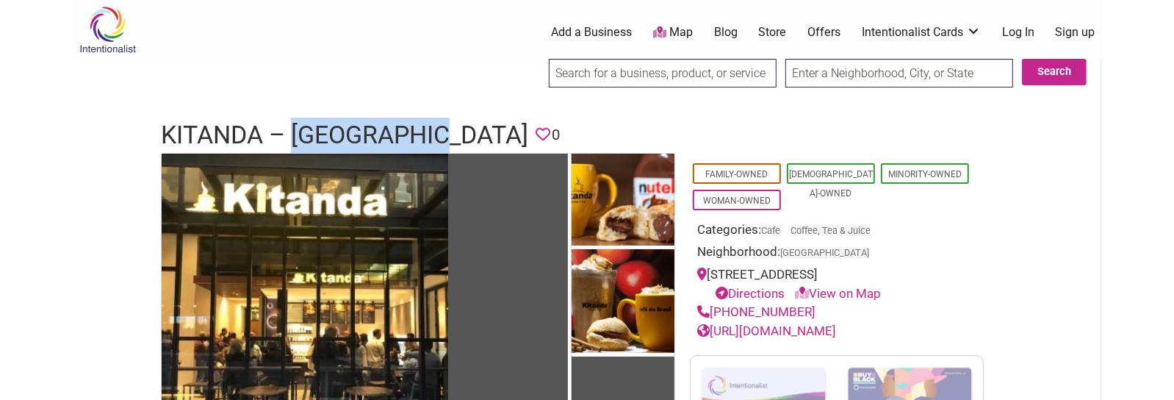
click at [357, 132] on h1 "Kitanda – University District" at bounding box center [344, 135] width 367 height 35
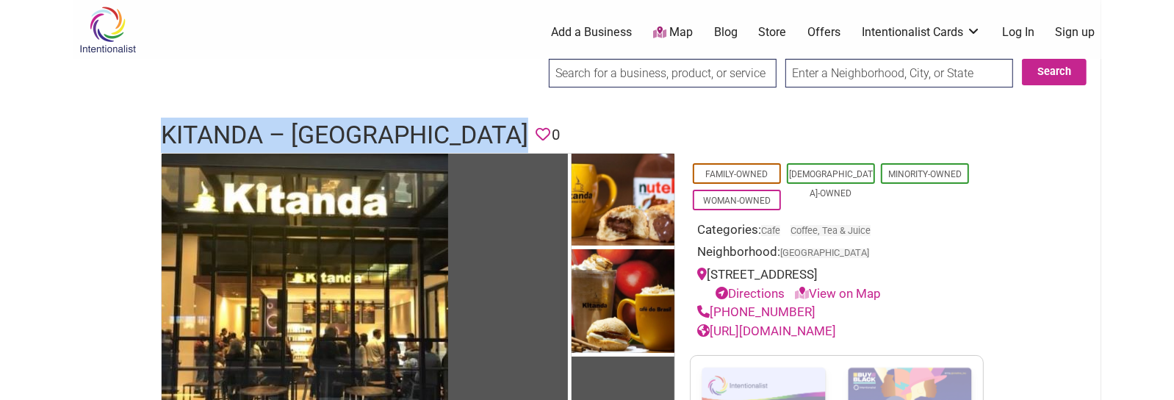
click at [357, 132] on h1 "Kitanda – University District" at bounding box center [344, 135] width 367 height 35
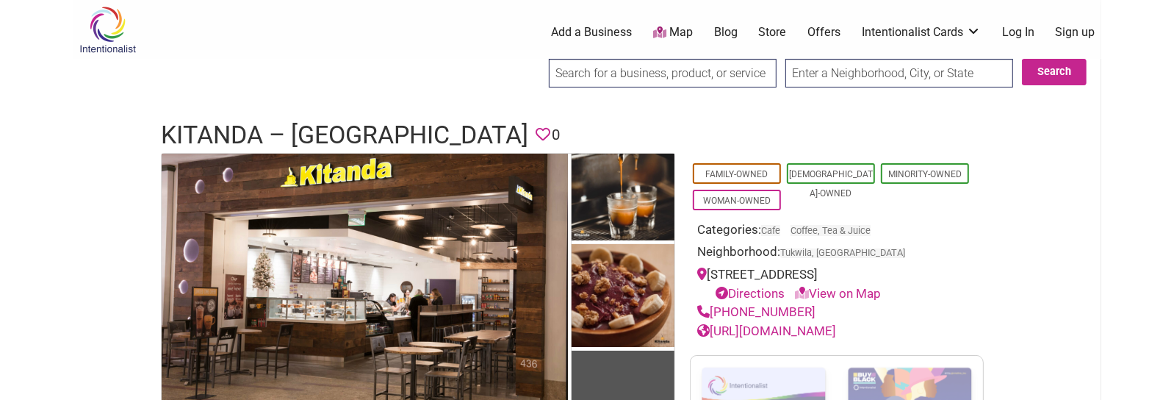
drag, startPoint x: 864, startPoint y: 331, endPoint x: 711, endPoint y: 329, distance: 152.9
click at [711, 329] on div "https://www.kitanda.com/" at bounding box center [836, 331] width 279 height 19
copy link "https://www.kitanda.com/"
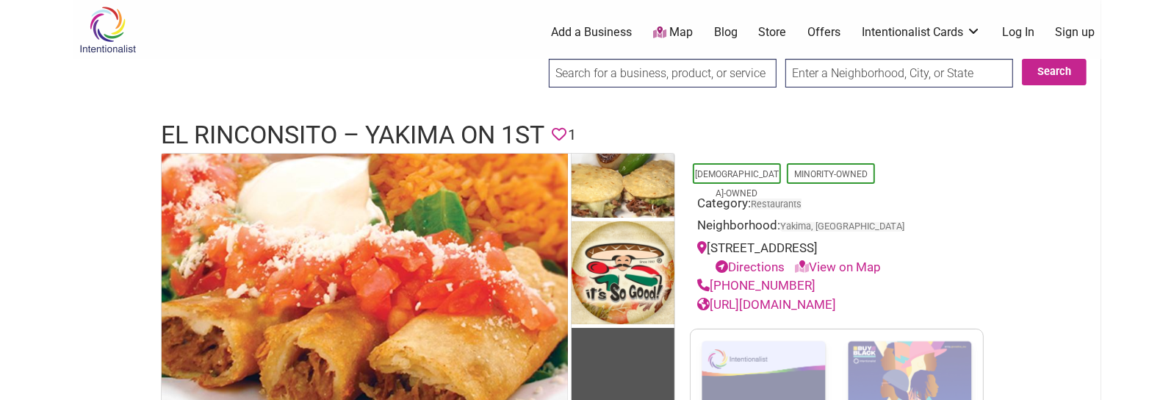
click at [323, 137] on h1 "El Rinconsito – Yakima on 1st" at bounding box center [353, 135] width 384 height 35
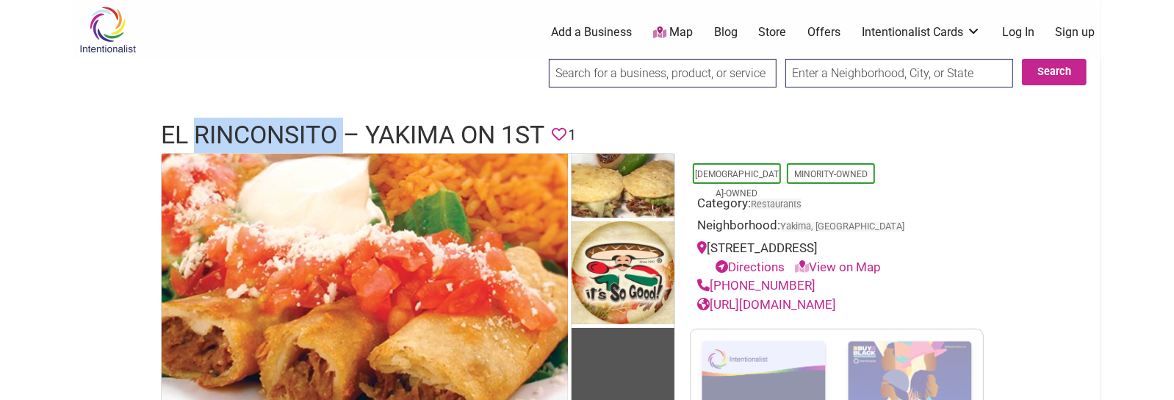
click at [323, 137] on h1 "El Rinconsito – Yakima on 1st" at bounding box center [353, 135] width 384 height 35
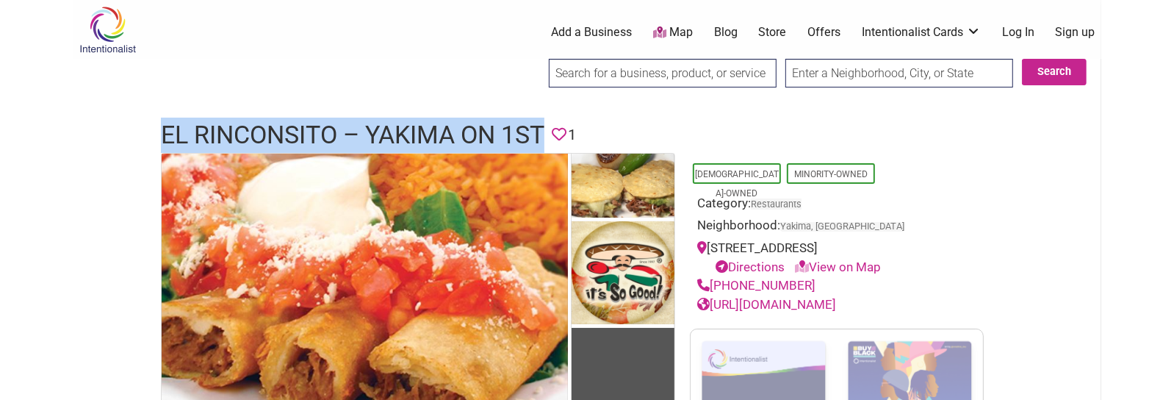
click at [323, 137] on h1 "El Rinconsito – Yakima on 1st" at bounding box center [353, 135] width 384 height 35
copy h1 "El Rinconsito – Yakima on 1st"
drag, startPoint x: 811, startPoint y: 284, endPoint x: 714, endPoint y: 280, distance: 97.8
click at [714, 280] on div "(509) 469-0284" at bounding box center [836, 285] width 279 height 19
copy link "(509) 469-0284"
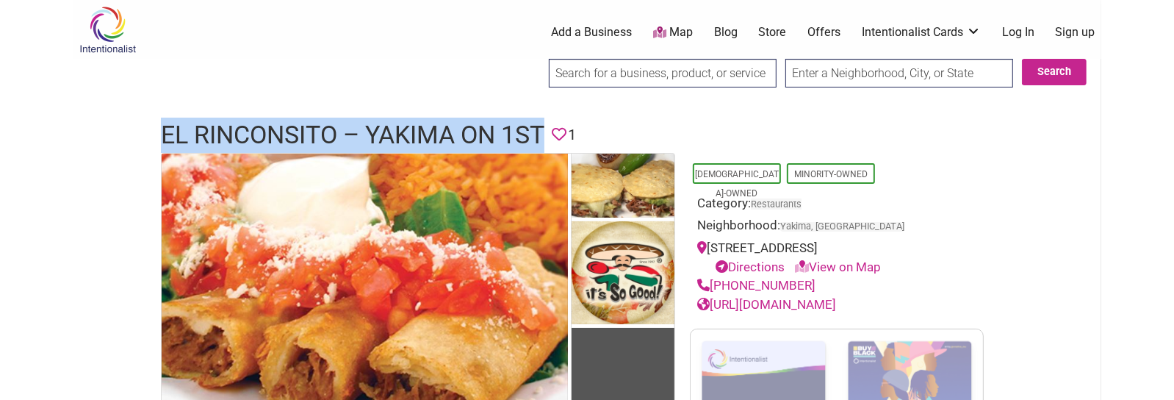
click at [771, 301] on link "http://elrinconsito.com/" at bounding box center [766, 304] width 139 height 15
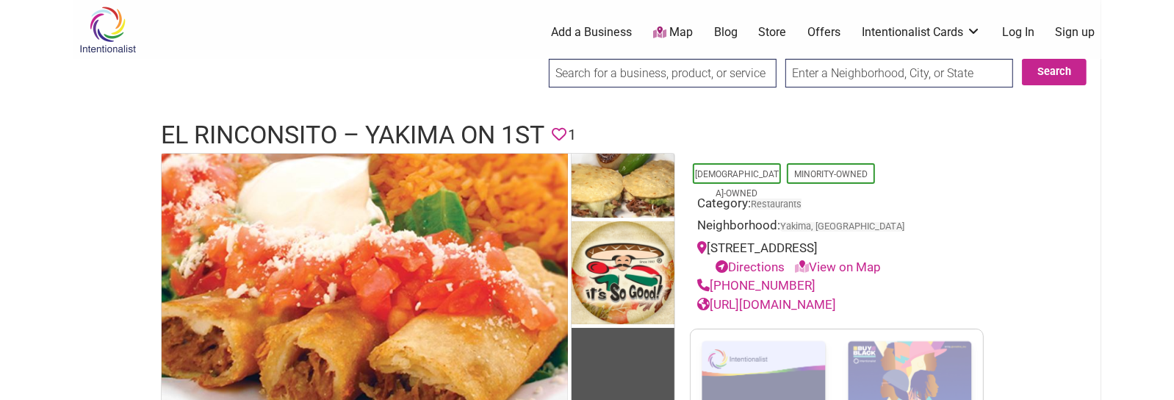
click at [420, 130] on h1 "El Rinconsito – Yakima on 1st" at bounding box center [353, 135] width 384 height 35
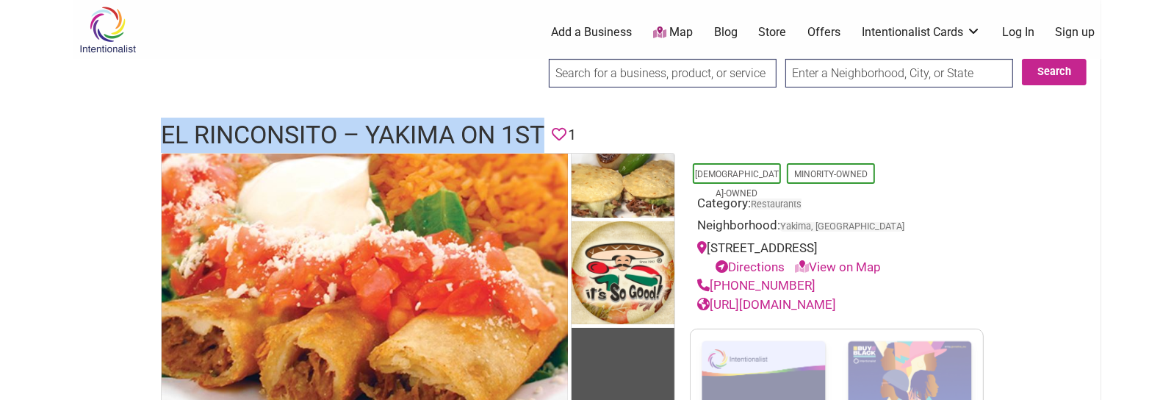
click at [420, 130] on h1 "El Rinconsito – Yakima on 1st" at bounding box center [353, 135] width 384 height 35
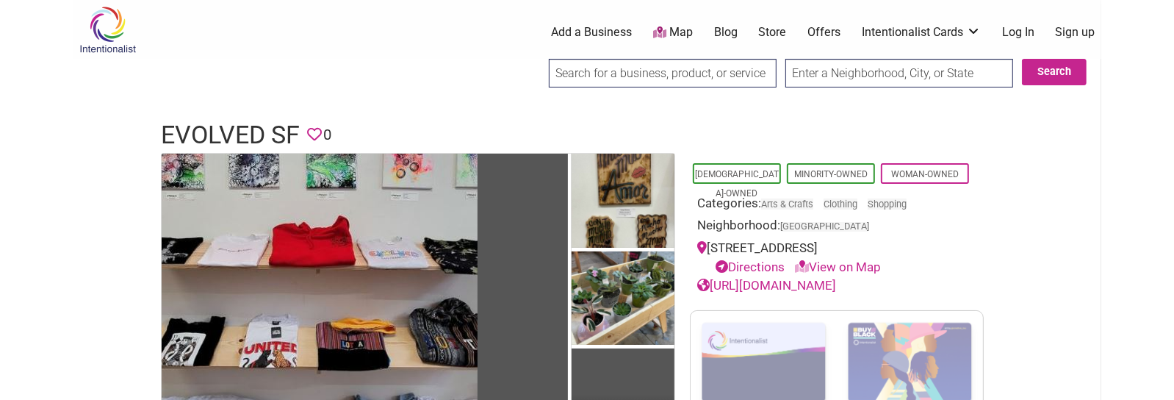
click at [223, 133] on h1 "Evolved SF" at bounding box center [230, 135] width 139 height 35
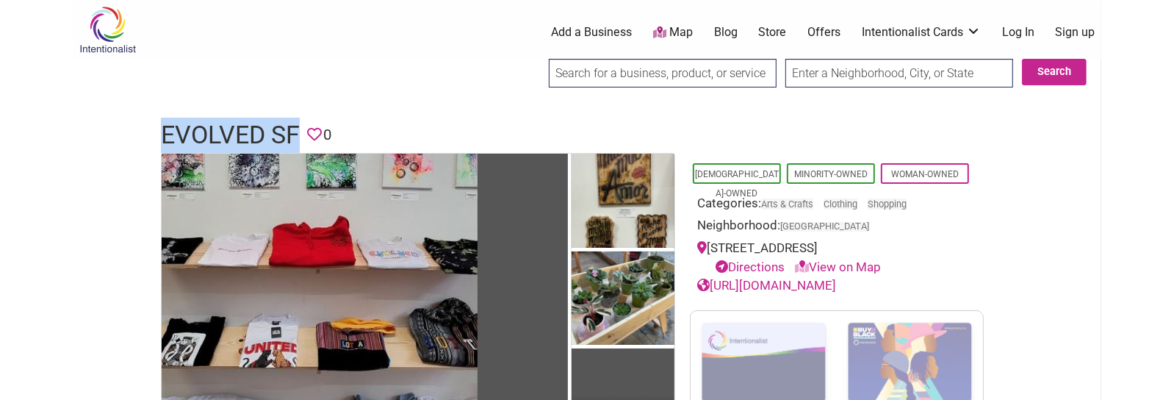
click at [223, 133] on h1 "Evolved SF" at bounding box center [230, 135] width 139 height 35
copy h1 "Evolved SF"
click at [836, 287] on link "https://www.evolvedsf.com" at bounding box center [766, 285] width 139 height 15
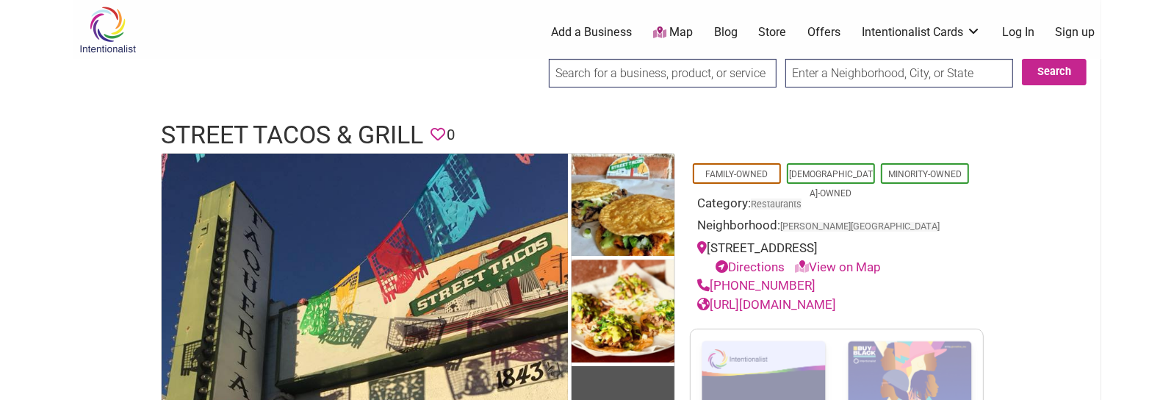
click at [275, 126] on h1 "Street Tacos & Grill" at bounding box center [292, 135] width 262 height 35
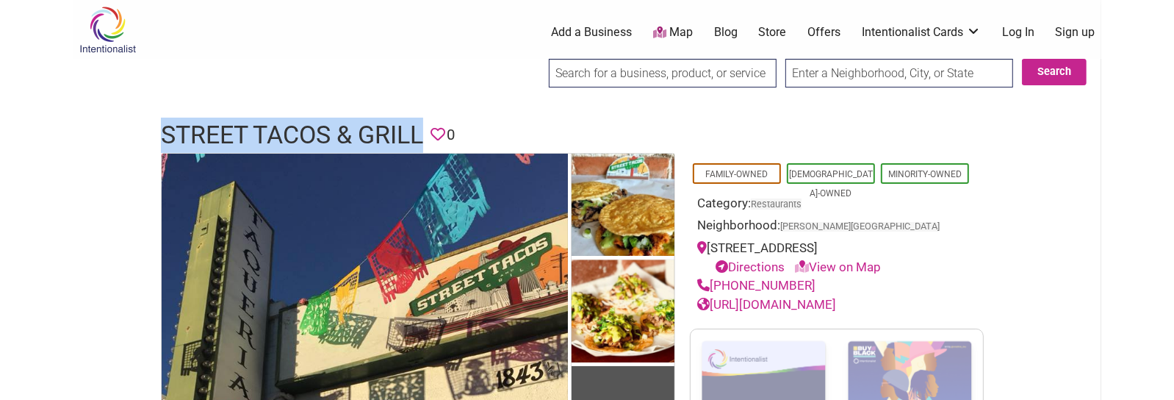
click at [275, 126] on h1 "Street Tacos & Grill" at bounding box center [292, 135] width 262 height 35
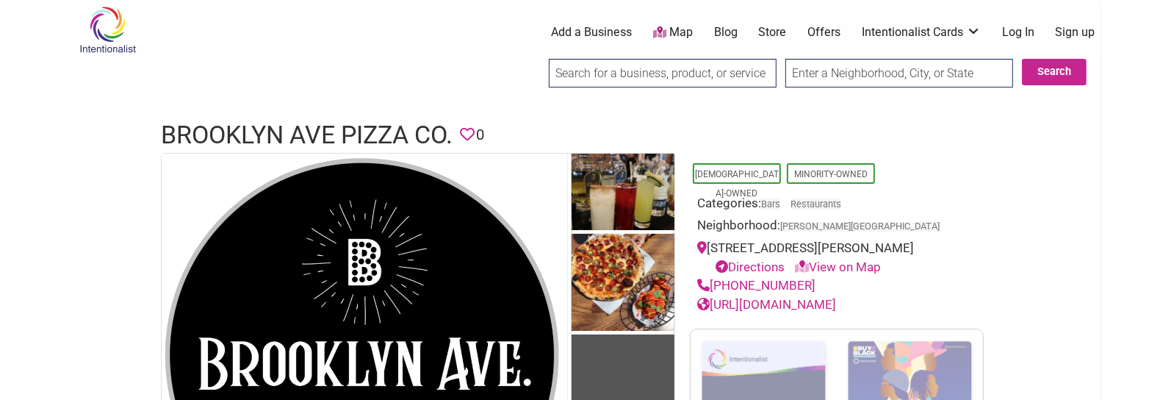
click at [358, 129] on h1 "Brooklyn Ave Pizza Co." at bounding box center [307, 135] width 292 height 35
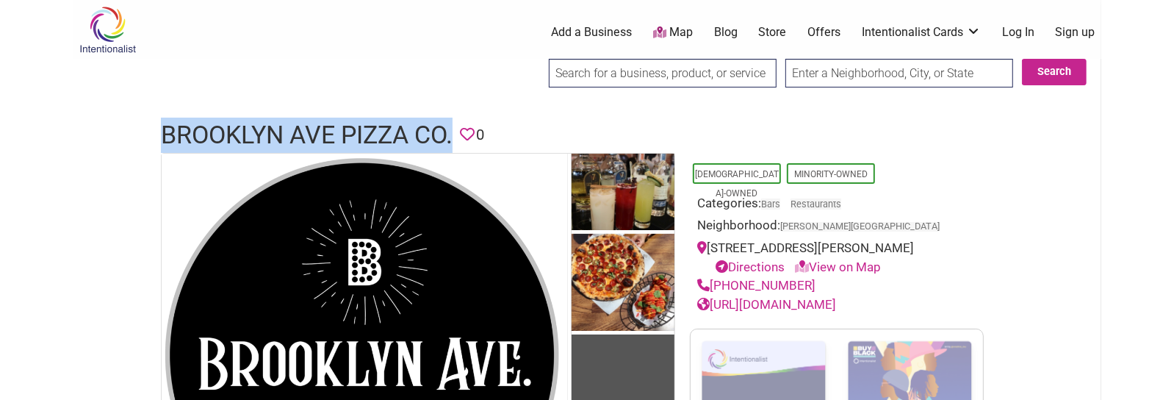
click at [358, 129] on h1 "Brooklyn Ave Pizza Co." at bounding box center [307, 135] width 292 height 35
copy h1 "Brooklyn Ave Pizza Co."
drag, startPoint x: 821, startPoint y: 301, endPoint x: 714, endPoint y: 301, distance: 107.3
click at [714, 295] on div "(323) 968-1106" at bounding box center [836, 285] width 279 height 19
copy link "(323) 968-1106"
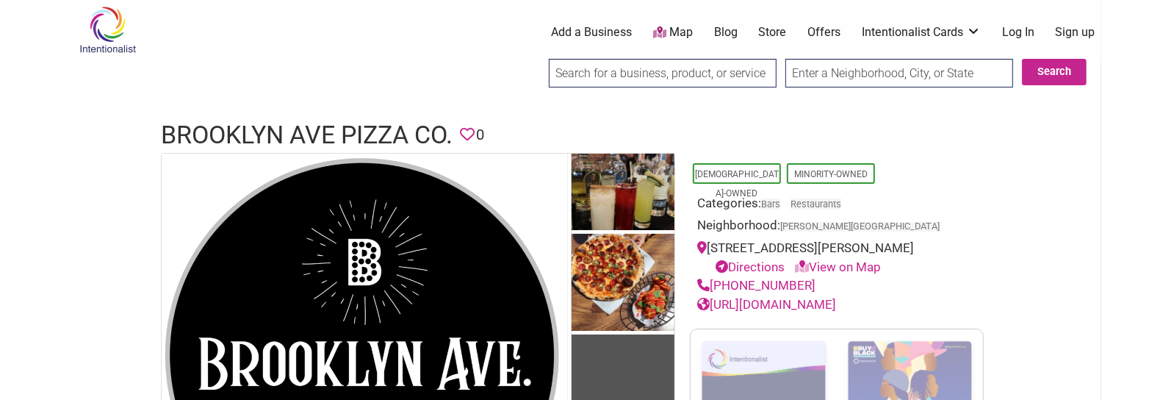
click at [320, 137] on h1 "Brooklyn Ave Pizza Co." at bounding box center [307, 135] width 292 height 35
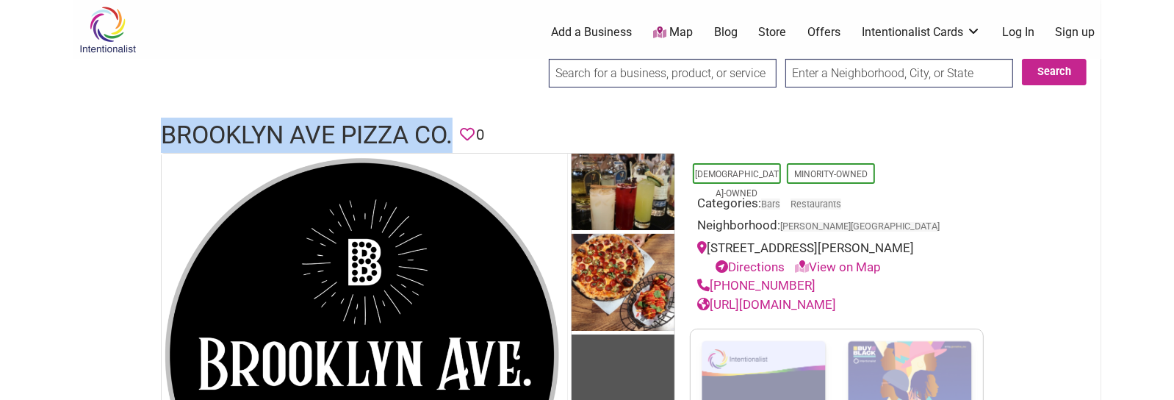
click at [320, 137] on h1 "Brooklyn Ave Pizza Co." at bounding box center [307, 135] width 292 height 35
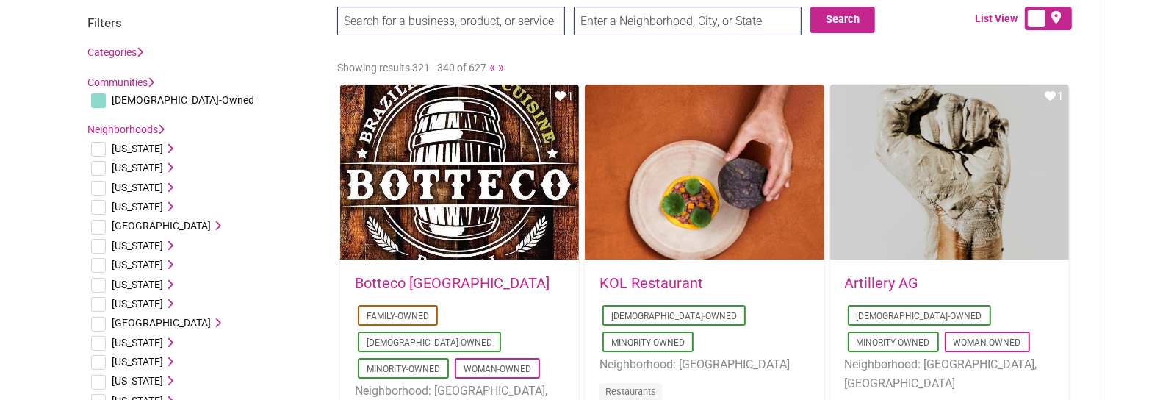
drag, startPoint x: 310, startPoint y: 88, endPoint x: 312, endPoint y: 118, distance: 29.4
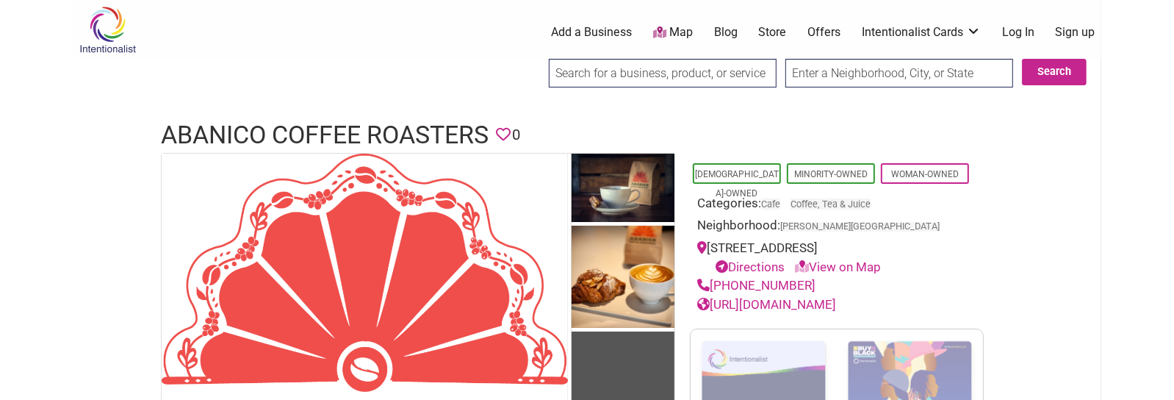
click at [322, 131] on h1 "Abanico Coffee Roasters" at bounding box center [325, 135] width 328 height 35
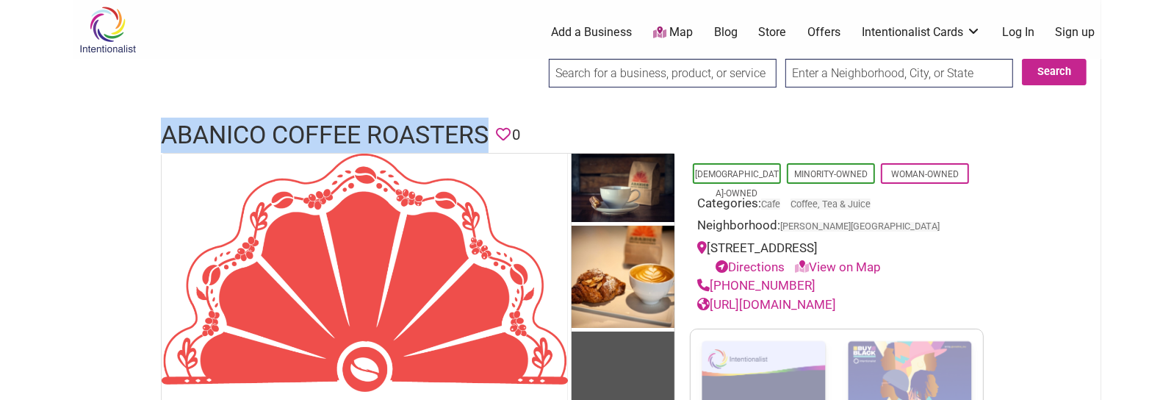
click at [322, 131] on h1 "Abanico Coffee Roasters" at bounding box center [325, 135] width 328 height 35
copy h1 "Abanico Coffee Roasters"
drag, startPoint x: 805, startPoint y: 281, endPoint x: 714, endPoint y: 287, distance: 90.6
click at [714, 287] on div "(415) 896-4678" at bounding box center [836, 285] width 279 height 19
copy link "(415) 896-4678"
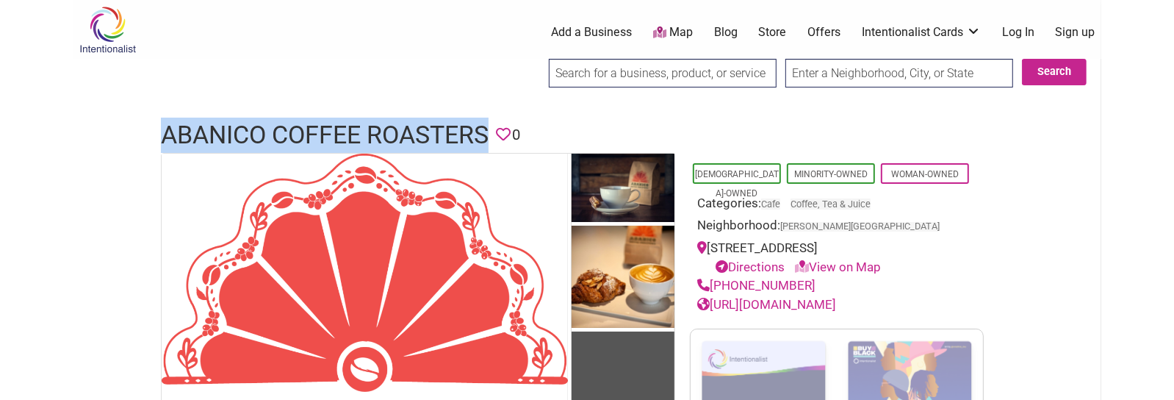
click at [836, 298] on link "https://www.abanicocoffee.com/" at bounding box center [766, 304] width 139 height 15
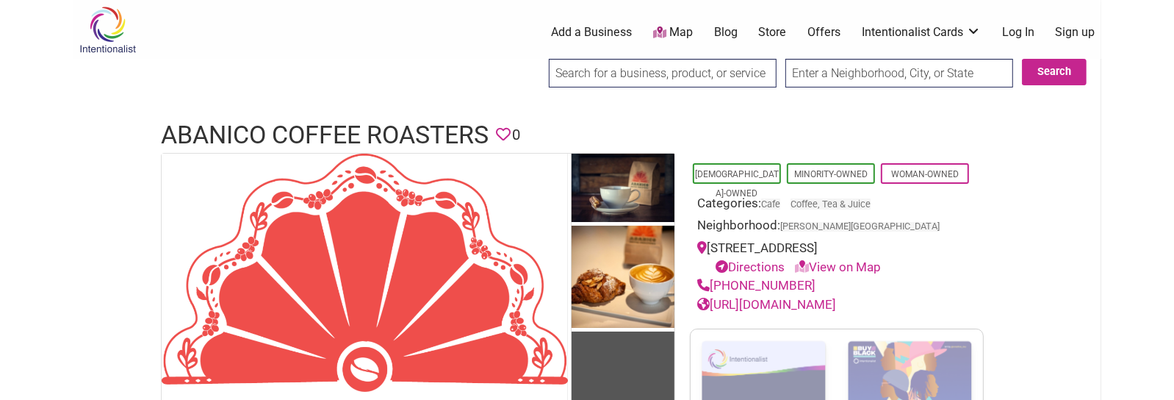
click at [326, 129] on h1 "Abanico Coffee Roasters" at bounding box center [325, 135] width 328 height 35
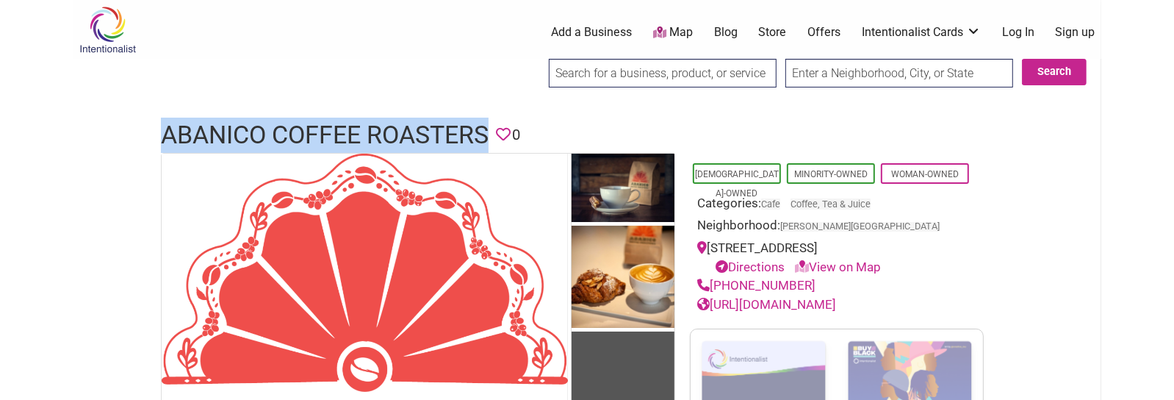
click at [326, 129] on h1 "Abanico Coffee Roasters" at bounding box center [325, 135] width 328 height 35
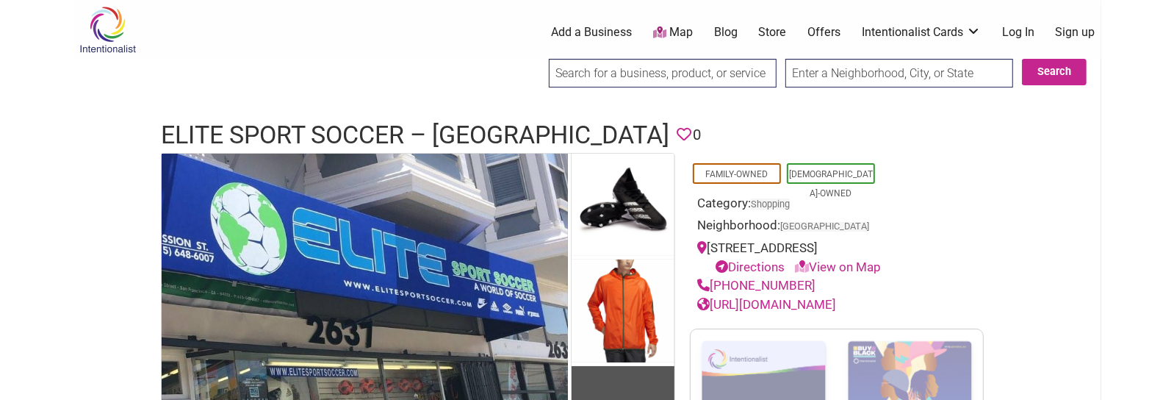
click at [353, 129] on h1 "Elite Sport Soccer – [GEOGRAPHIC_DATA]" at bounding box center [415, 135] width 509 height 35
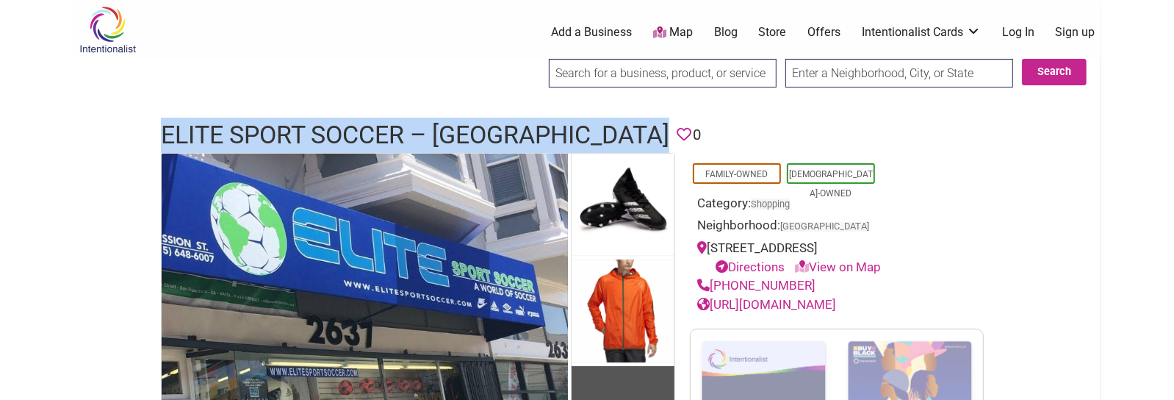
click at [353, 129] on h1 "Elite Sport Soccer – [GEOGRAPHIC_DATA]" at bounding box center [415, 135] width 509 height 35
copy h1 "Elite Sport Soccer – Mission District"
click at [52, 146] on body "× Menu 0 Add a Business Map Blog Store Offers Intentionalist Cards Buy Black Ca…" at bounding box center [587, 200] width 1174 height 400
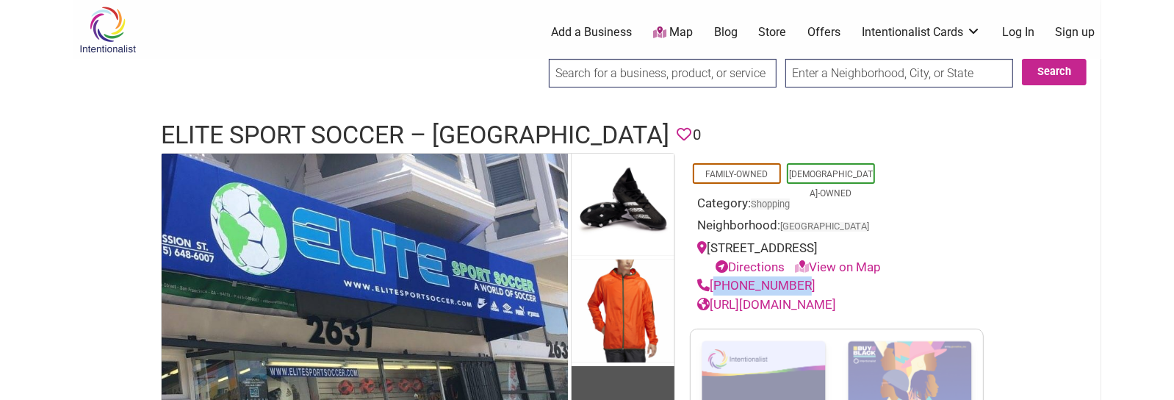
drag, startPoint x: 800, startPoint y: 279, endPoint x: 715, endPoint y: 290, distance: 85.9
click at [715, 290] on div "415-648-6007" at bounding box center [836, 285] width 279 height 19
copy link "415-648-6007"
click at [771, 305] on link "https://www.elitesportsoccer.com/" at bounding box center [766, 304] width 139 height 15
click at [369, 123] on h1 "Elite Sport Soccer – Mission District" at bounding box center [415, 135] width 509 height 35
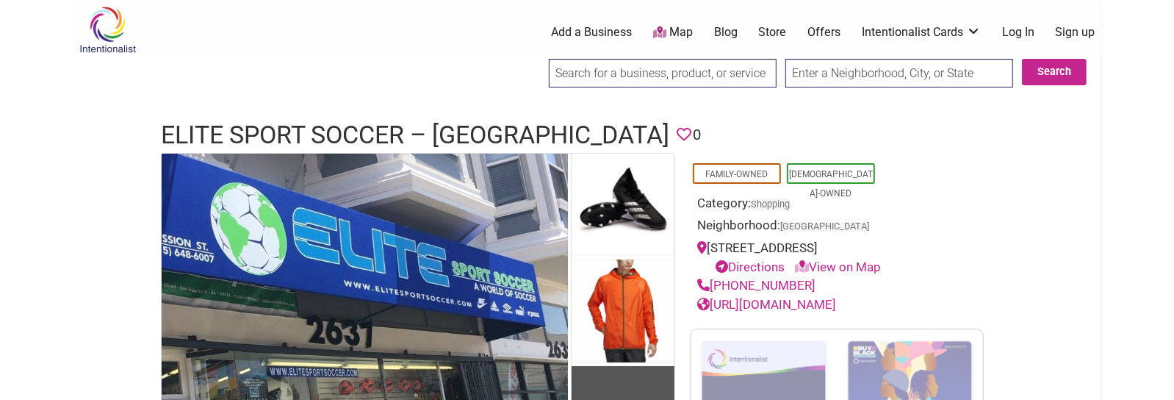
click at [374, 132] on h1 "Elite Sport Soccer – Mission District" at bounding box center [415, 135] width 509 height 35
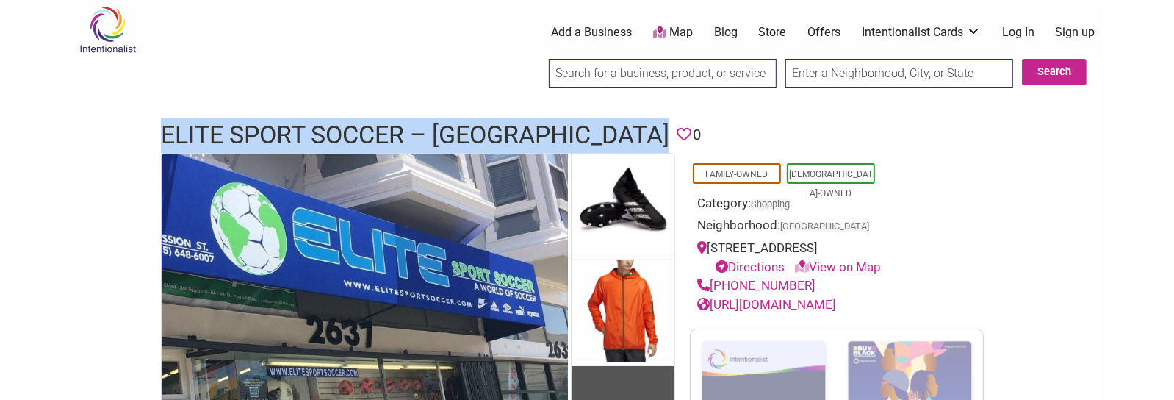
click at [374, 132] on h1 "Elite Sport Soccer – Mission District" at bounding box center [415, 135] width 509 height 35
